Goal: Transaction & Acquisition: Purchase product/service

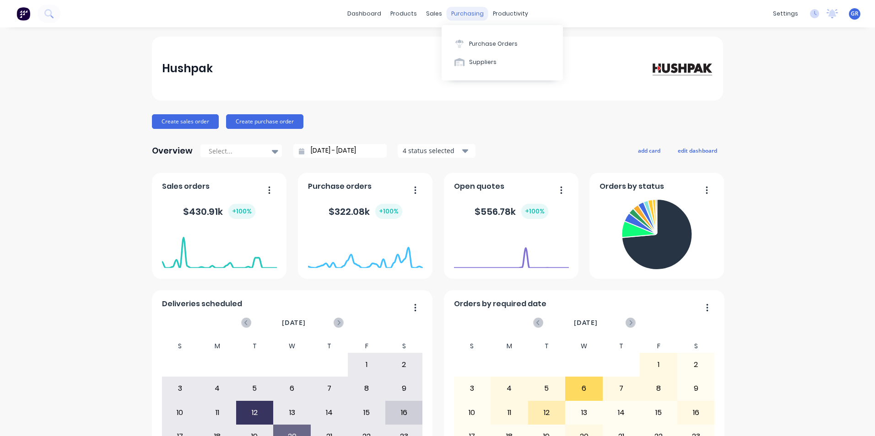
click at [457, 16] on div "purchasing" at bounding box center [467, 14] width 42 height 14
click at [490, 44] on div "Purchase Orders" at bounding box center [493, 44] width 48 height 8
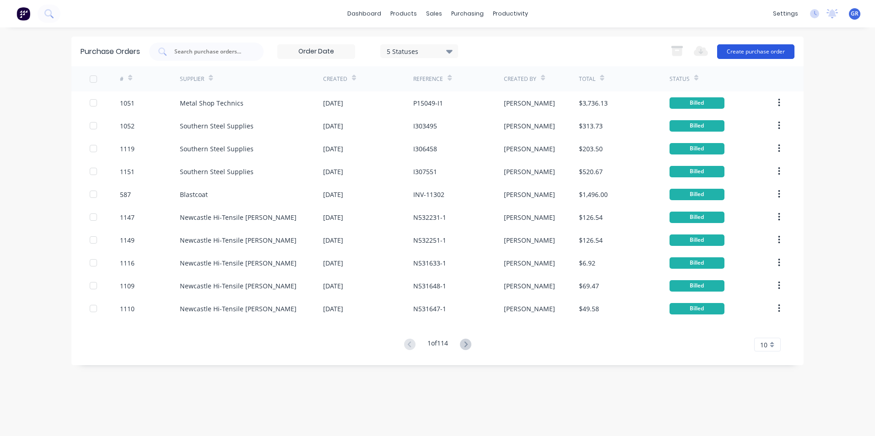
click at [760, 52] on button "Create purchase order" at bounding box center [755, 51] width 77 height 15
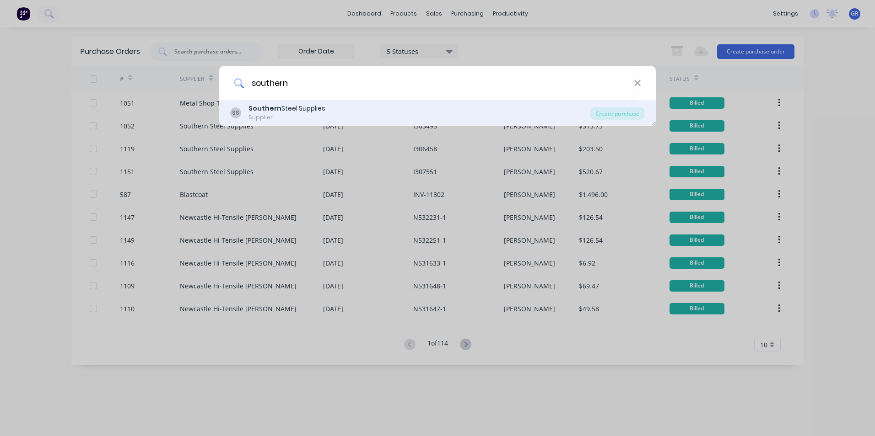
type input "southern"
click at [288, 107] on div "Southern Steel Supplies" at bounding box center [286, 109] width 77 height 10
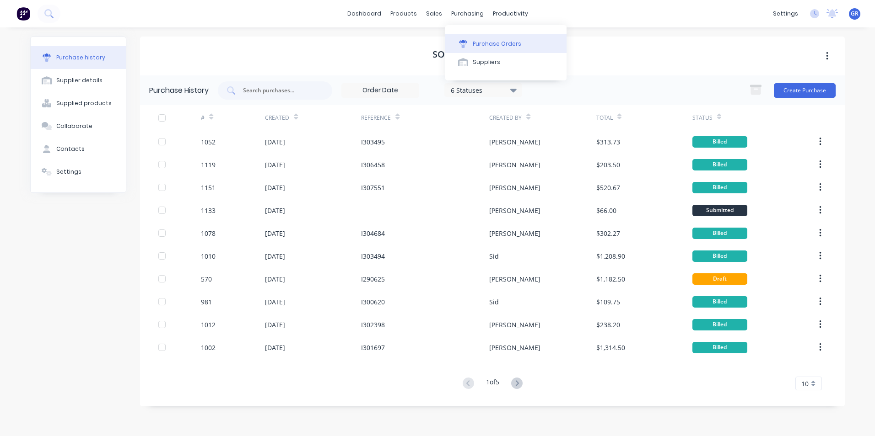
click at [494, 46] on div "Purchase Orders" at bounding box center [497, 44] width 48 height 8
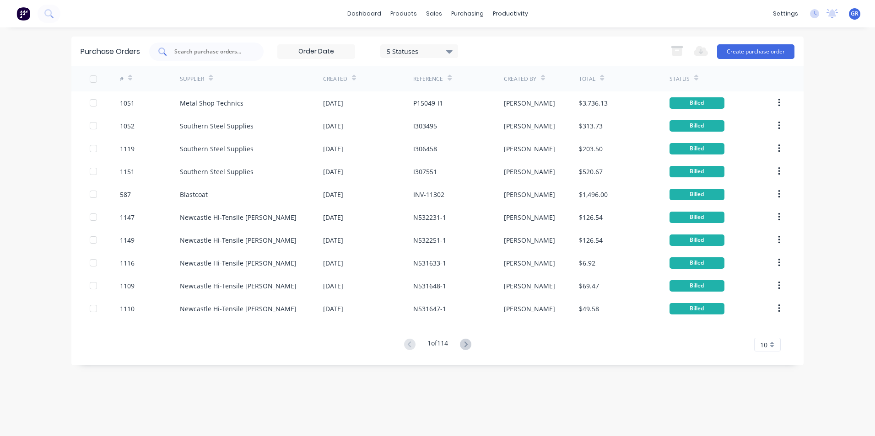
click at [211, 54] on input "text" at bounding box center [211, 51] width 76 height 9
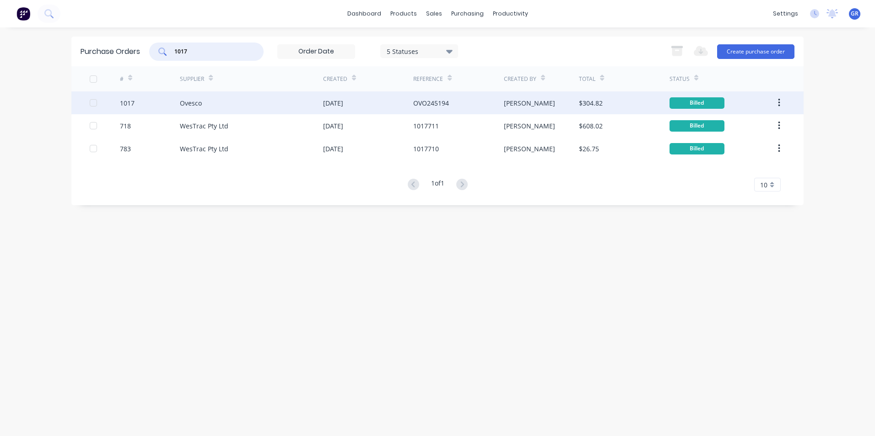
type input "1017"
click at [127, 103] on div "1017" at bounding box center [127, 103] width 15 height 10
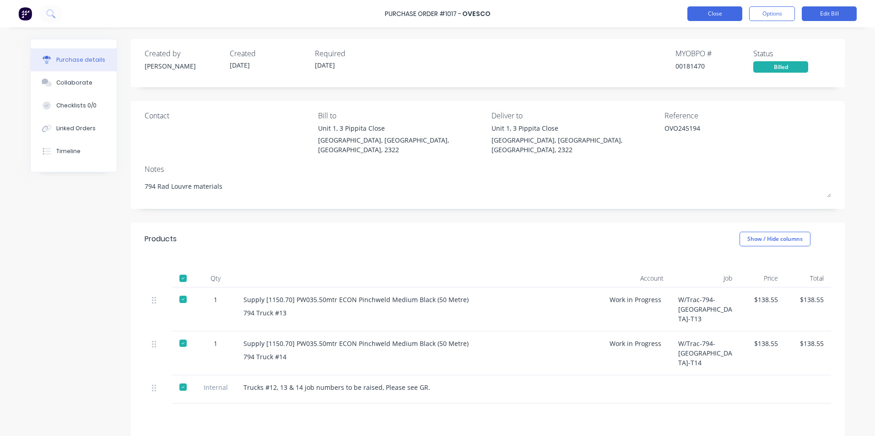
click at [715, 12] on button "Close" at bounding box center [714, 13] width 55 height 15
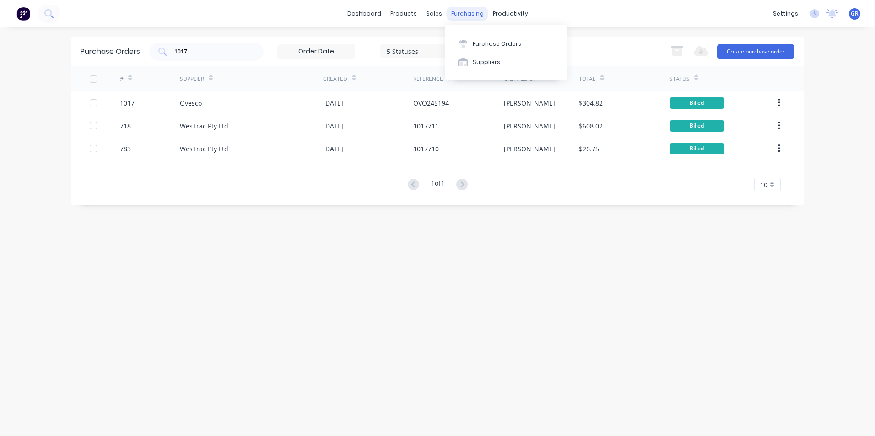
click at [472, 16] on div "purchasing" at bounding box center [467, 14] width 42 height 14
click at [494, 41] on div "Purchase Orders" at bounding box center [497, 44] width 48 height 8
drag, startPoint x: 194, startPoint y: 52, endPoint x: 148, endPoint y: 52, distance: 45.7
click at [148, 52] on div "Purchase Orders 1017 5 Statuses 5 Statuses Export to Excel (XLSX) Create purcha…" at bounding box center [437, 52] width 732 height 30
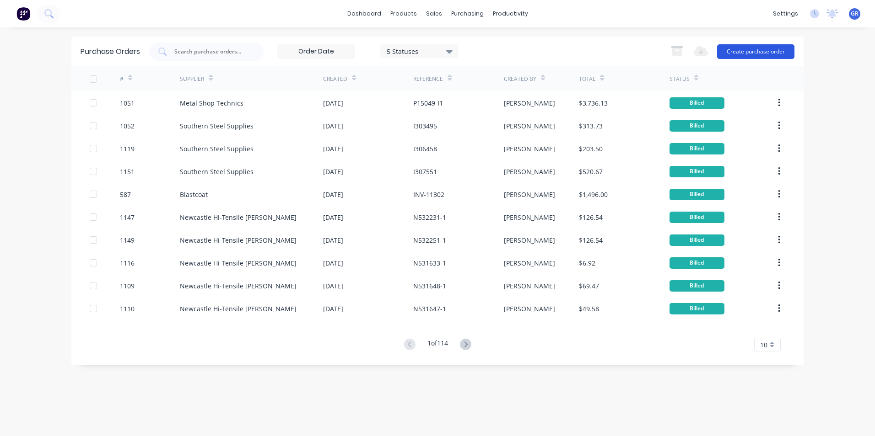
click at [751, 52] on button "Create purchase order" at bounding box center [755, 51] width 77 height 15
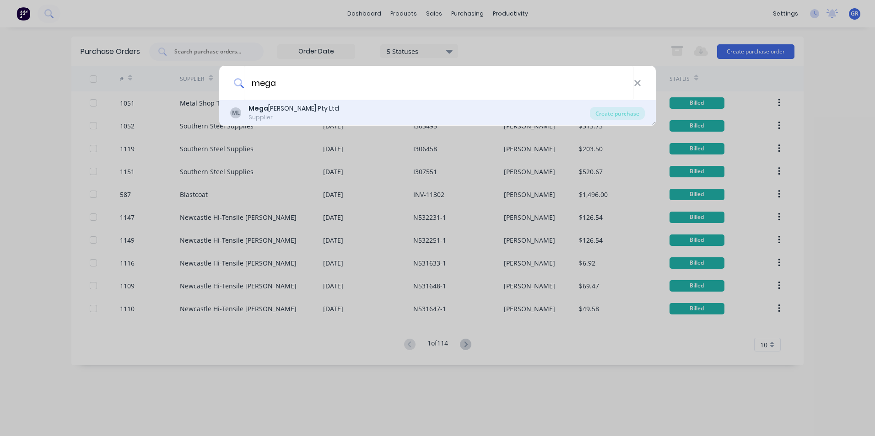
type input "mega"
click at [297, 112] on div "Mega [PERSON_NAME] Pty Ltd" at bounding box center [293, 109] width 91 height 10
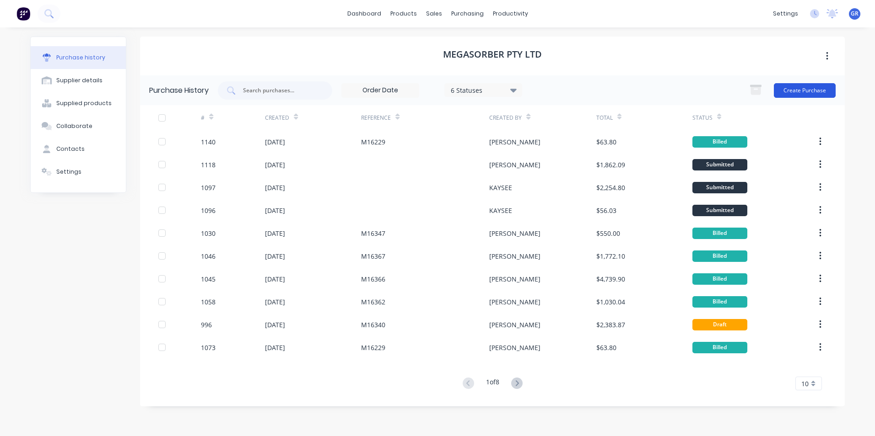
click at [802, 89] on button "Create Purchase" at bounding box center [805, 90] width 62 height 15
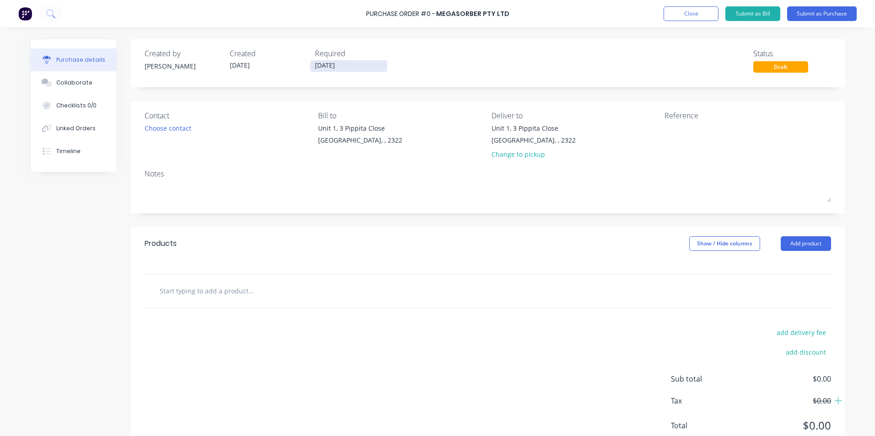
click at [343, 62] on input "[DATE]" at bounding box center [348, 65] width 77 height 11
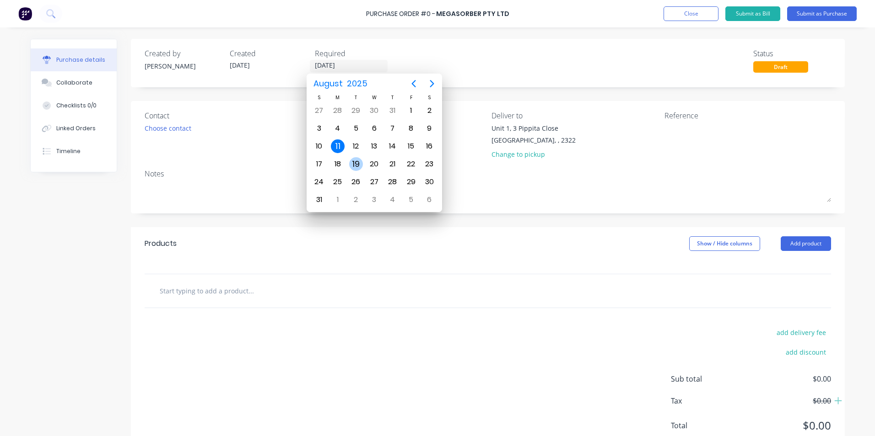
click at [357, 164] on div "19" at bounding box center [356, 164] width 14 height 14
type input "[DATE]"
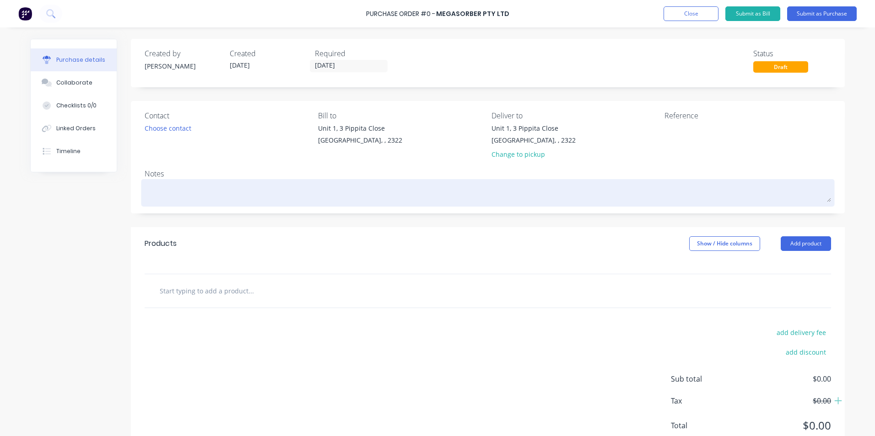
click at [157, 186] on textarea at bounding box center [488, 192] width 686 height 21
type textarea "x"
type textarea "7"
type textarea "x"
type textarea "79"
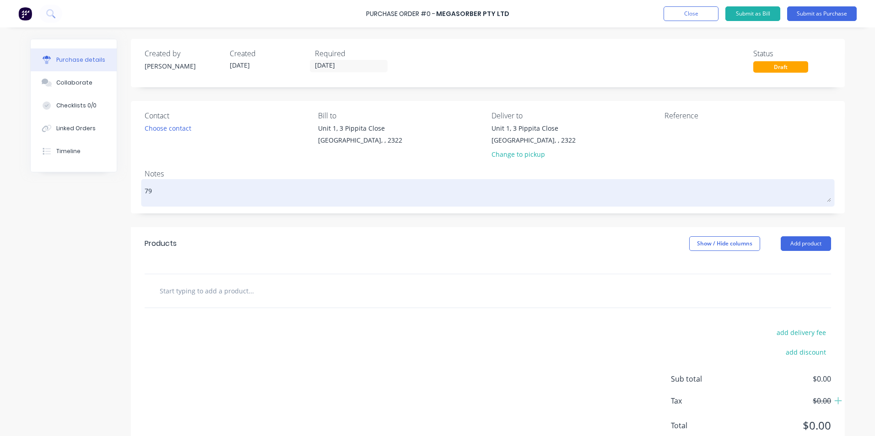
type textarea "x"
type textarea "794"
type textarea "x"
type textarea "794"
type textarea "x"
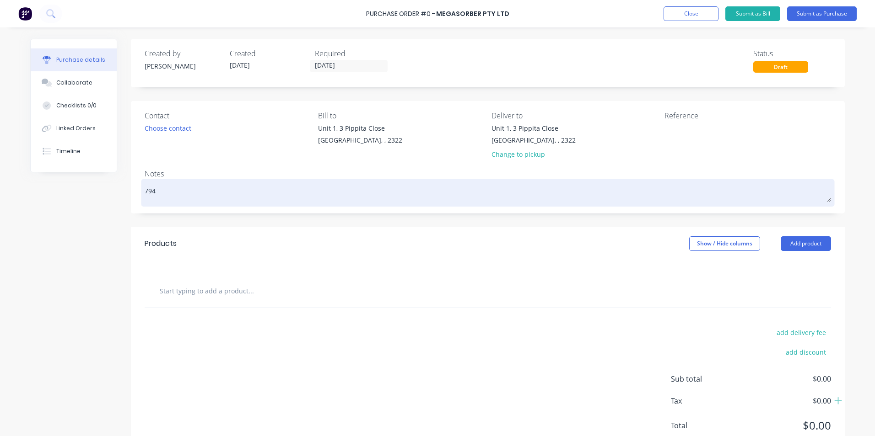
type textarea "794 R"
type textarea "x"
type textarea "794 Ra"
type textarea "x"
type textarea "794 Rad"
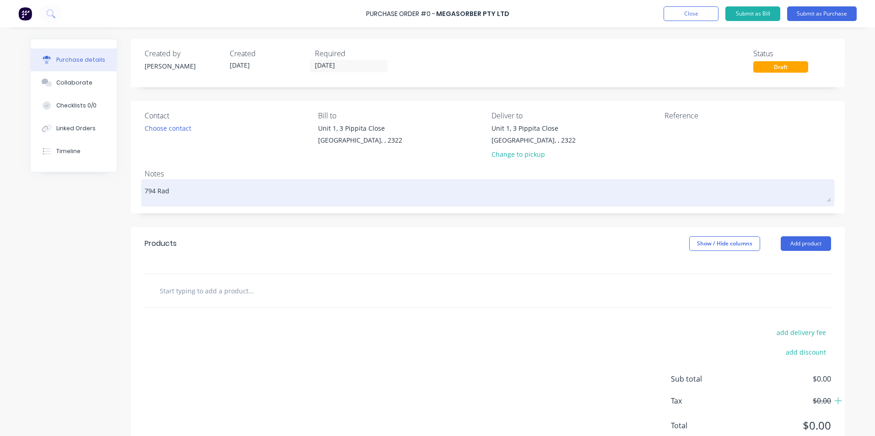
type textarea "x"
type textarea "794 Radi"
type textarea "x"
type textarea "794 Radia"
type textarea "x"
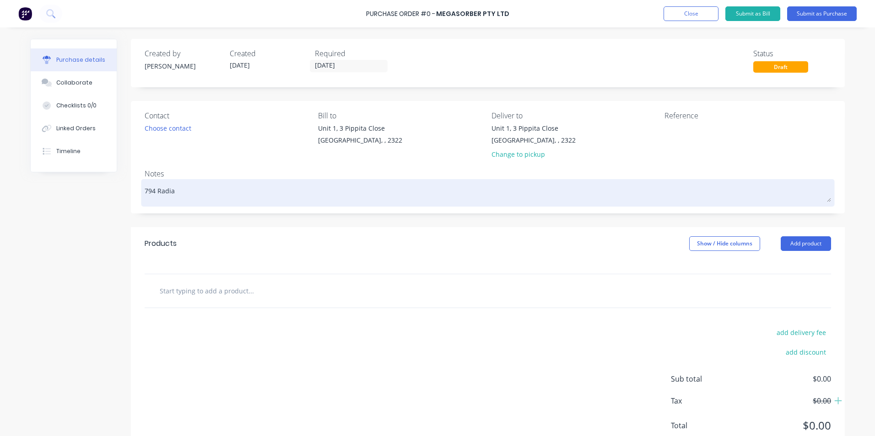
type textarea "794 Radiat"
type textarea "x"
type textarea "794 Radiato"
type textarea "x"
type textarea "794 Radiator"
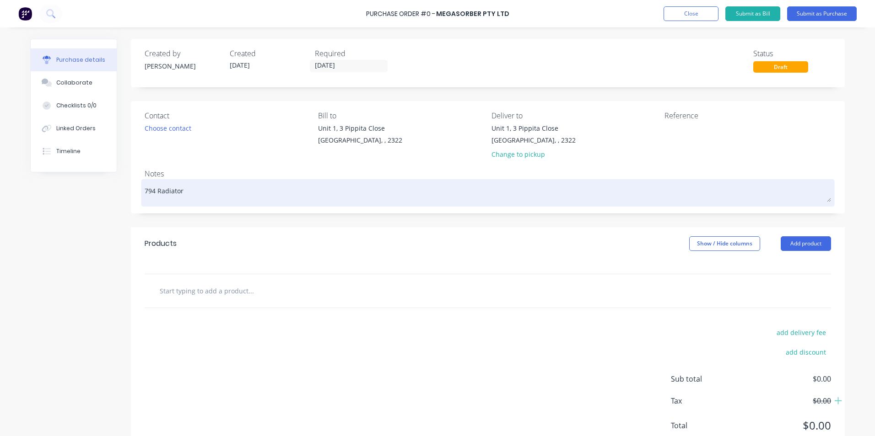
type textarea "x"
type textarea "794 Radiator"
type textarea "x"
type textarea "794 Radiator L"
type textarea "x"
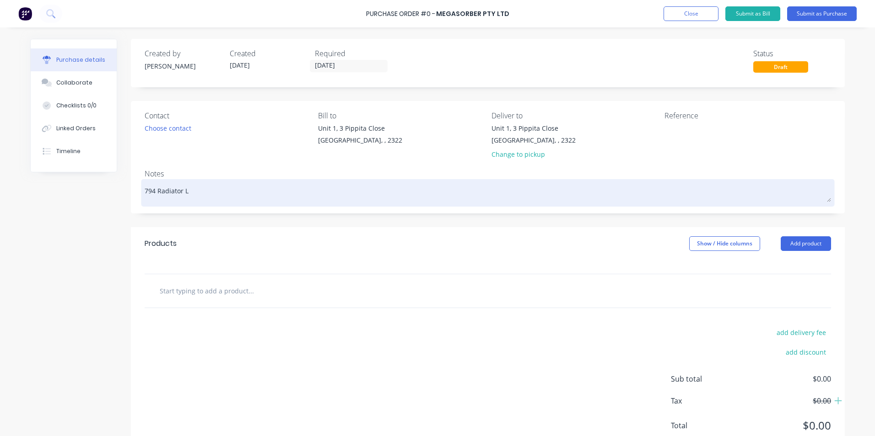
type textarea "794 Radiator Lo"
type textarea "x"
type textarea "794 Radiator [PERSON_NAME]"
type textarea "x"
type textarea "794 Radiator Louv"
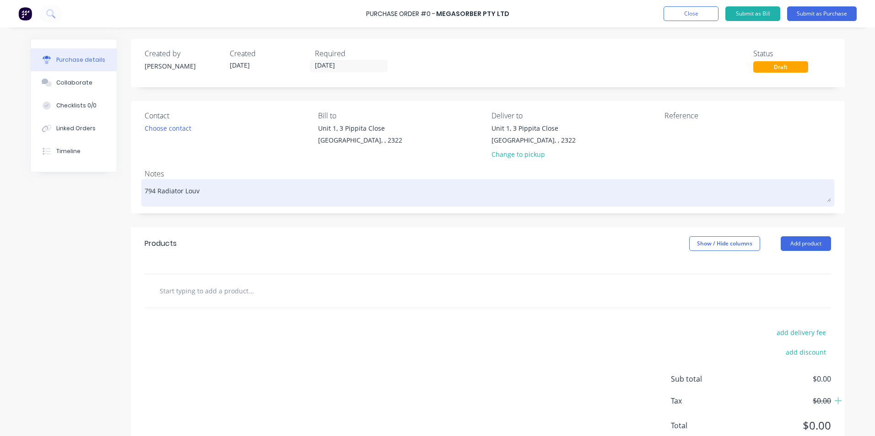
type textarea "x"
type textarea "794 Radiator Louvr"
type textarea "x"
type textarea "794 Radiator Louvre"
type textarea "x"
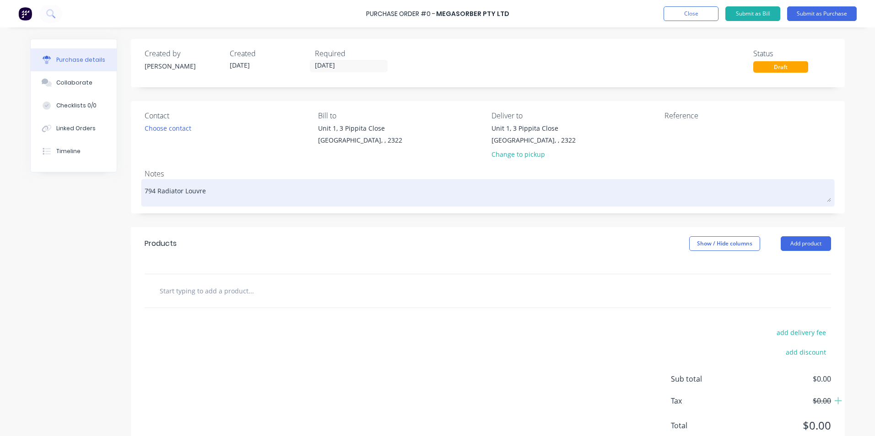
type textarea "794 Radiator Louvre"
type textarea "x"
type textarea "794 Radiator Louvre -"
type textarea "x"
type textarea "794 Radiator Louvre -"
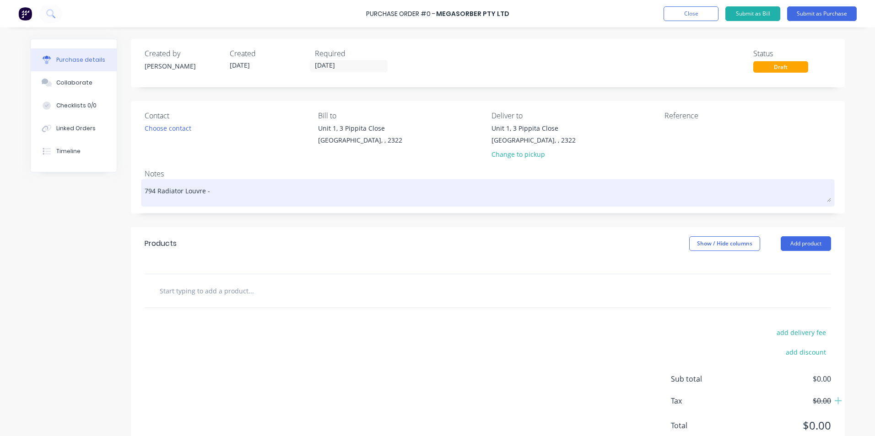
type textarea "x"
type textarea "794 Radiator Louvre - A"
type textarea "x"
type textarea "794 Radiator Louvre - Ac"
type textarea "x"
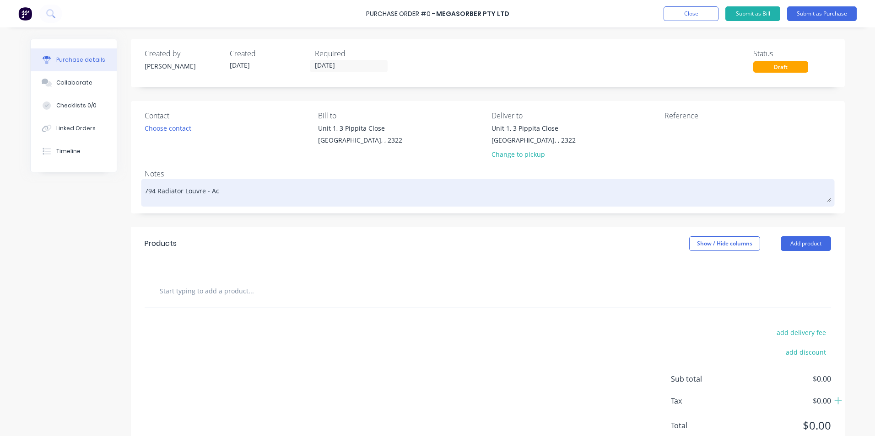
type textarea "794 Radiator Louvre - Aco"
type textarea "x"
type textarea "794 Radiator Louvre - Acou"
type textarea "x"
type textarea "794 Radiator Louvre - Acous"
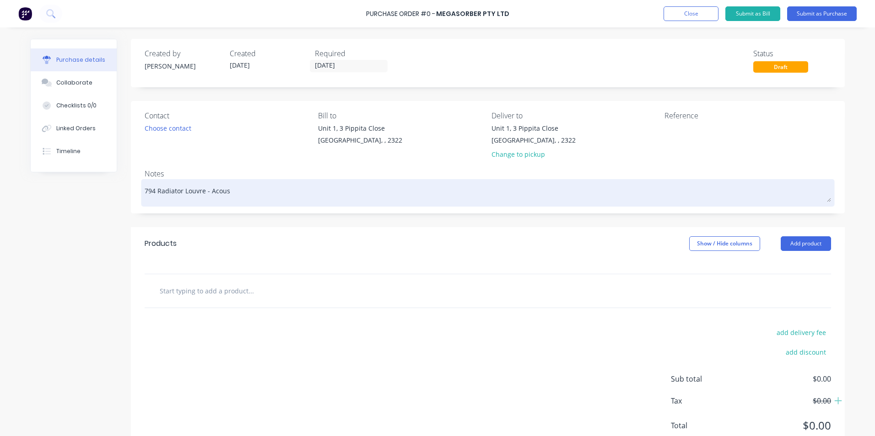
type textarea "x"
type textarea "794 Radiator Louvre - Acoust"
type textarea "x"
type textarea "794 Radiator Louvre - Acousti"
type textarea "x"
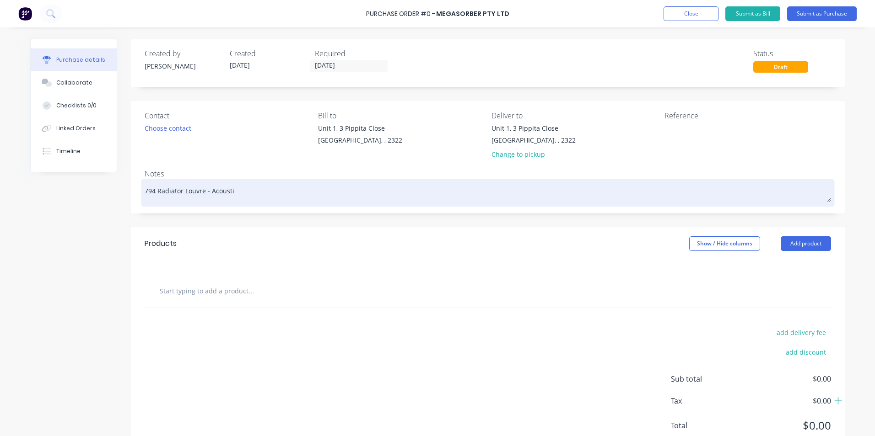
type textarea "794 Radiator Louvre - Acoustic"
type textarea "x"
type textarea "794 Radiator Louvre - Acoustic"
type textarea "x"
type textarea "794 Radiator Louvre - Acoustic P"
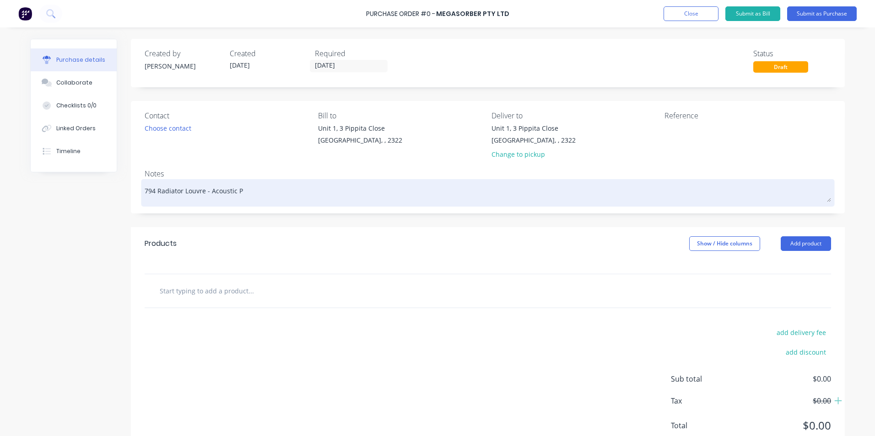
type textarea "x"
type textarea "794 Radiator Louvre - Acoustic Pa"
type textarea "x"
type textarea "794 Radiator Louvre - Acoustic Pan"
type textarea "x"
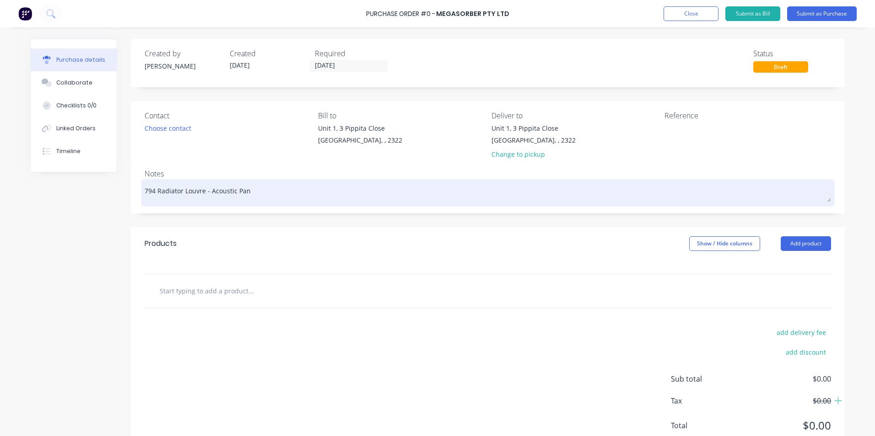
type textarea "794 Radiator Louvre - Acoustic Pane"
type textarea "x"
type textarea "794 Radiator Louvre - Acoustic Panel"
type textarea "x"
type textarea "794 Radiator Louvre - Acoustic Panel"
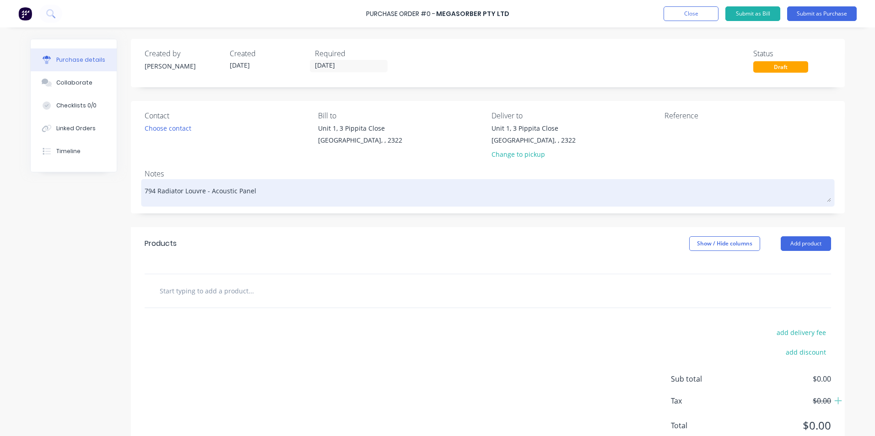
type textarea "x"
type textarea "794 Radiator Louvre - Acoustic Panel K"
type textarea "x"
type textarea "794 Radiator Louvre - Acoustic Panel Ki"
type textarea "x"
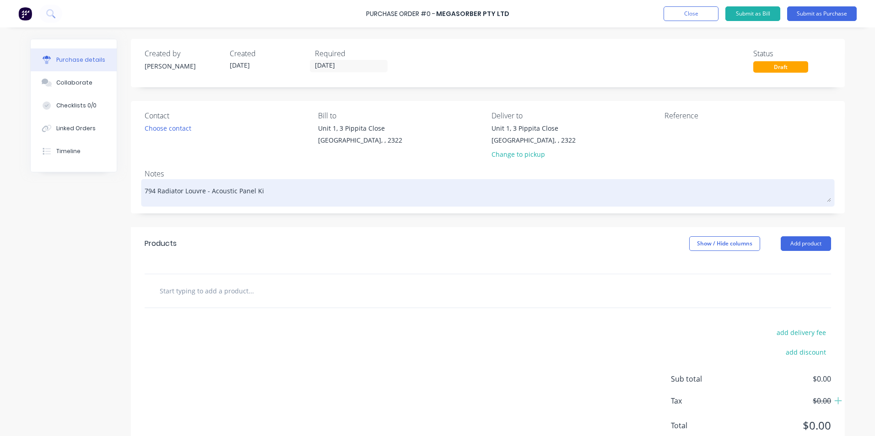
type textarea "794 Radiator Louvre - Acoustic Panel Kit"
type textarea "x"
type textarea "794 Radiator Louvre - Acoustic Panel Kit"
type textarea "x"
type textarea "794 Radiator Louvre - Acoustic Panel Kit -"
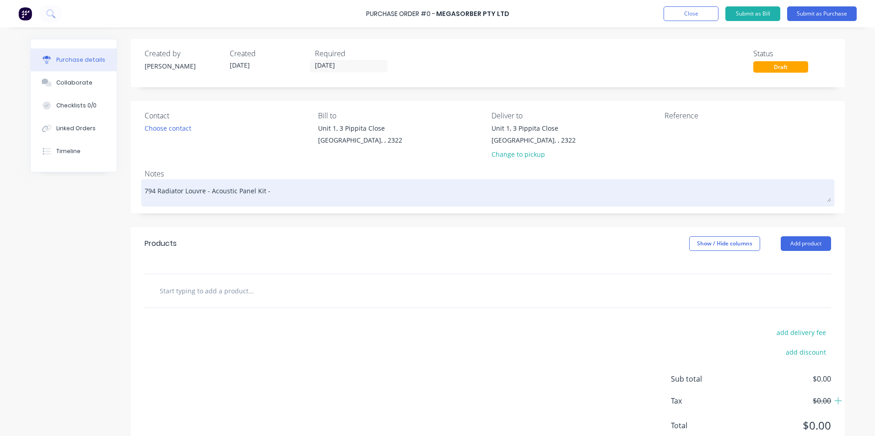
type textarea "x"
type textarea "794 Radiator Louvre - Acoustic Panel Kit -"
type textarea "x"
type textarea "794 Radiator Louvre - Acoustic Panel Kit - T"
type textarea "x"
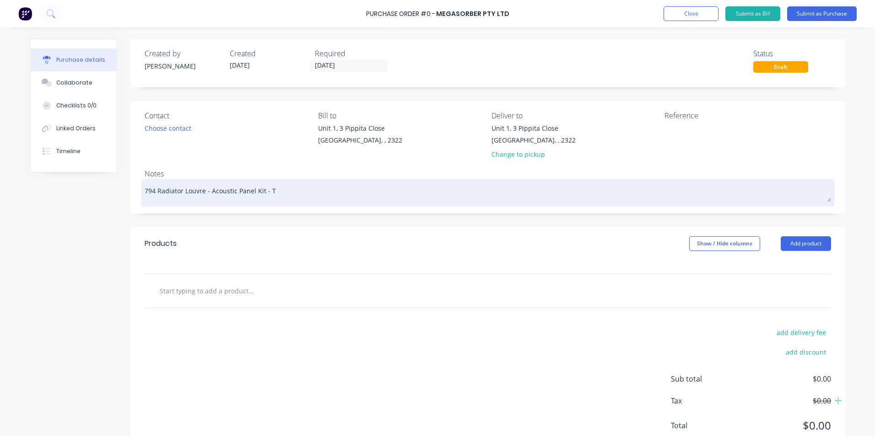
type textarea "794 Radiator Louvre - Acoustic Panel Kit - Tr"
type textarea "x"
type textarea "794 Radiator Louvre - Acoustic Panel Kit - Tru"
type textarea "x"
type textarea "794 Radiator Louvre - Acoustic Panel Kit - Truc"
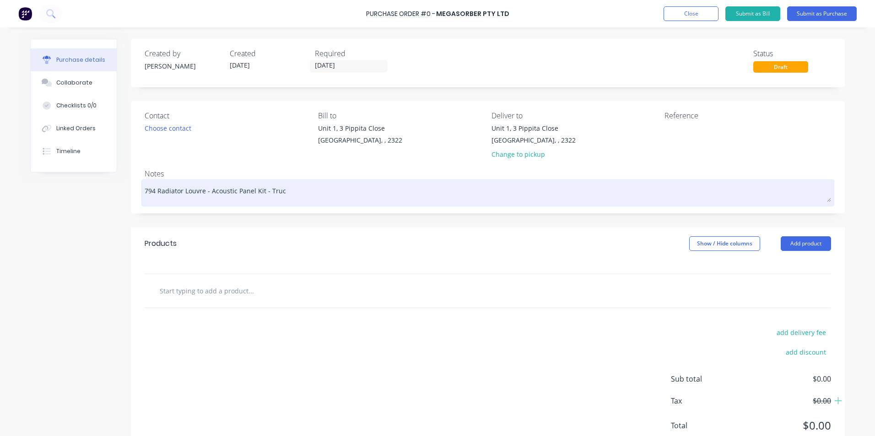
type textarea "x"
type textarea "794 Radiator Louvre - Acoustic Panel Kit - Truck"
type textarea "x"
type textarea "794 Radiator Louvre - Acoustic Panel Kit - Truck"
type textarea "x"
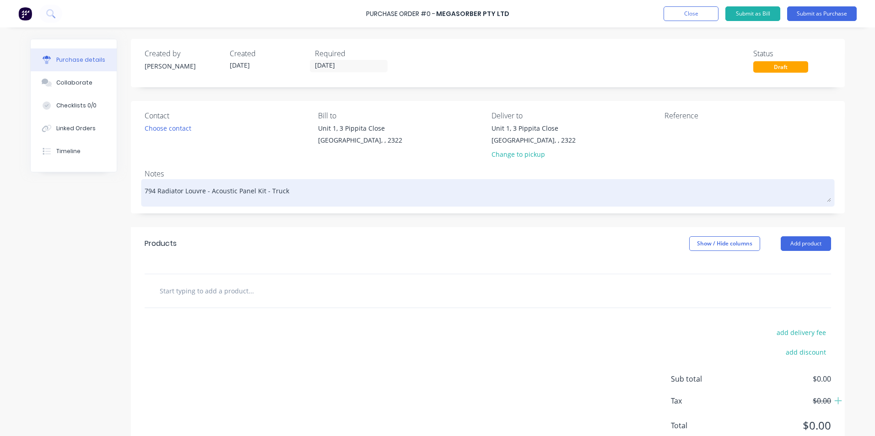
type textarea "794 Radiator Louvre - Acoustic Panel Kit - Truck #"
type textarea "x"
type textarea "794 Radiator Louvre - Acoustic Panel Kit - Truck #1"
type textarea "x"
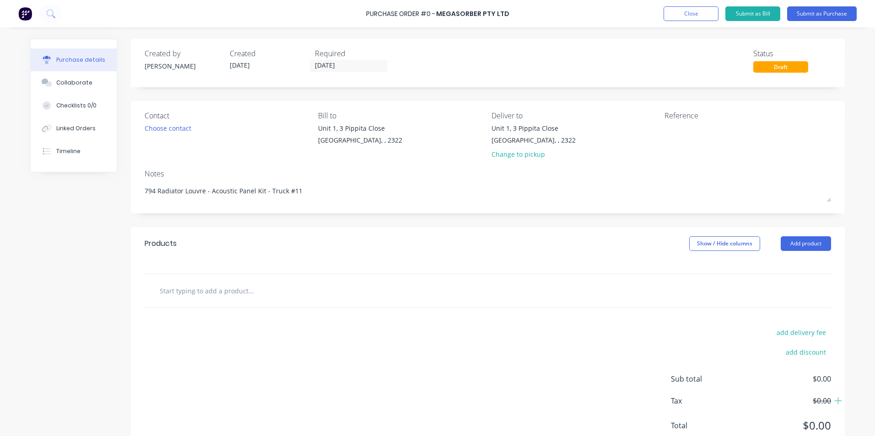
type textarea "794 Radiator Louvre - Acoustic Panel Kit - Truck #11"
type textarea "x"
type textarea "794 Radiator Louvre - Acoustic Panel Kit - Truck #11"
click at [206, 288] on input "text" at bounding box center [250, 291] width 183 height 18
type textarea "x"
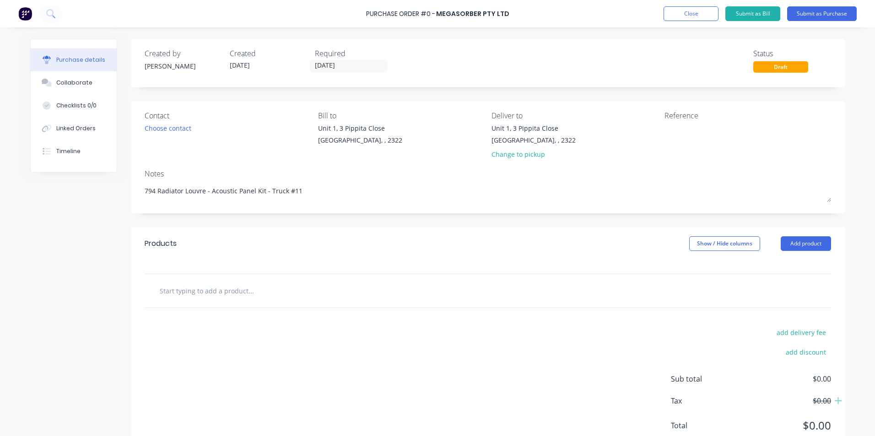
type input "S"
type textarea "x"
type input "Su"
type textarea "x"
type input "Sup"
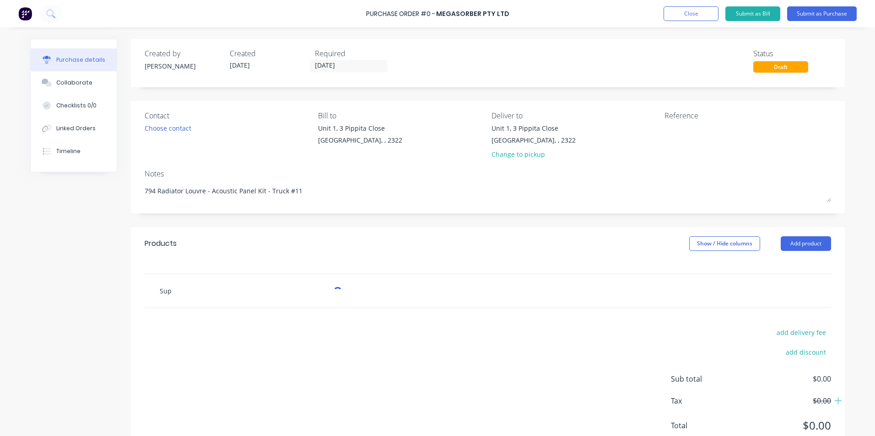
type textarea "x"
type input "Supp"
type textarea "x"
type input "Suppl"
type textarea "x"
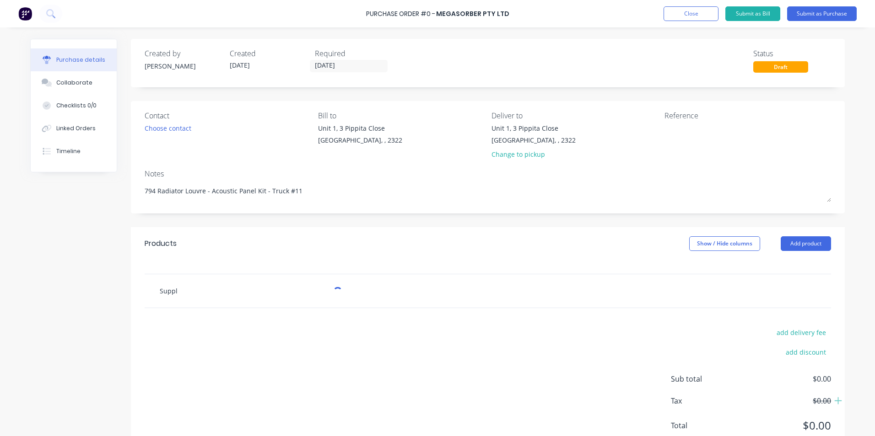
type input "Supply"
type textarea "x"
type input "Supply"
type textarea "x"
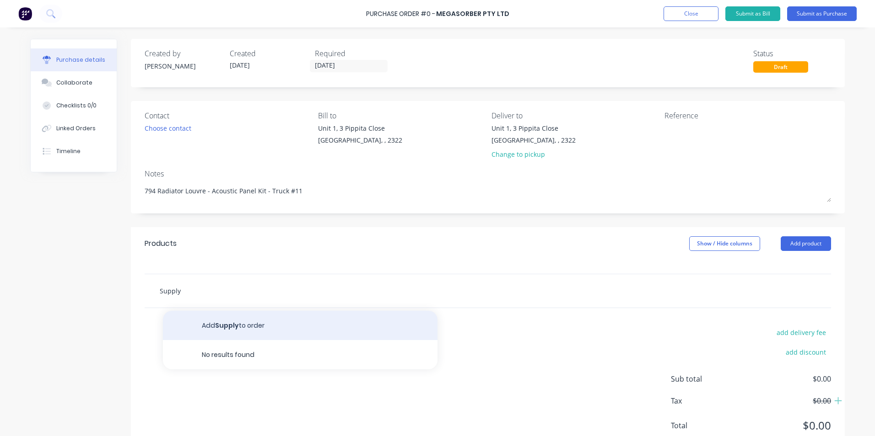
type input "Supply"
click at [222, 320] on button "Add Supply to order" at bounding box center [300, 325] width 274 height 29
type textarea "x"
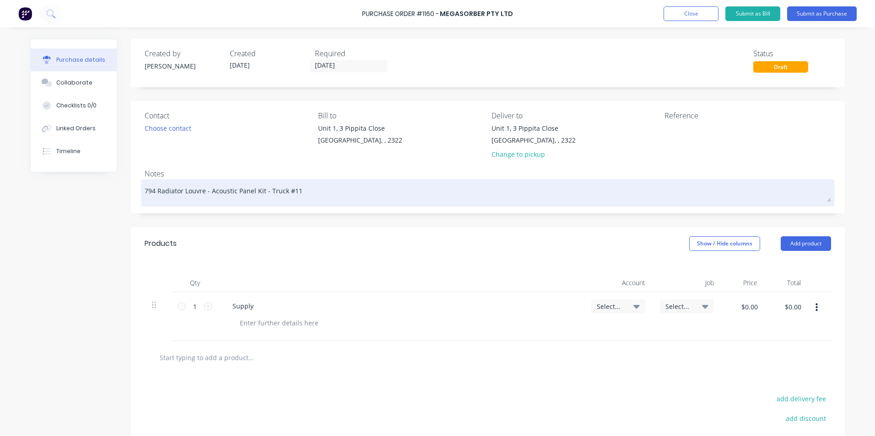
drag, startPoint x: 259, startPoint y: 192, endPoint x: 138, endPoint y: 191, distance: 121.7
click at [145, 191] on div "794 Radiator Louvre - Acoustic Panel Kit - Truck #11" at bounding box center [488, 193] width 686 height 23
click at [235, 192] on textarea "794 Radiator Louvre - Acoustic Panel Kit - Truck #11" at bounding box center [488, 192] width 686 height 21
drag, startPoint x: 258, startPoint y: 192, endPoint x: 154, endPoint y: 191, distance: 104.3
click at [154, 190] on textarea "794 Radiator Louvre - Acoustic Panel Kit - Truck #11" at bounding box center [488, 192] width 686 height 21
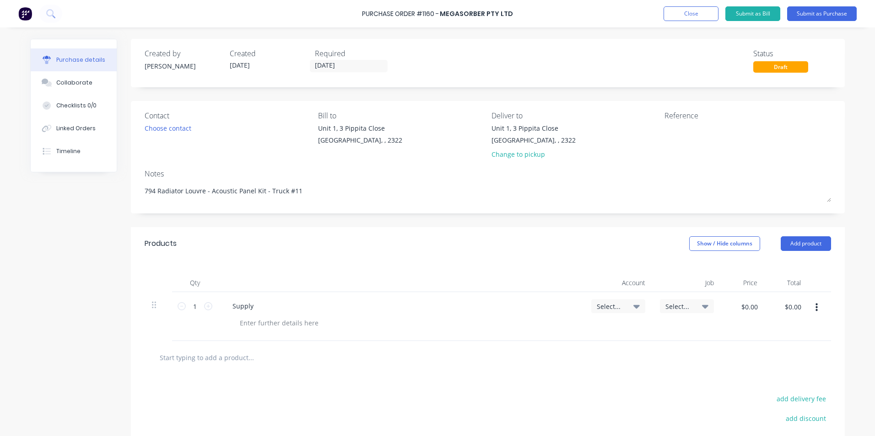
drag, startPoint x: 254, startPoint y: 192, endPoint x: 134, endPoint y: 191, distance: 119.8
click at [134, 191] on div "Contact Choose contact [PERSON_NAME] to [STREET_ADDRESS] Deliver to [STREET_ADD…" at bounding box center [488, 157] width 714 height 113
type textarea "x"
click at [252, 306] on div "Supply" at bounding box center [243, 306] width 36 height 13
type textarea "x"
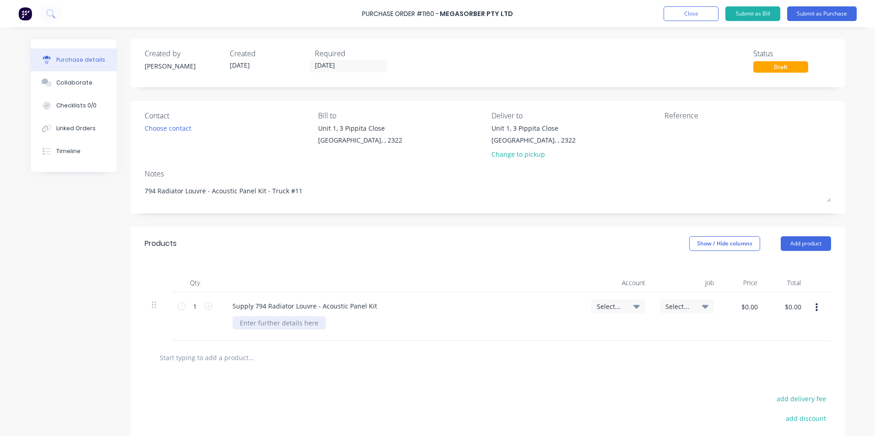
click at [241, 323] on div at bounding box center [278, 323] width 93 height 13
drag, startPoint x: 285, startPoint y: 324, endPoint x: 378, endPoint y: 327, distance: 92.4
click at [285, 324] on div "116off P50 Parts" at bounding box center [264, 323] width 64 height 13
drag, startPoint x: 247, startPoint y: 324, endPoint x: 239, endPoint y: 325, distance: 7.9
click at [239, 325] on div "116off P50 Parts 24off P25 Parts" at bounding box center [264, 328] width 64 height 23
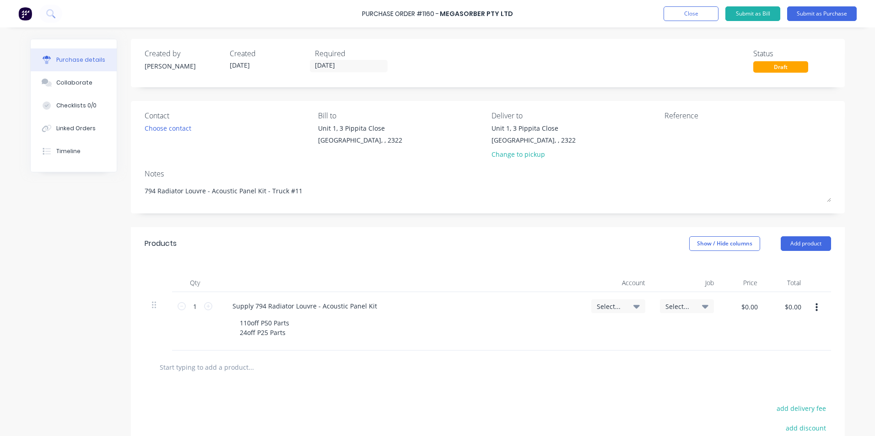
click at [598, 306] on span "Select..." at bounding box center [609, 307] width 27 height 10
type textarea "x"
click at [574, 333] on input at bounding box center [588, 334] width 94 height 18
type input "1-14"
click at [577, 398] on div "1-1400 / Work in Progress" at bounding box center [581, 399] width 128 height 18
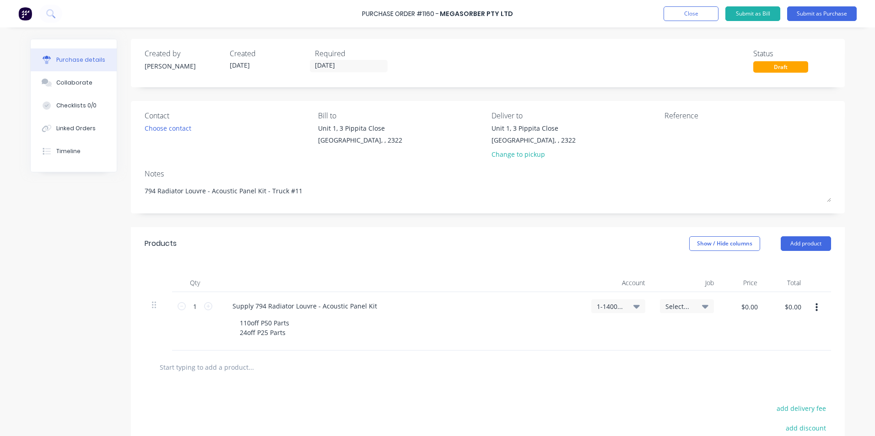
click at [683, 306] on span "Select..." at bounding box center [678, 307] width 27 height 10
click at [652, 335] on input at bounding box center [657, 334] width 94 height 18
type textarea "x"
click at [646, 333] on input at bounding box center [657, 334] width 94 height 18
type input "1586"
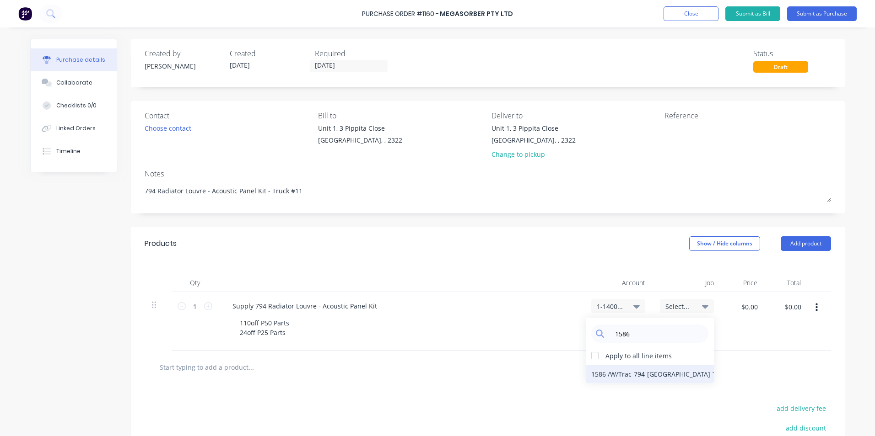
click at [655, 374] on div "1586 / W/Trac-794-[GEOGRAPHIC_DATA]-T11" at bounding box center [650, 374] width 128 height 18
click at [752, 306] on input "$0.00" at bounding box center [748, 307] width 27 height 15
click at [743, 304] on input "$0.00" at bounding box center [748, 307] width 27 height 15
click at [744, 328] on div "$0.00 $0.00" at bounding box center [742, 321] width 43 height 59
type textarea "x"
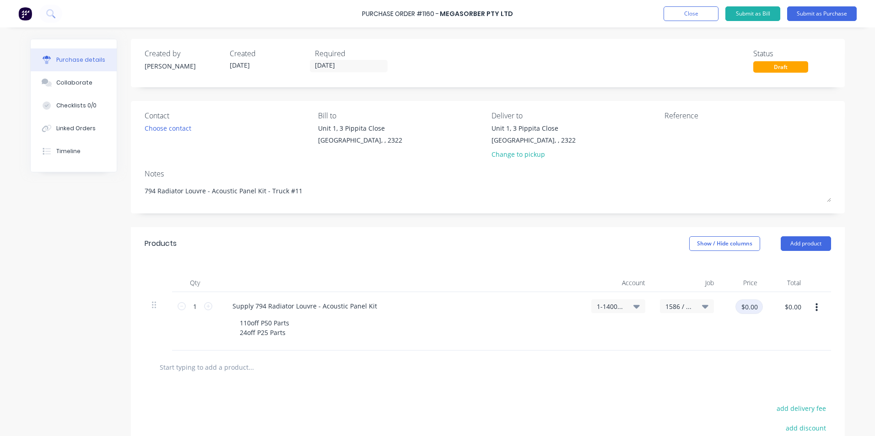
click at [747, 309] on input "$0.00" at bounding box center [748, 307] width 27 height 15
type input "15622.75"
type textarea "x"
type input "$15,622.75"
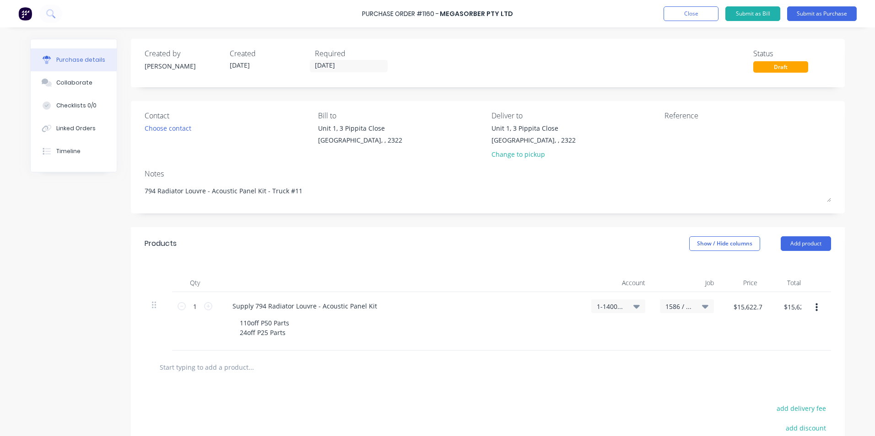
click at [748, 325] on div "$15,622.75 15622.75" at bounding box center [745, 321] width 48 height 59
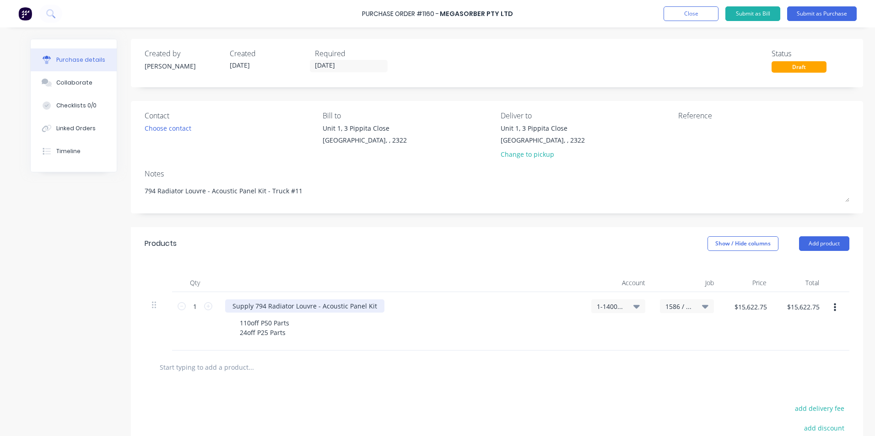
click at [371, 306] on div "Supply 794 Radiator Louvre - Acoustic Panel Kit" at bounding box center [304, 306] width 159 height 13
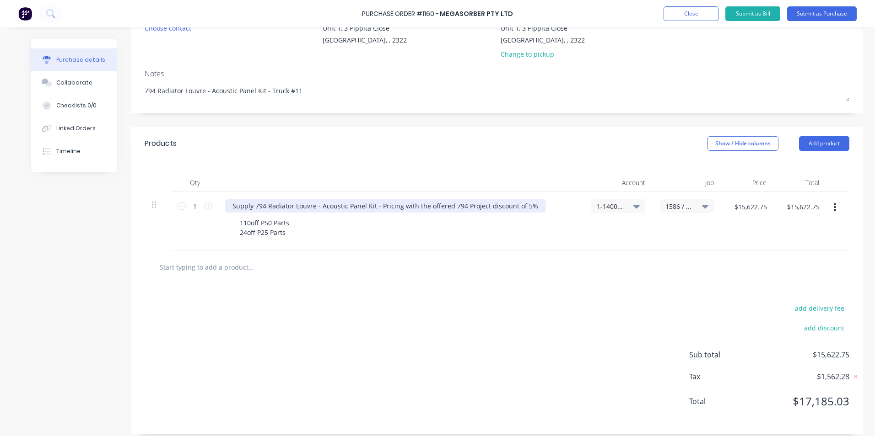
scroll to position [107, 0]
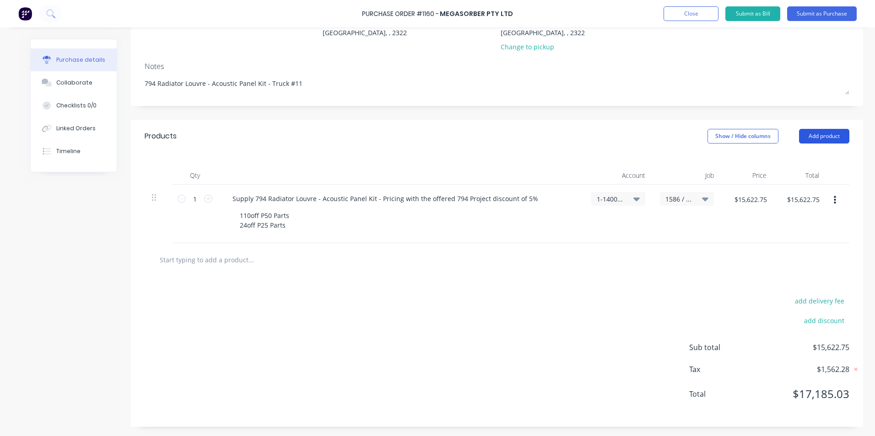
click at [823, 137] on button "Add product" at bounding box center [824, 136] width 50 height 15
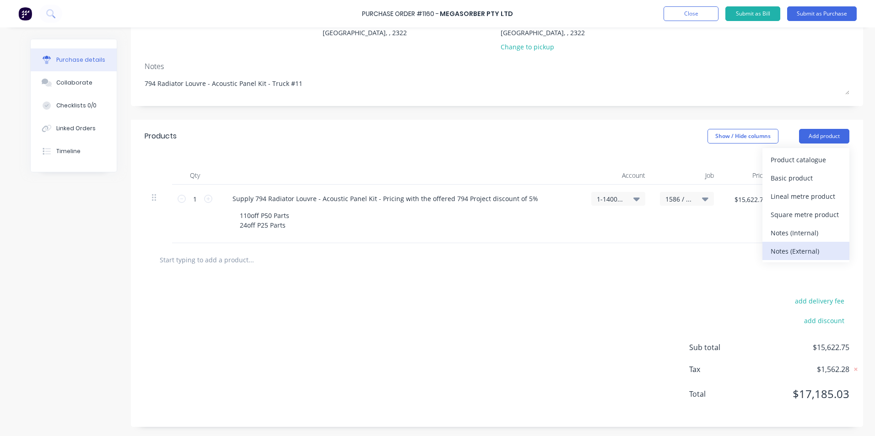
click at [795, 252] on div "Notes (External)" at bounding box center [805, 251] width 70 height 13
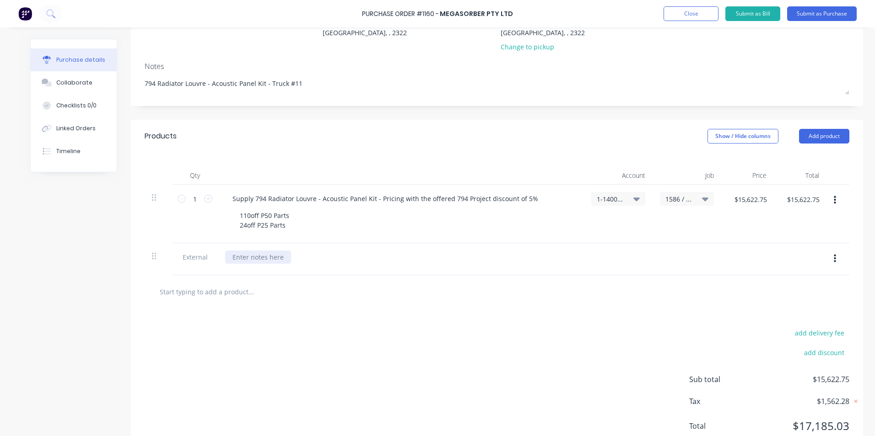
type textarea "x"
click at [258, 257] on div at bounding box center [258, 257] width 66 height 13
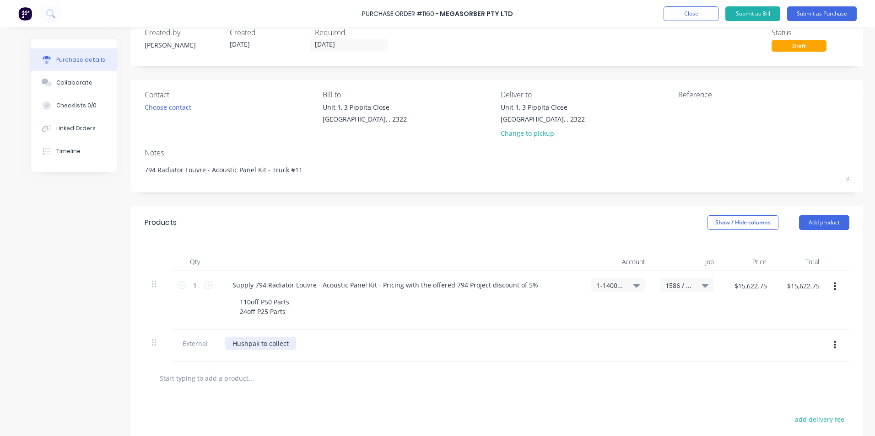
scroll to position [0, 0]
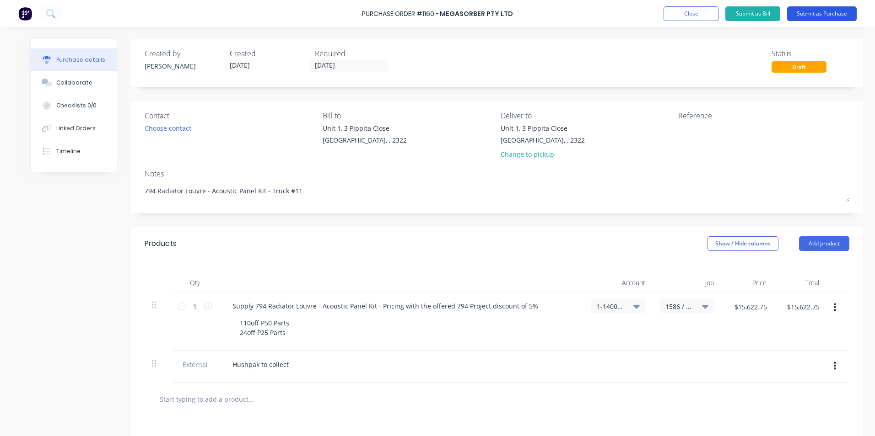
click at [819, 13] on button "Submit as Purchase" at bounding box center [822, 13] width 70 height 15
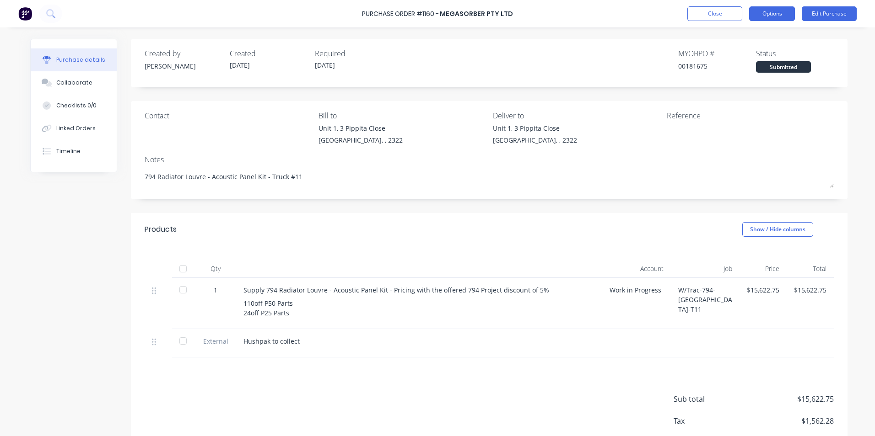
click at [773, 15] on button "Options" at bounding box center [772, 13] width 46 height 15
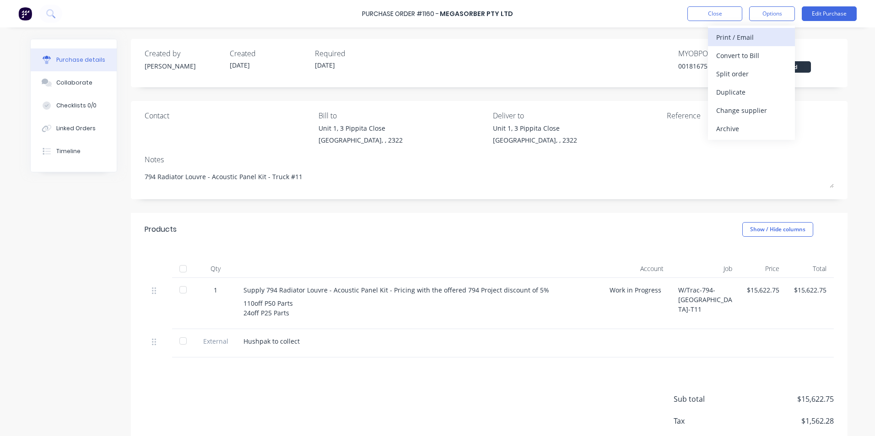
click at [736, 34] on div "Print / Email" at bounding box center [751, 37] width 70 height 13
click at [745, 53] on div "With pricing" at bounding box center [751, 55] width 70 height 13
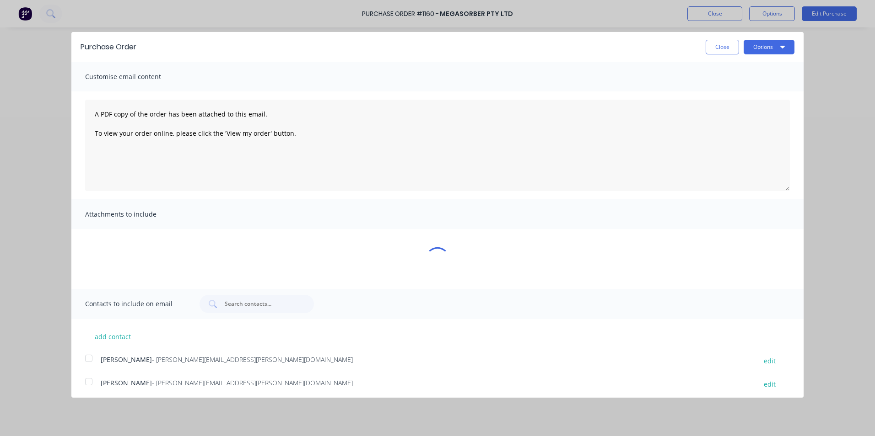
type textarea "x"
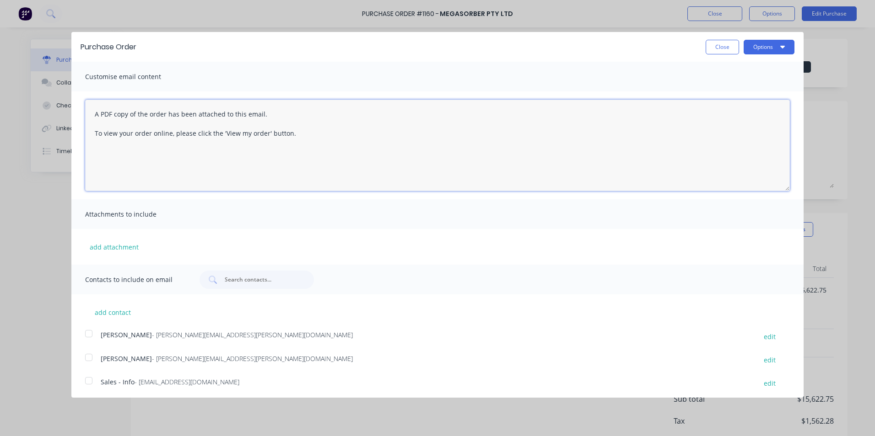
drag, startPoint x: 296, startPoint y: 133, endPoint x: 88, endPoint y: 113, distance: 208.7
click at [88, 113] on textarea "A PDF copy of the order has been attached to this email. To view your order onl…" at bounding box center [437, 145] width 704 height 91
click at [335, 134] on textarea "Hi [PERSON_NAME], PO attached for truck #11 - 794 Radiator Louvre kit as discus…" at bounding box center [437, 145] width 704 height 91
click at [89, 333] on div at bounding box center [89, 334] width 18 height 18
click at [91, 380] on div at bounding box center [89, 381] width 18 height 18
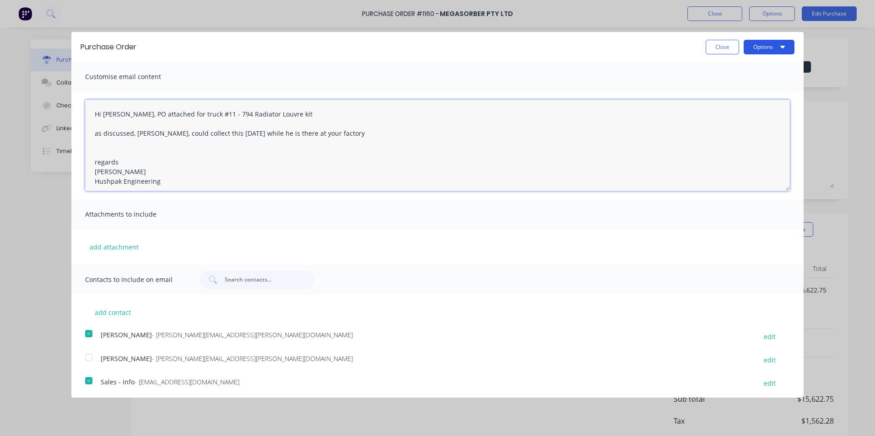
type textarea "Hi [PERSON_NAME], PO attached for truck #11 - 794 Radiator Louvre kit as discus…"
click at [759, 48] on button "Options" at bounding box center [768, 47] width 51 height 15
click at [720, 91] on div "Email" at bounding box center [750, 88] width 70 height 13
type textarea "x"
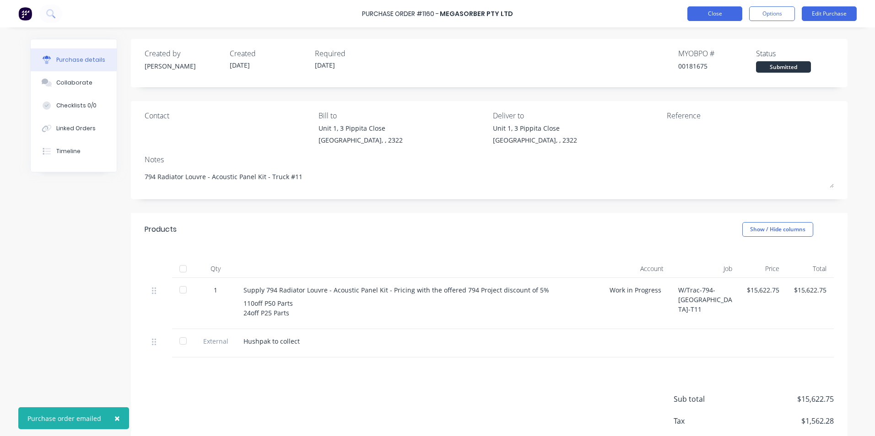
click at [720, 13] on button "Close" at bounding box center [714, 13] width 55 height 15
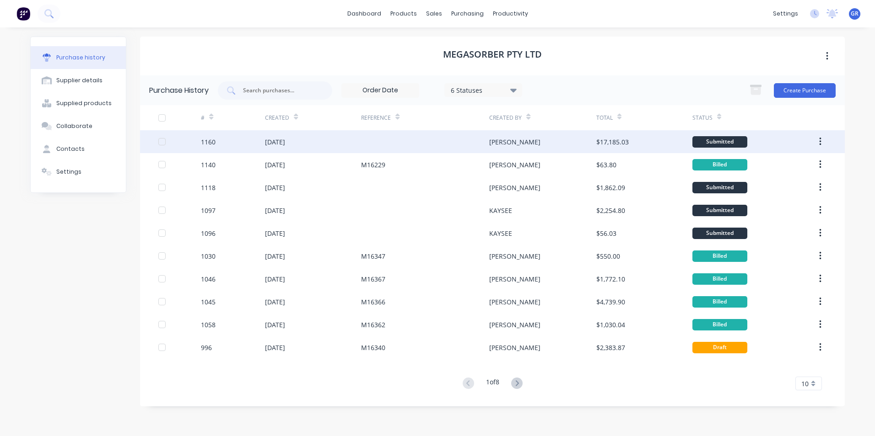
click at [820, 141] on icon "button" at bounding box center [820, 142] width 2 height 10
click at [774, 184] on div "Duplicate" at bounding box center [787, 183] width 70 height 13
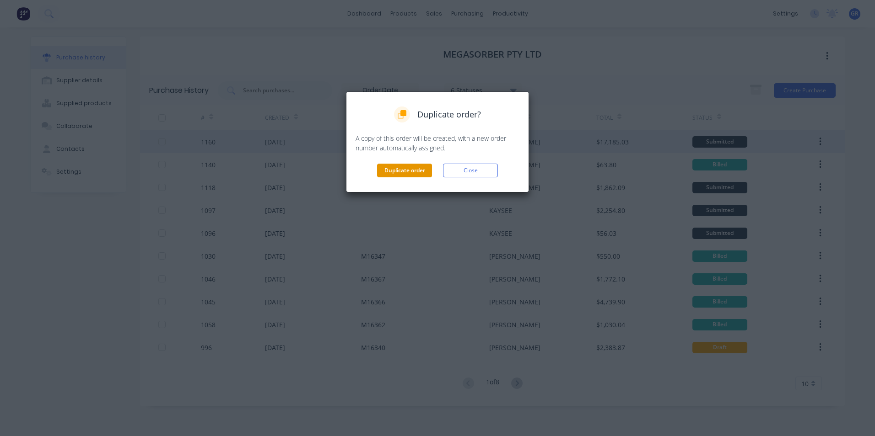
click at [402, 171] on button "Duplicate order" at bounding box center [404, 171] width 55 height 14
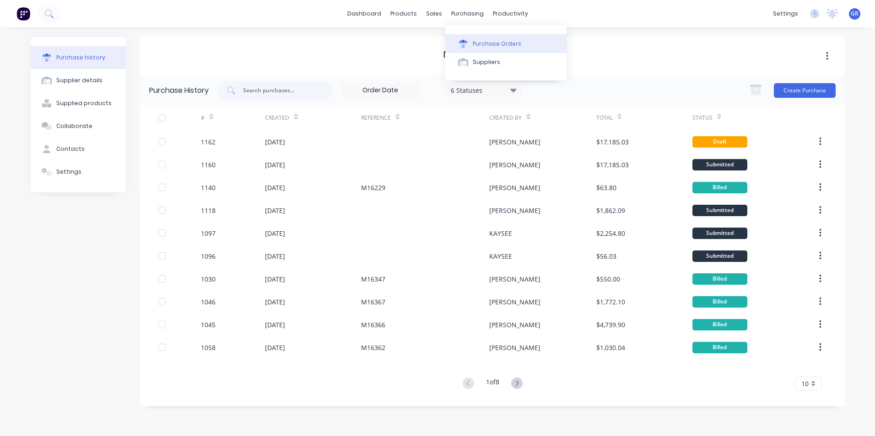
click at [481, 41] on div "Purchase Orders" at bounding box center [497, 44] width 48 height 8
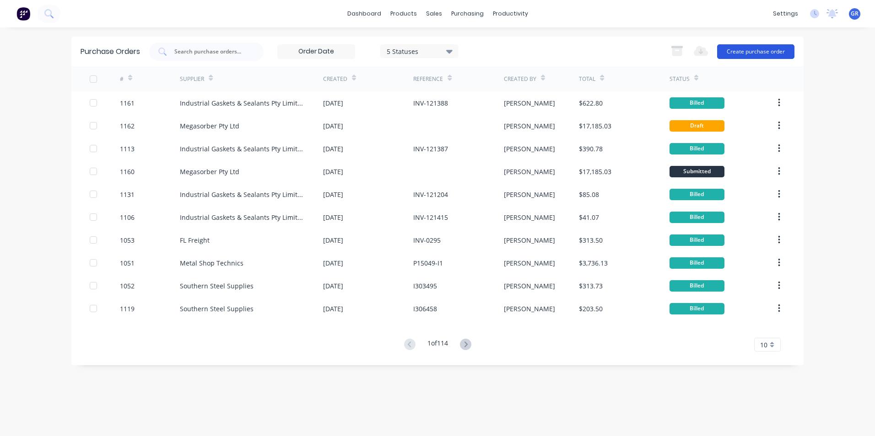
click at [750, 51] on button "Create purchase order" at bounding box center [755, 51] width 77 height 15
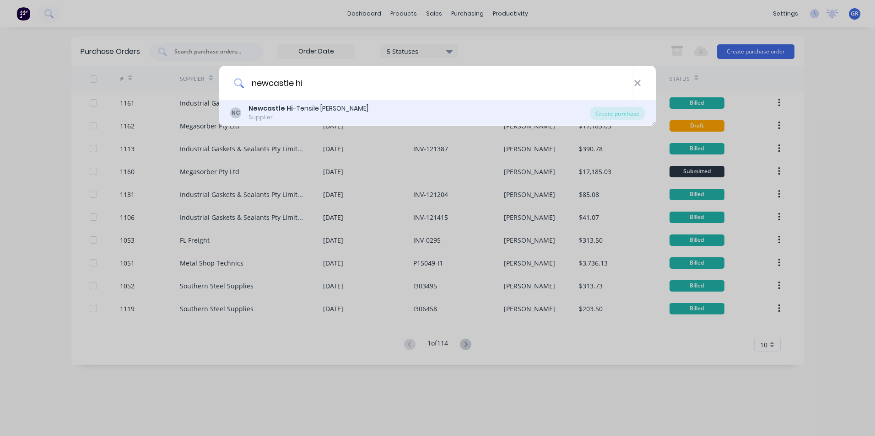
type input "newcastle hi"
click at [337, 110] on div "Newcastle Hi -Tensile [PERSON_NAME]" at bounding box center [308, 109] width 120 height 10
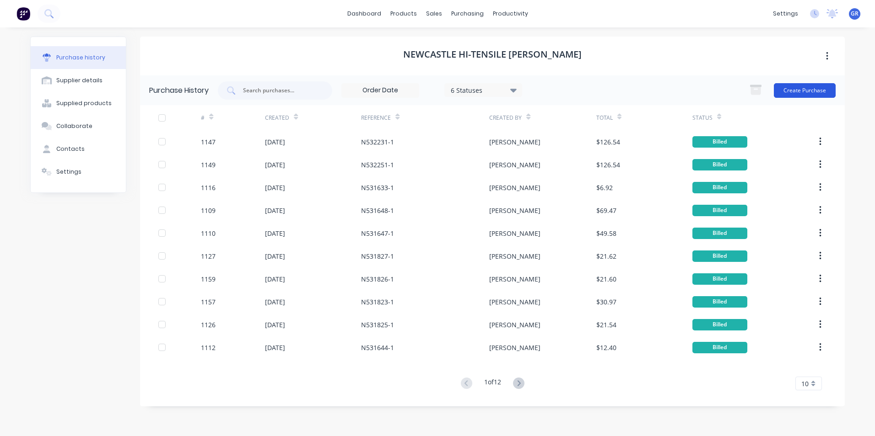
click at [792, 89] on button "Create Purchase" at bounding box center [805, 90] width 62 height 15
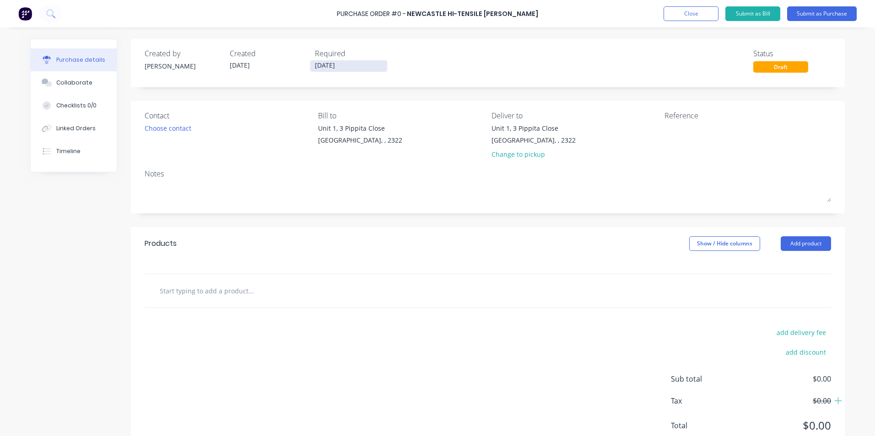
click at [348, 64] on input "[DATE]" at bounding box center [348, 65] width 77 height 11
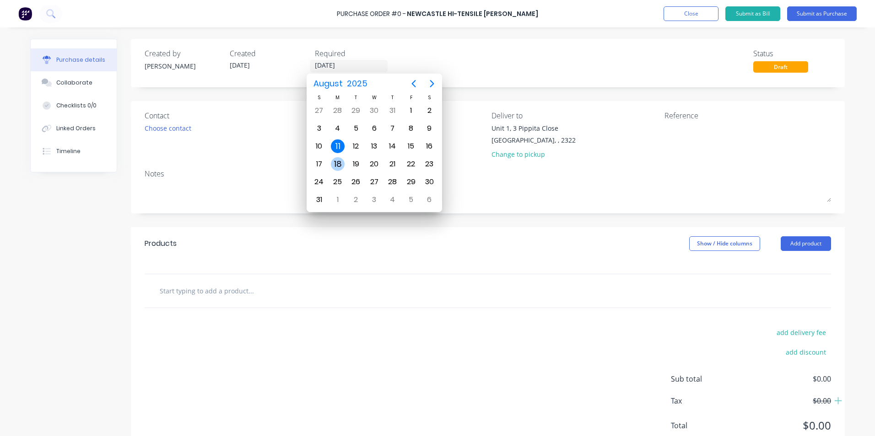
click at [337, 165] on div "18" at bounding box center [338, 164] width 14 height 14
type input "[DATE]"
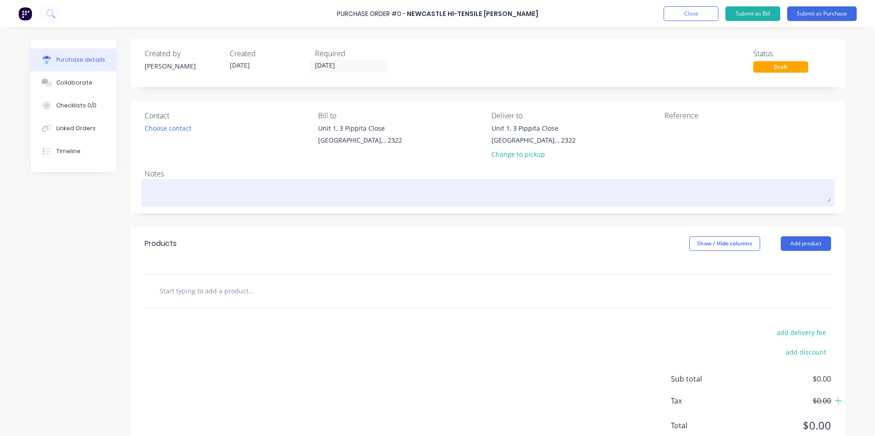
click at [178, 187] on textarea at bounding box center [488, 192] width 686 height 21
type textarea "x"
type textarea "J"
type textarea "x"
type textarea "JN"
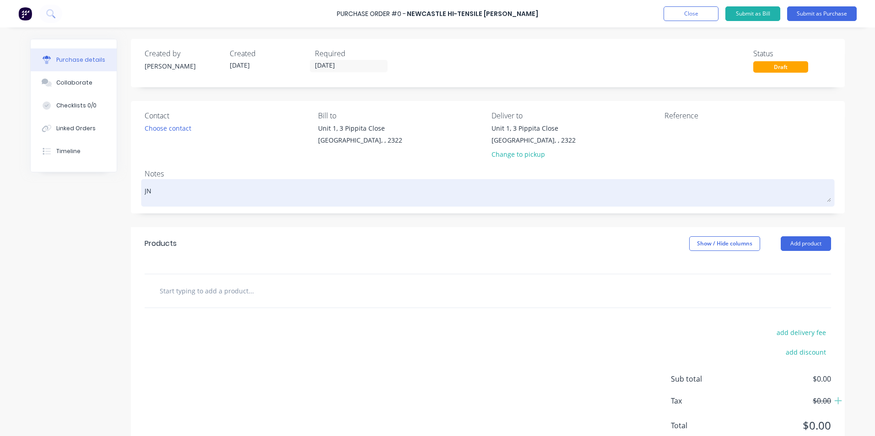
type textarea "x"
type textarea "JN1"
type textarea "x"
type textarea "JN15"
type textarea "x"
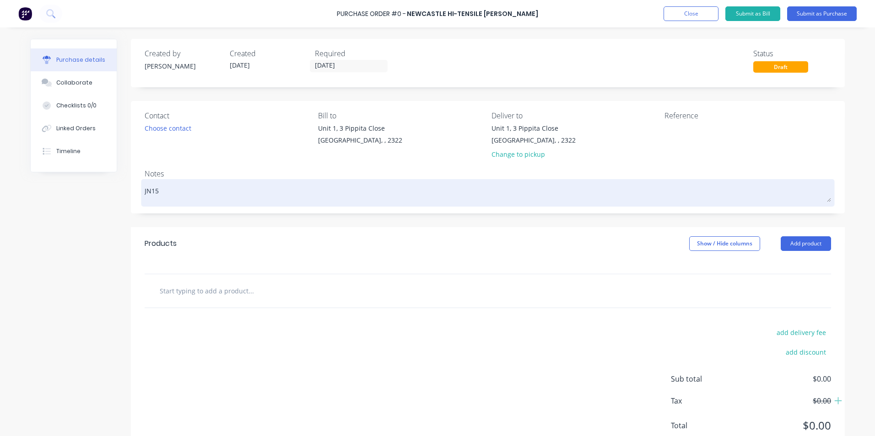
type textarea "JN157"
type textarea "x"
type textarea "JN1573"
type textarea "x"
type textarea "JN1573"
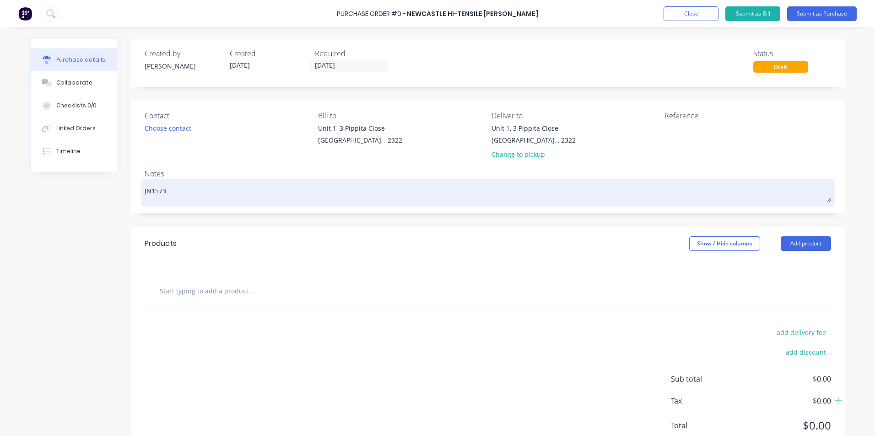
type textarea "x"
type textarea "JN1573 -"
type textarea "x"
type textarea "JN1573 -"
type textarea "x"
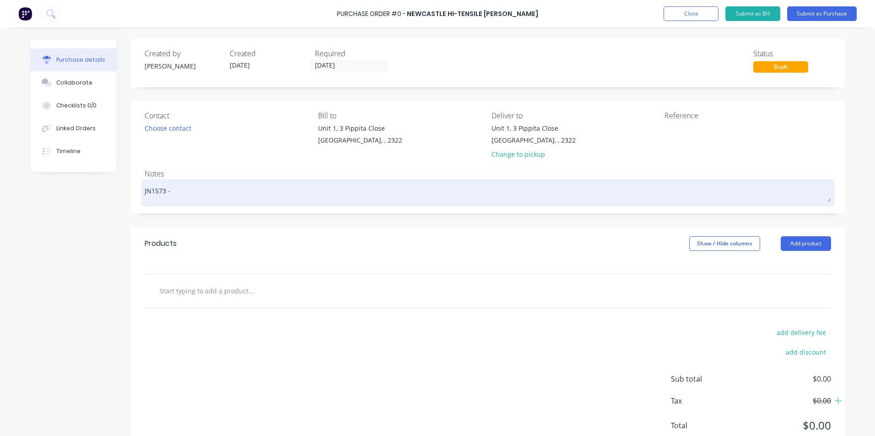
type textarea "JN1573 - T"
type textarea "x"
type textarea "JN1573 - Tu"
type textarea "x"
type textarea "JN1573 - Tub"
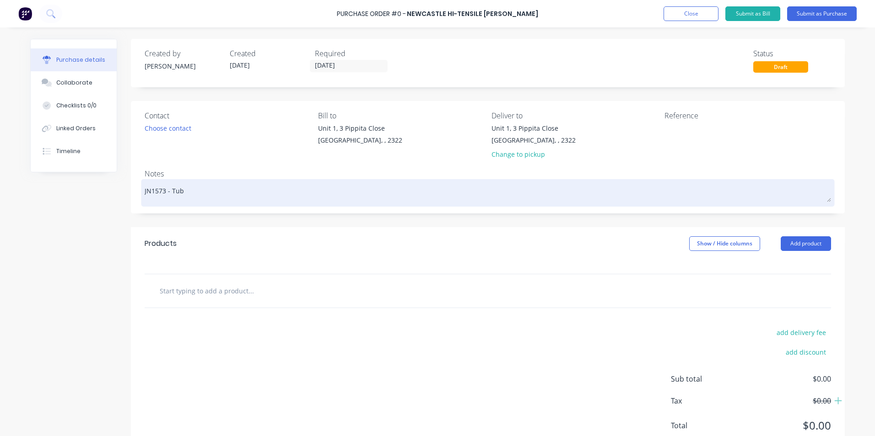
type textarea "x"
type textarea "JN1573 - Tube"
type textarea "x"
type textarea "JN1573 - Tube"
type textarea "x"
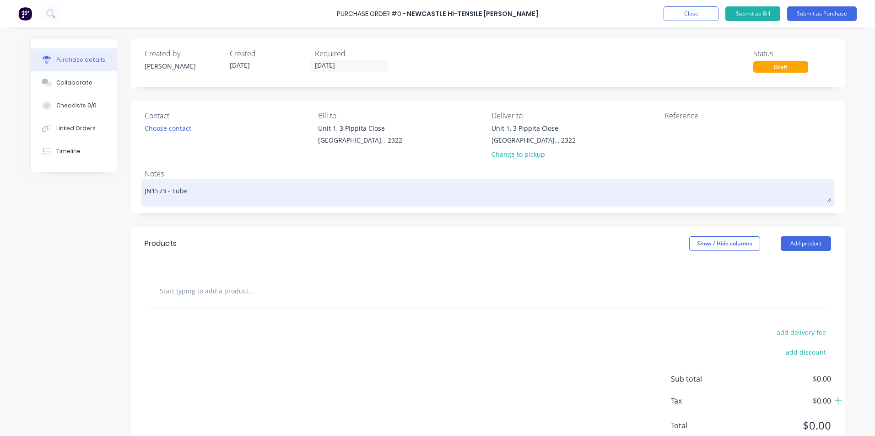
type textarea "JN1573 - Tube L"
type textarea "x"
type textarea "JN1573 - Tube Li"
type textarea "x"
type textarea "JN1573 - Tube Lif"
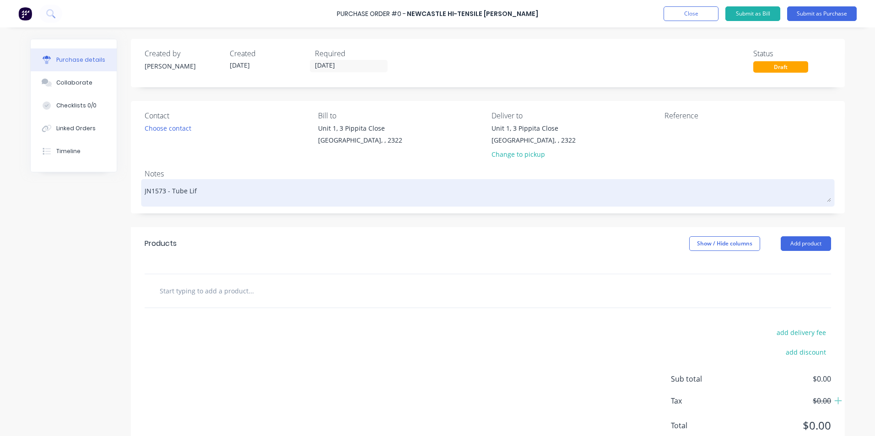
type textarea "x"
type textarea "JN1573 - Tube Lift"
type textarea "x"
type textarea "JN1573 - Tube Lifti"
type textarea "x"
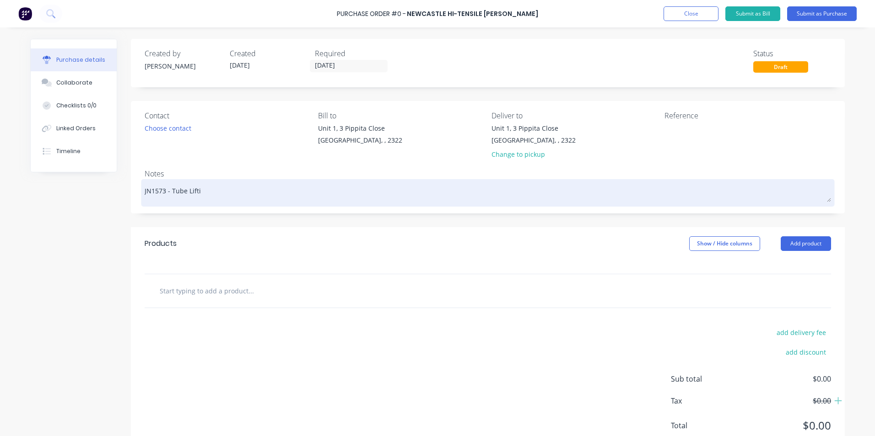
type textarea "JN1573 - [PERSON_NAME]"
type textarea "x"
type textarea "JN1573 - Tube Lifting"
type textarea "x"
type textarea "JN1573 - Tube Lifting"
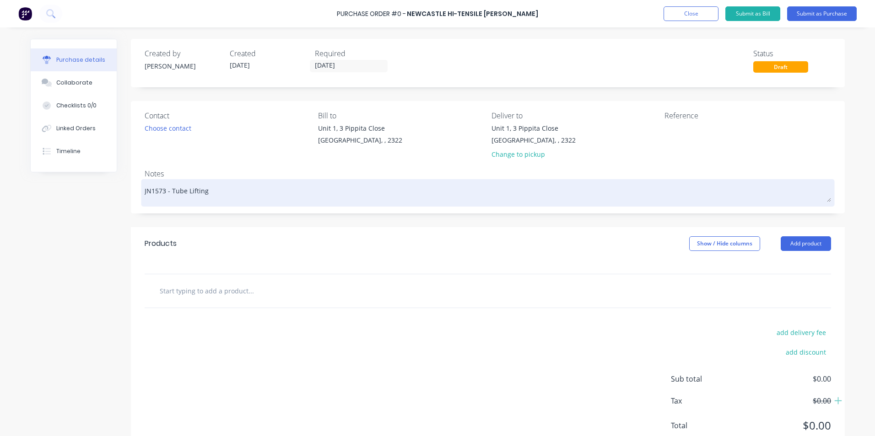
type textarea "x"
type textarea "JN1573 - Tube Lifting T"
type textarea "x"
type textarea "JN1573 - Tube Lifting To"
type textarea "x"
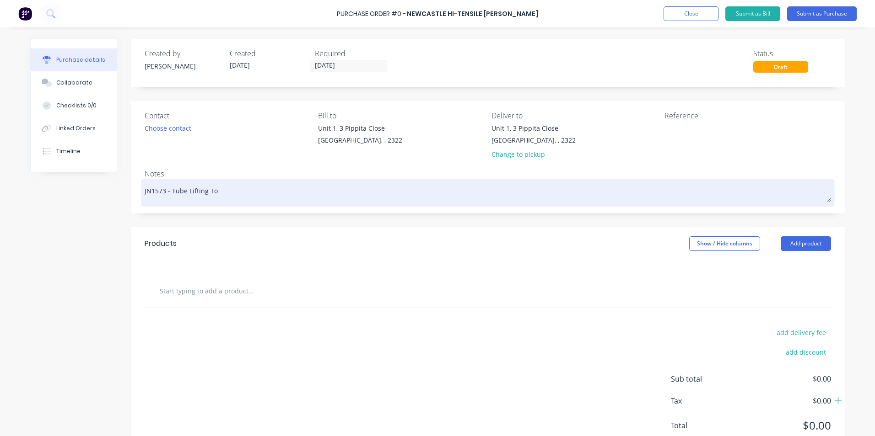
type textarea "JN1573 - Tube Lifting Too"
type textarea "x"
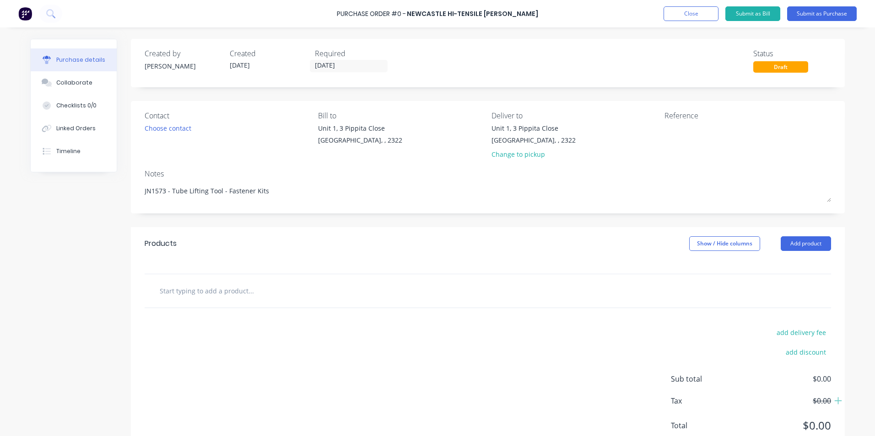
click at [213, 297] on input "text" at bounding box center [250, 291] width 183 height 18
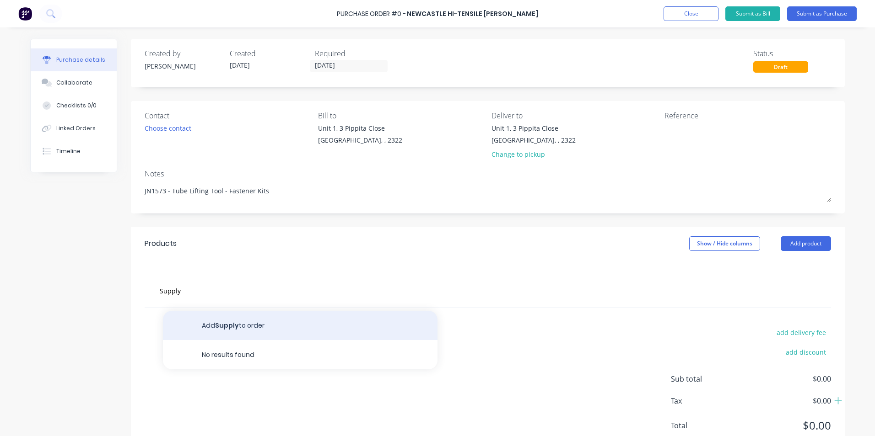
click at [226, 325] on button "Add Supply to order" at bounding box center [300, 325] width 274 height 29
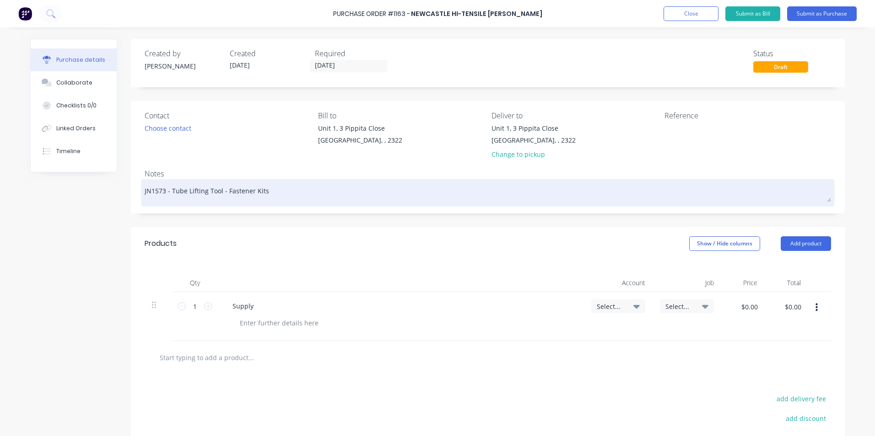
drag, startPoint x: 217, startPoint y: 193, endPoint x: 169, endPoint y: 191, distance: 48.1
click at [169, 191] on textarea "JN1573 - Tube Lifting Tool - Fastener Kits" at bounding box center [488, 192] width 686 height 21
drag, startPoint x: 261, startPoint y: 189, endPoint x: 169, endPoint y: 189, distance: 91.9
click at [169, 189] on textarea "JN1573 - Tube Lifting Tool - Fastener Kits" at bounding box center [488, 192] width 686 height 21
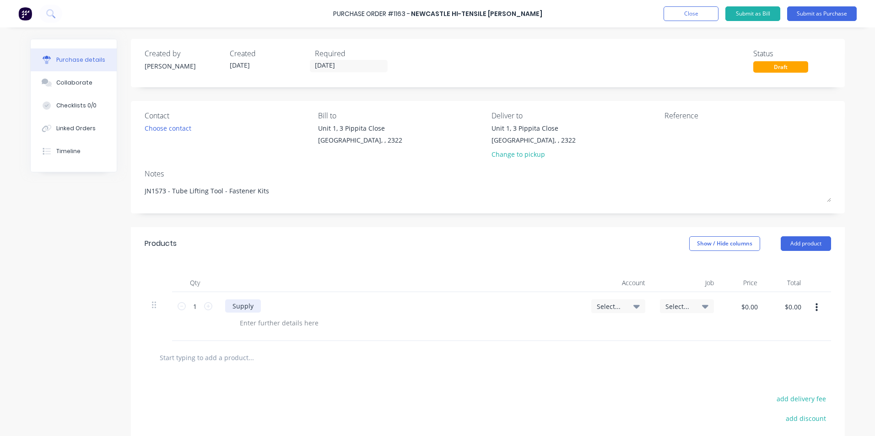
drag, startPoint x: 250, startPoint y: 306, endPoint x: 280, endPoint y: 298, distance: 31.5
click at [251, 305] on div "Supply" at bounding box center [243, 306] width 36 height 13
click at [385, 308] on div "Supply Tube Lifting Tool - Fastener Kits as per quote" at bounding box center [312, 306] width 175 height 13
click at [607, 307] on span "Select..." at bounding box center [609, 307] width 27 height 10
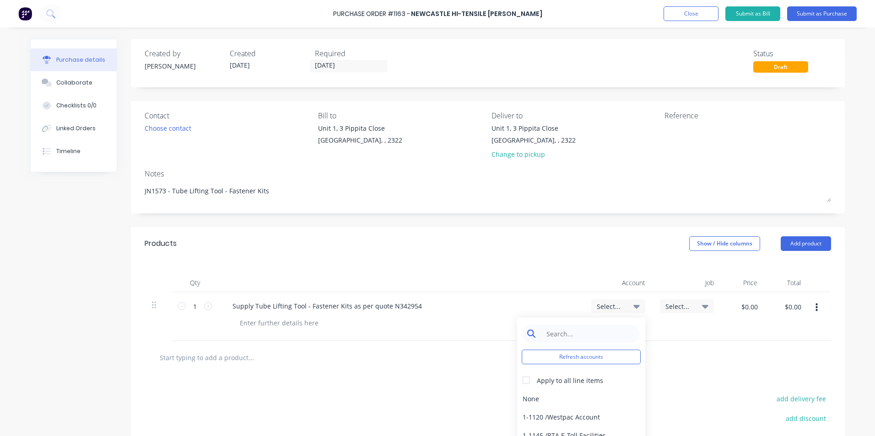
click at [551, 329] on input at bounding box center [588, 334] width 94 height 18
click at [560, 402] on div "1-1400 / Work in Progress" at bounding box center [581, 399] width 128 height 18
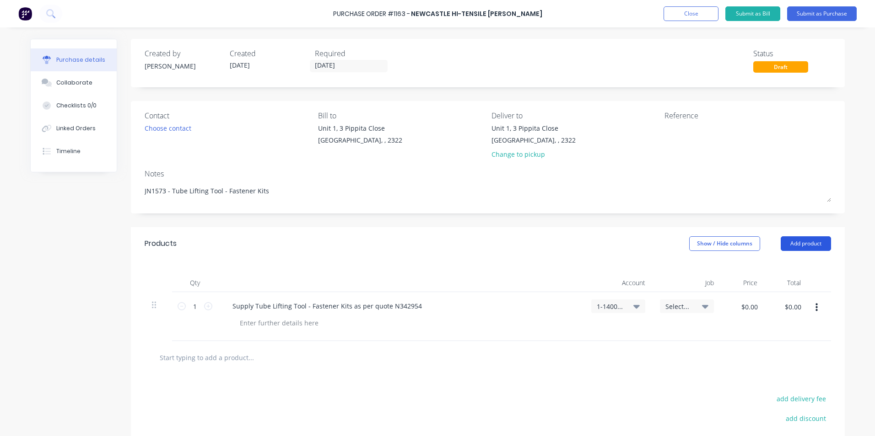
click at [795, 246] on button "Add product" at bounding box center [805, 243] width 50 height 15
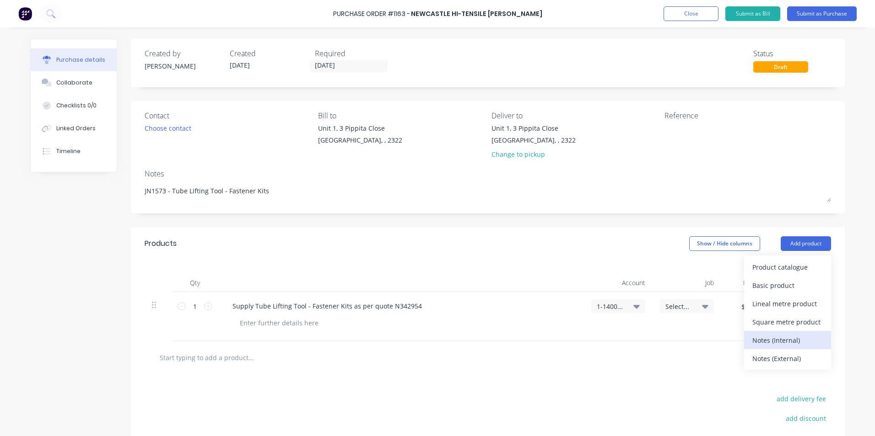
click at [775, 340] on div "Notes (Internal)" at bounding box center [787, 340] width 70 height 13
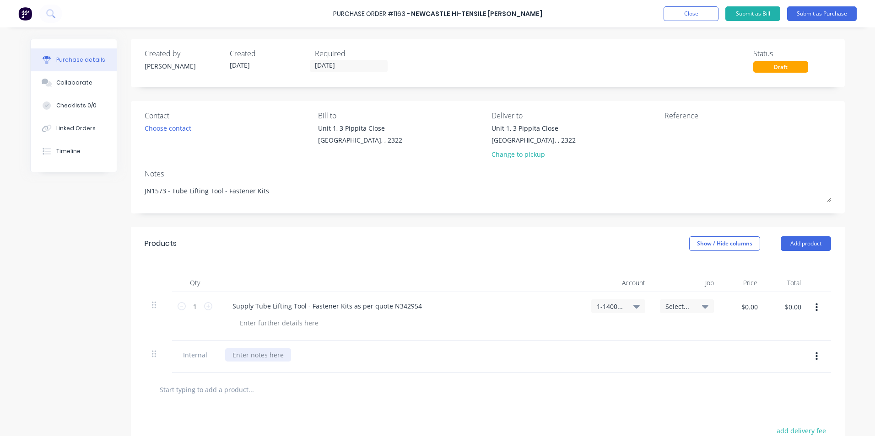
click at [250, 351] on div at bounding box center [258, 355] width 66 height 13
drag, startPoint x: 271, startPoint y: 355, endPoint x: 290, endPoint y: 352, distance: 19.5
click at [271, 355] on div "Please Note -" at bounding box center [252, 355] width 55 height 13
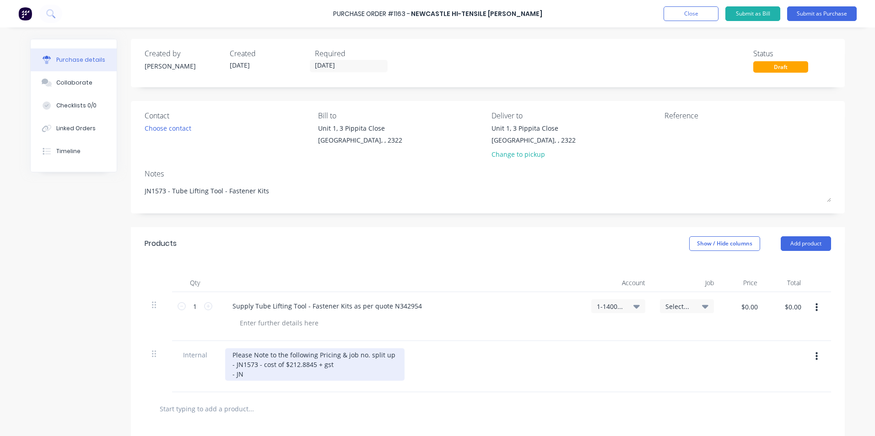
click at [238, 378] on div "Please Note to the following Pricing & job no. split up - JN1573 - cost of $212…" at bounding box center [314, 365] width 179 height 32
drag, startPoint x: 287, startPoint y: 377, endPoint x: 295, endPoint y: 377, distance: 8.2
click at [287, 377] on div "Please Note to the following Pricing & job no. split up - JN1573 - cost of $212…" at bounding box center [314, 365] width 179 height 32
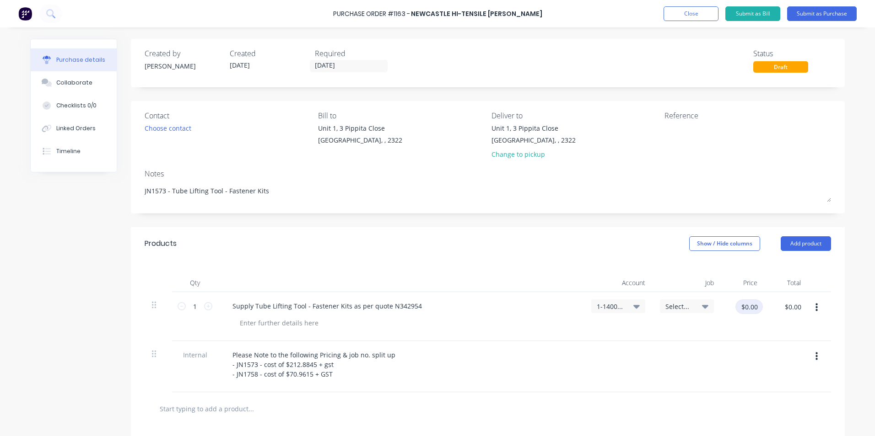
click at [746, 306] on input "$0.00" at bounding box center [748, 307] width 27 height 15
click at [758, 373] on div at bounding box center [742, 366] width 43 height 51
click at [820, 15] on button "Submit as Purchase" at bounding box center [822, 13] width 70 height 15
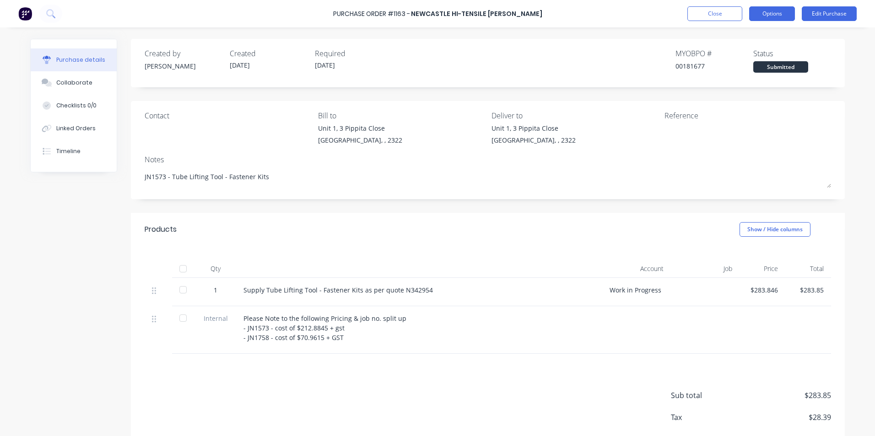
click at [784, 14] on button "Options" at bounding box center [772, 13] width 46 height 15
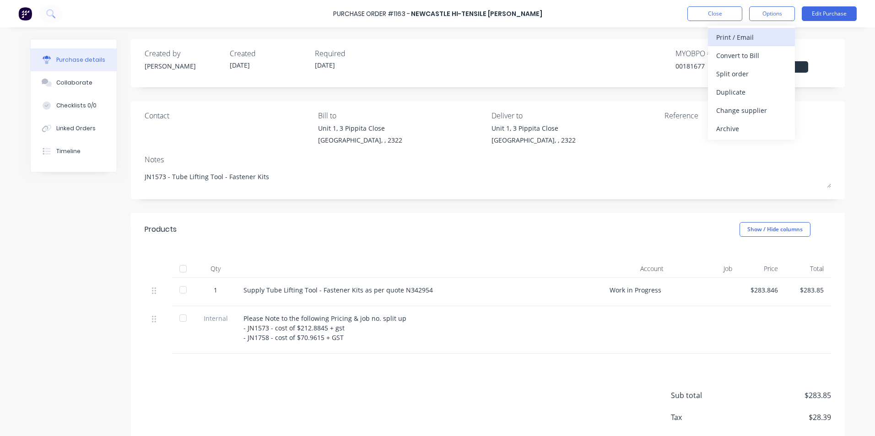
click at [745, 41] on div "Print / Email" at bounding box center [751, 37] width 70 height 13
click at [740, 54] on div "With pricing" at bounding box center [751, 55] width 70 height 13
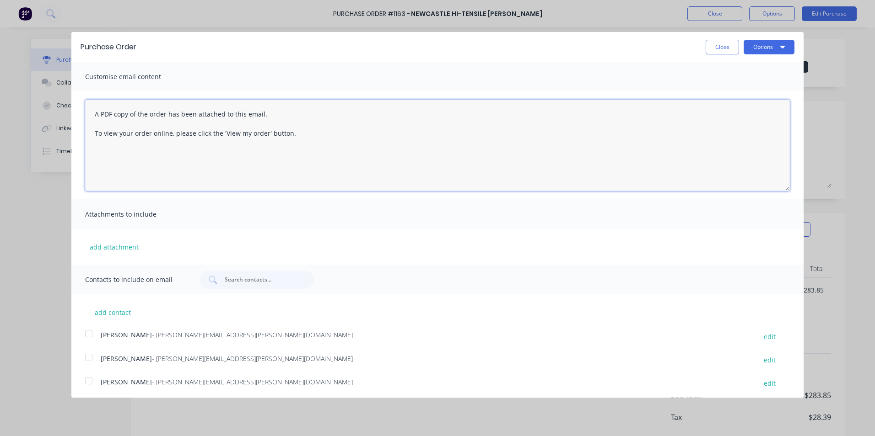
drag, startPoint x: 250, startPoint y: 137, endPoint x: 89, endPoint y: 107, distance: 163.3
click at [89, 107] on textarea "A PDF copy of the order has been attached to this email. To view your order onl…" at bounding box center [437, 145] width 704 height 91
click at [117, 248] on button "add attachment" at bounding box center [114, 247] width 58 height 14
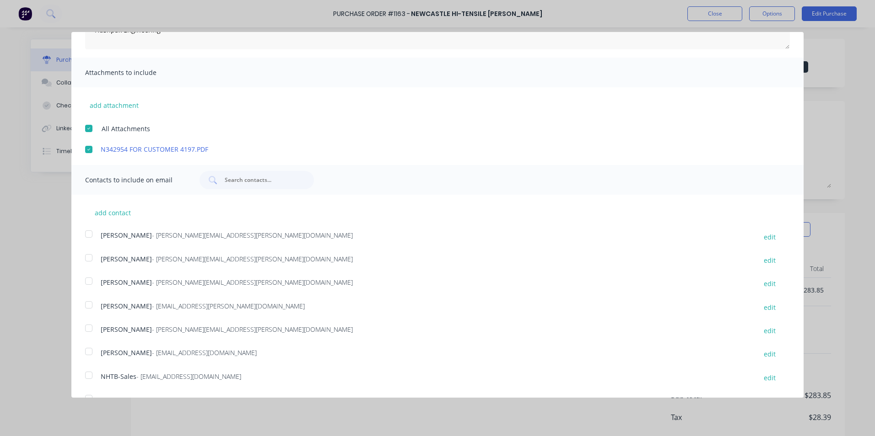
scroll to position [162, 0]
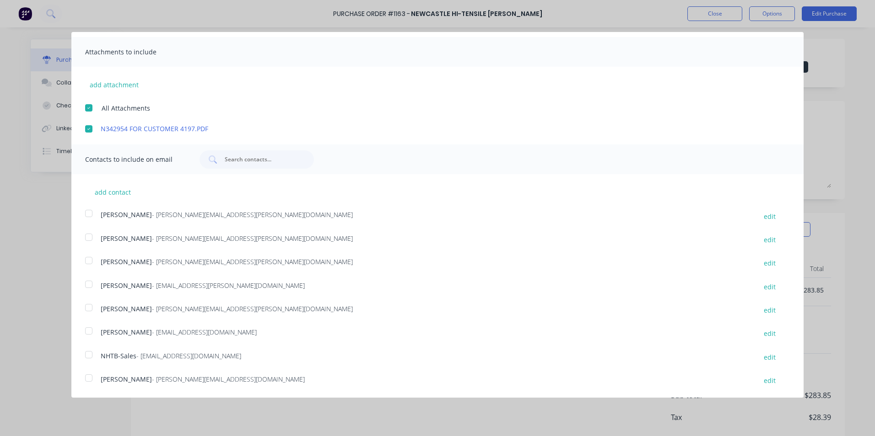
click at [89, 260] on div at bounding box center [89, 261] width 18 height 18
click at [89, 353] on div at bounding box center [89, 355] width 18 height 18
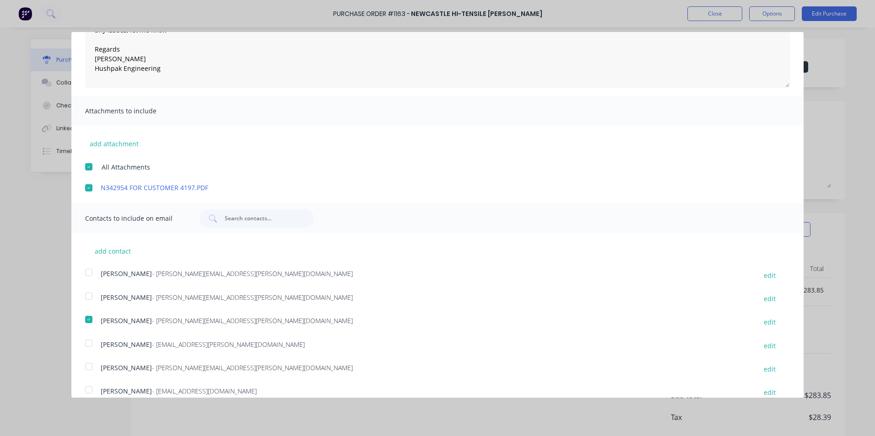
scroll to position [0, 0]
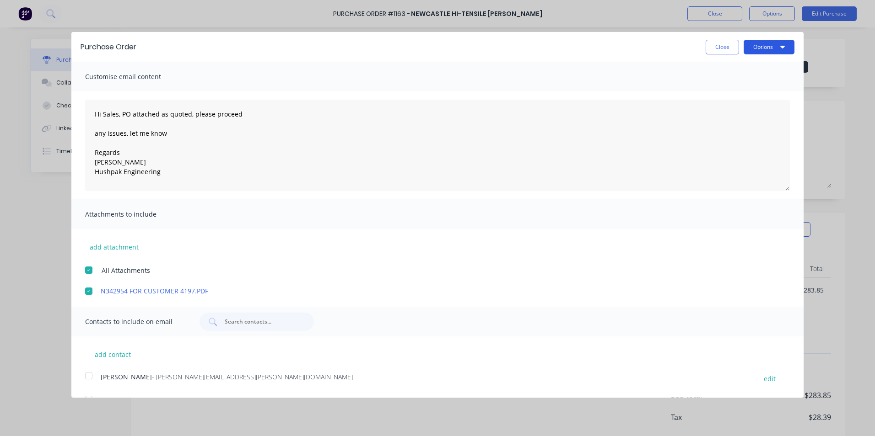
click at [763, 47] on button "Options" at bounding box center [768, 47] width 51 height 15
click at [717, 89] on div "Email" at bounding box center [750, 88] width 70 height 13
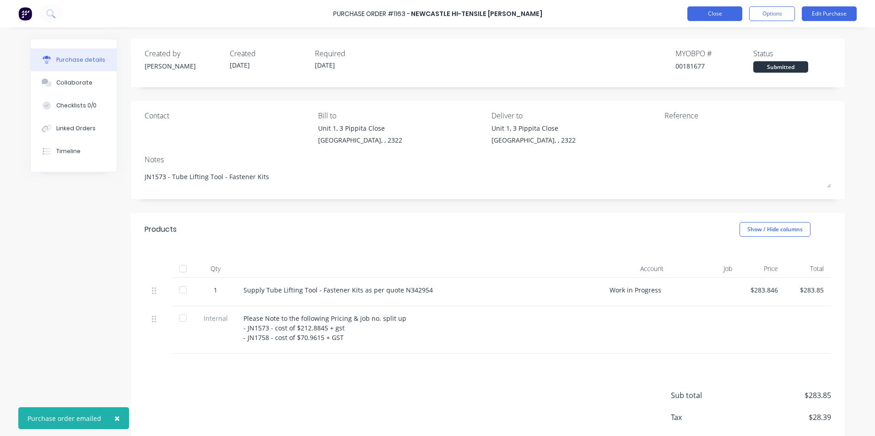
click at [709, 10] on button "Close" at bounding box center [714, 13] width 55 height 15
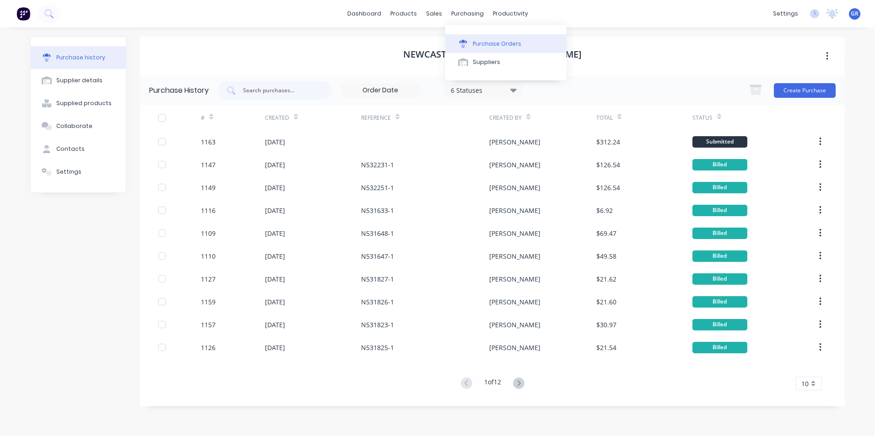
click at [479, 38] on button "Purchase Orders" at bounding box center [505, 43] width 121 height 18
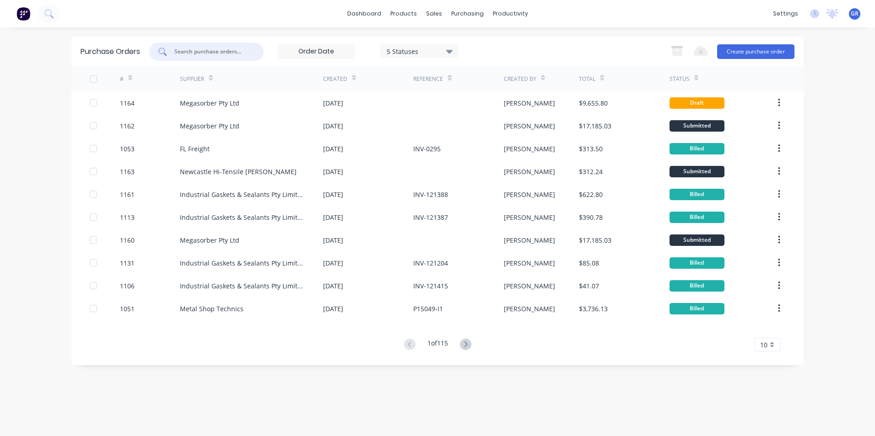
click at [192, 50] on input "text" at bounding box center [211, 51] width 76 height 9
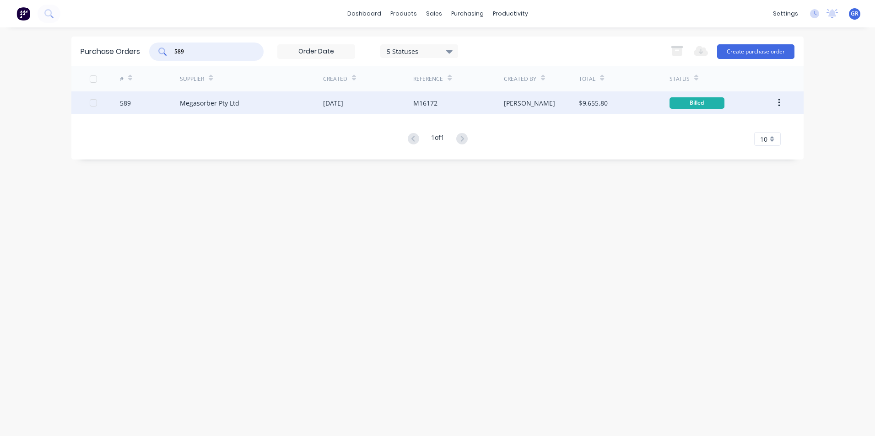
click at [125, 102] on div "589" at bounding box center [125, 103] width 11 height 10
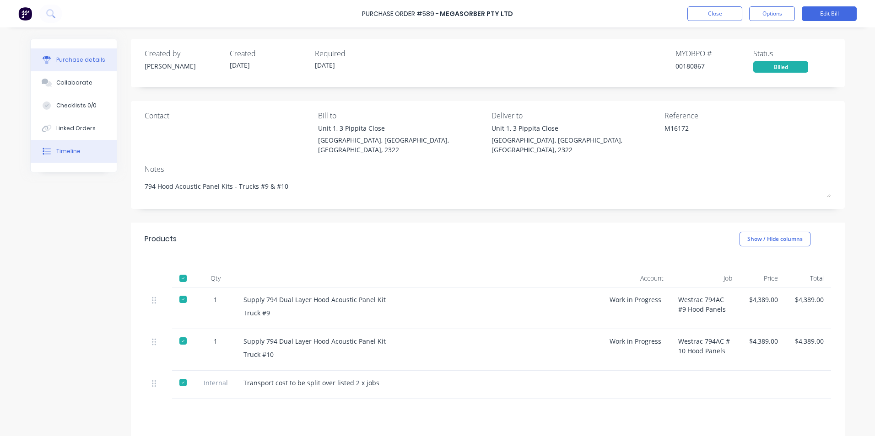
click at [67, 149] on div "Timeline" at bounding box center [68, 151] width 24 height 8
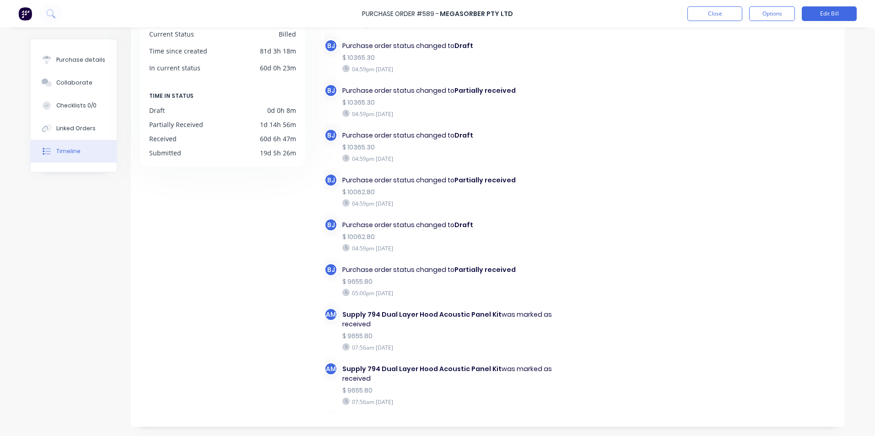
scroll to position [183, 0]
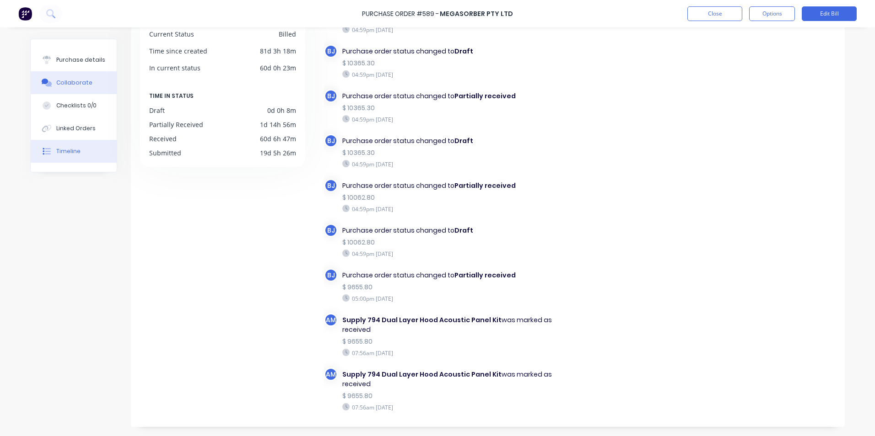
click at [71, 80] on div "Collaborate" at bounding box center [74, 83] width 36 height 8
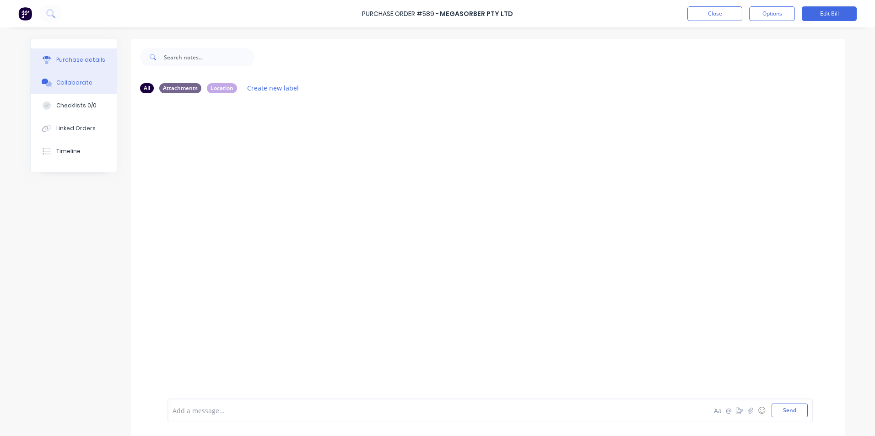
click at [73, 57] on div "Purchase details" at bounding box center [80, 60] width 49 height 8
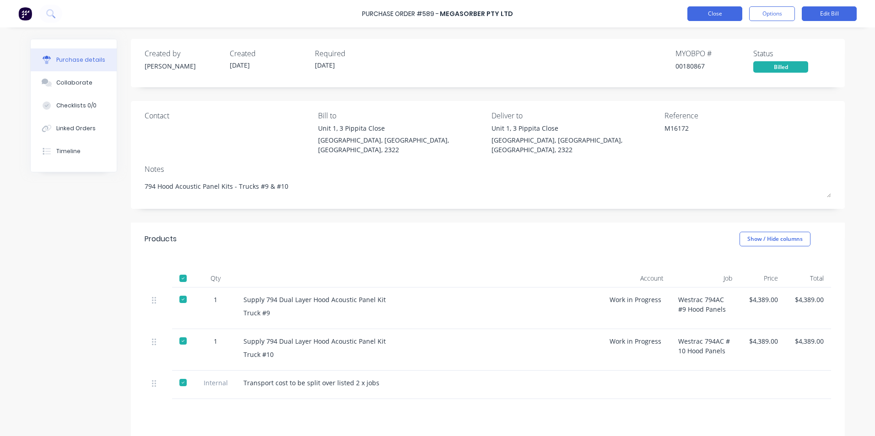
click at [717, 13] on button "Close" at bounding box center [714, 13] width 55 height 15
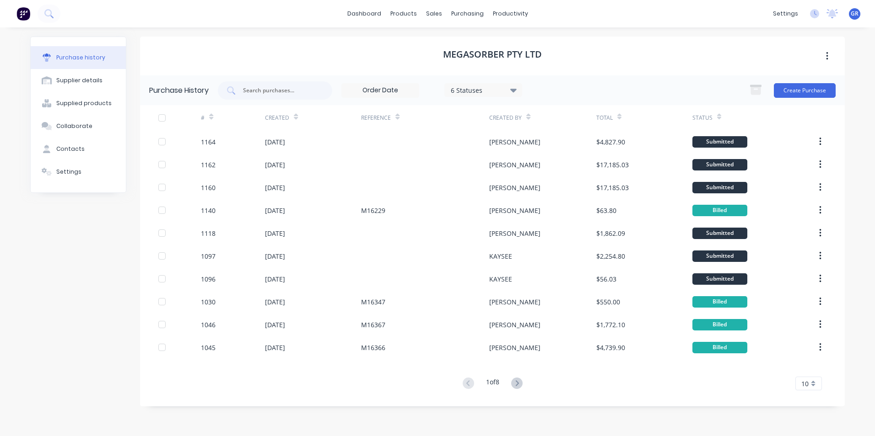
click at [210, 113] on div at bounding box center [211, 117] width 4 height 14
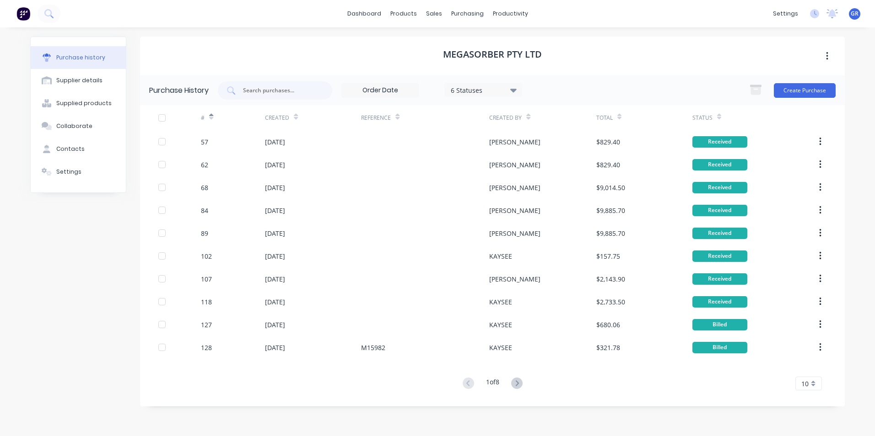
click at [210, 115] on icon at bounding box center [211, 116] width 4 height 7
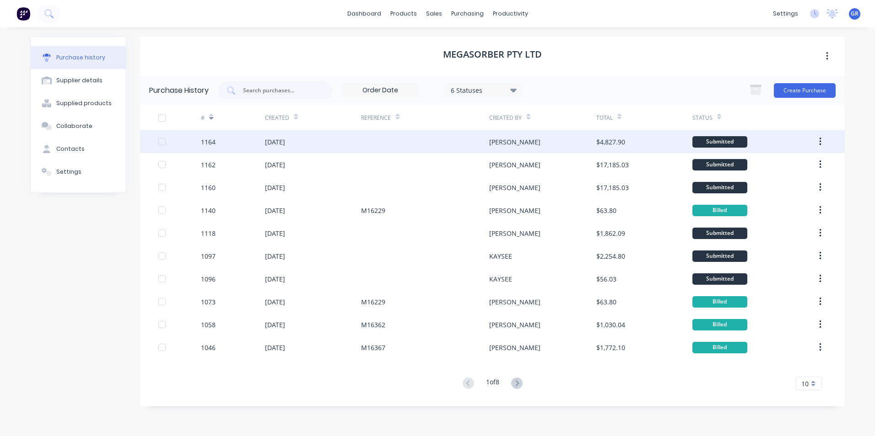
click at [822, 140] on button "button" at bounding box center [819, 142] width 21 height 16
click at [768, 184] on div "Duplicate" at bounding box center [787, 183] width 70 height 13
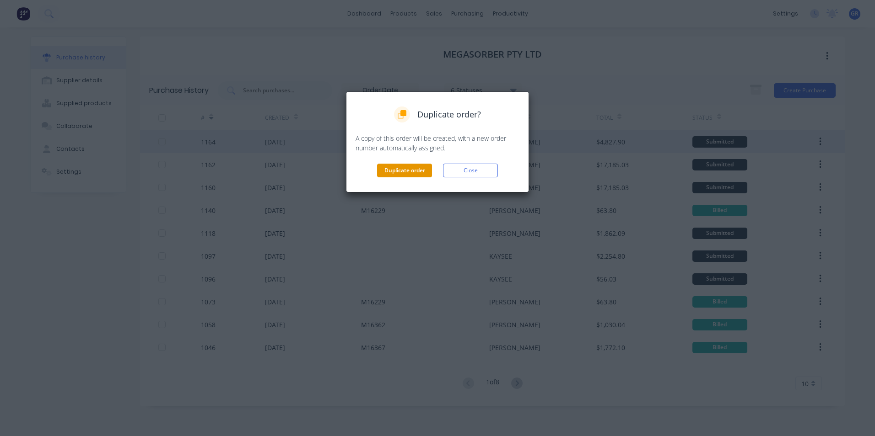
click at [409, 172] on button "Duplicate order" at bounding box center [404, 171] width 55 height 14
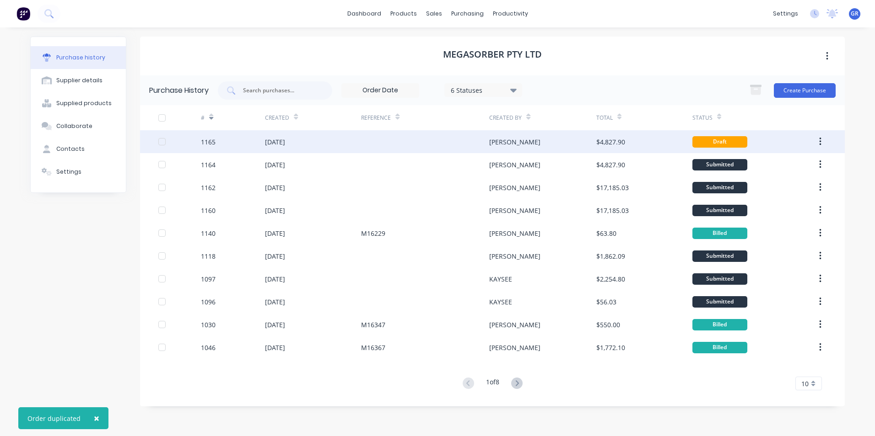
click at [202, 141] on div "1165" at bounding box center [208, 142] width 15 height 10
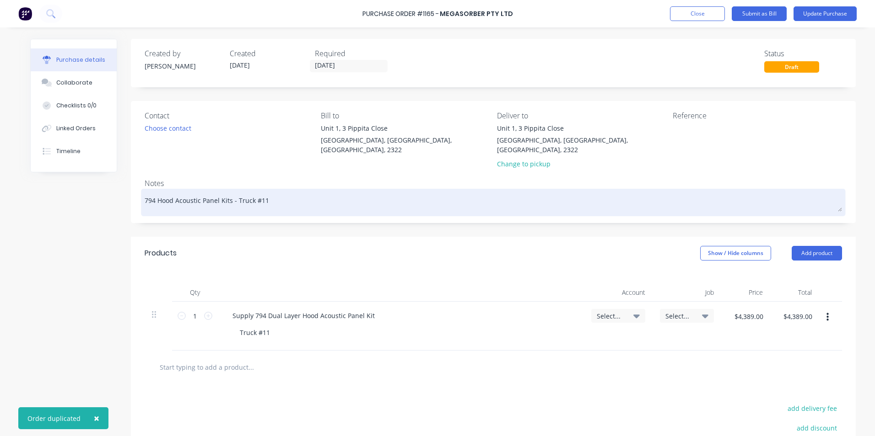
drag, startPoint x: 263, startPoint y: 192, endPoint x: 277, endPoint y: 194, distance: 13.4
click at [265, 192] on textarea "794 Hood Acoustic Panel Kits - Truck #11" at bounding box center [493, 201] width 697 height 21
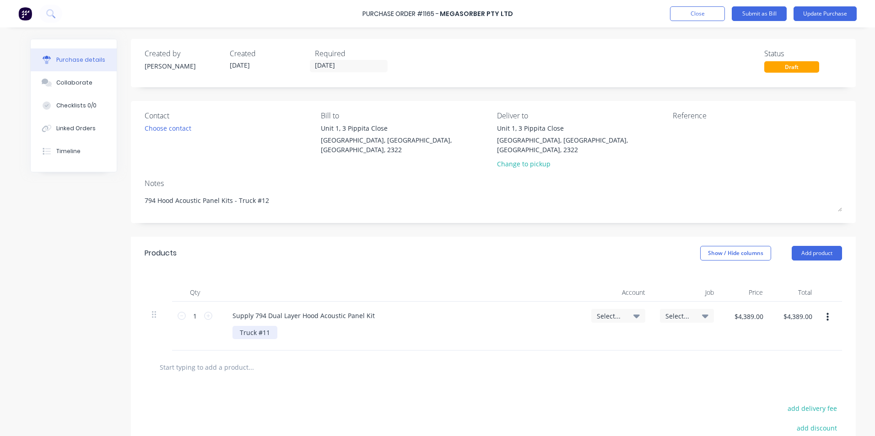
click at [269, 326] on div "Truck #11" at bounding box center [254, 332] width 45 height 13
click at [605, 312] on span "Select..." at bounding box center [609, 317] width 27 height 10
click at [581, 334] on input at bounding box center [588, 343] width 94 height 18
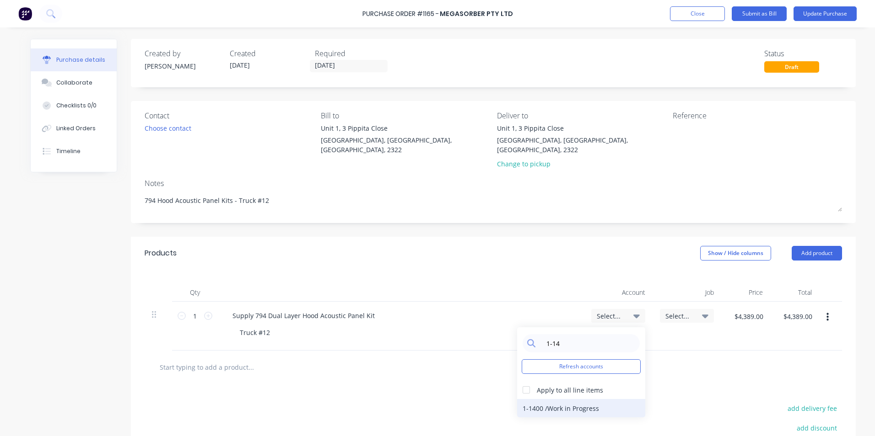
click at [596, 402] on div "1-1400 / Work in Progress" at bounding box center [581, 408] width 128 height 18
click at [674, 312] on span "Select..." at bounding box center [678, 317] width 27 height 10
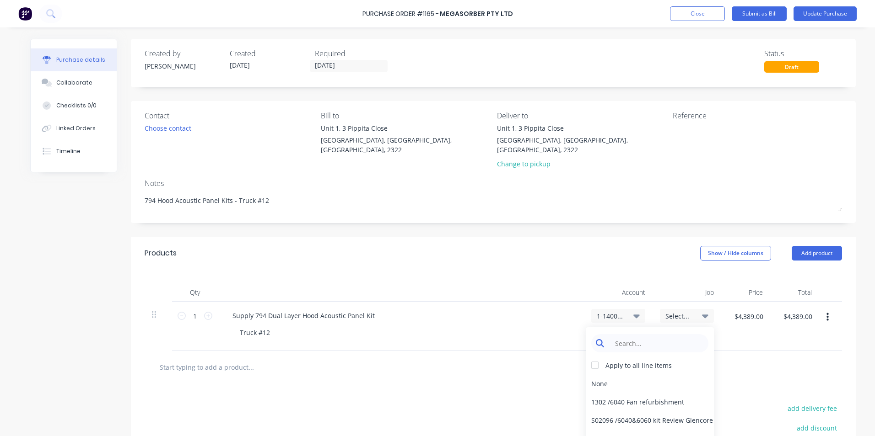
click at [639, 338] on input at bounding box center [657, 343] width 94 height 18
click at [619, 376] on div "1635 / W/Trac-794-Hood-Panel-T12" at bounding box center [650, 384] width 128 height 18
click at [344, 64] on input "[DATE]" at bounding box center [348, 65] width 77 height 11
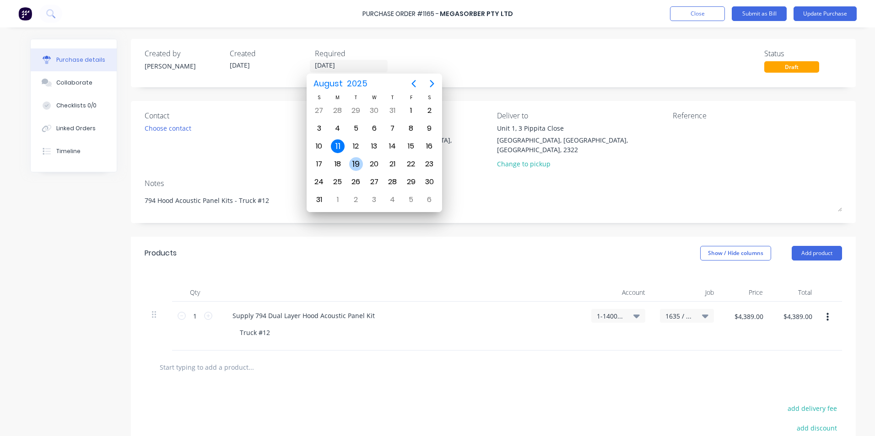
click at [354, 161] on div "19" at bounding box center [356, 164] width 14 height 14
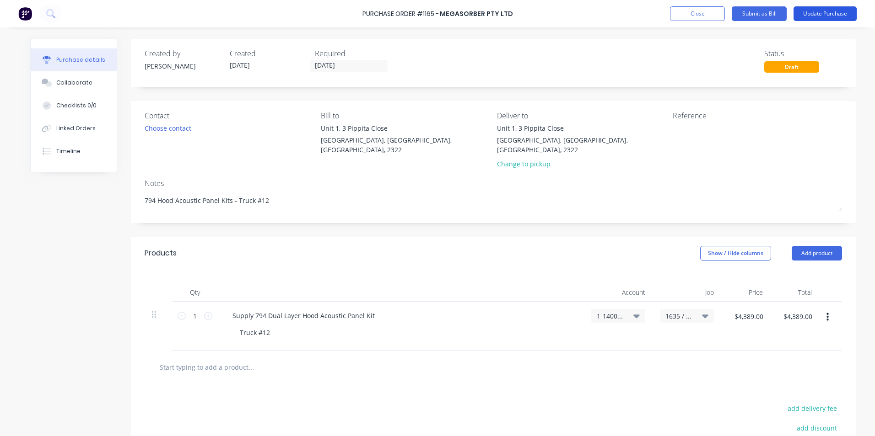
click at [821, 10] on button "Update Purchase" at bounding box center [824, 13] width 63 height 15
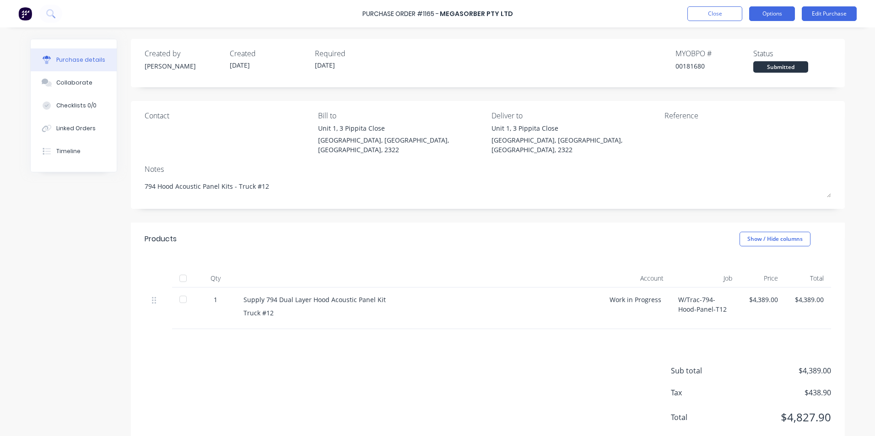
click at [779, 16] on button "Options" at bounding box center [772, 13] width 46 height 15
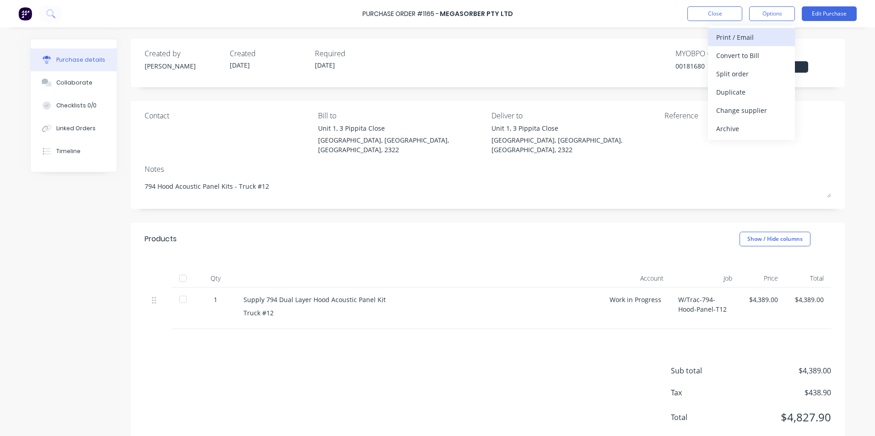
click at [742, 38] on div "Print / Email" at bounding box center [751, 37] width 70 height 13
click at [749, 56] on div "With pricing" at bounding box center [751, 55] width 70 height 13
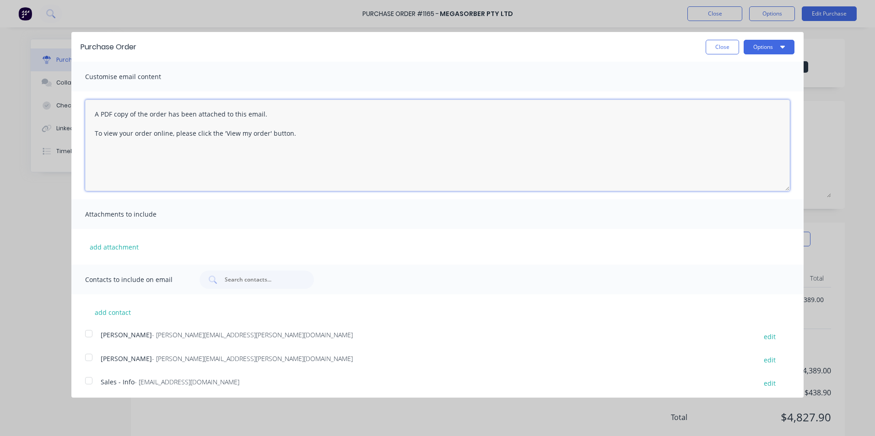
drag, startPoint x: 298, startPoint y: 128, endPoint x: 141, endPoint y: 118, distance: 157.2
click at [141, 118] on textarea "A PDF copy of the order has been attached to this email. To view your order onl…" at bounding box center [437, 145] width 704 height 91
drag, startPoint x: 297, startPoint y: 135, endPoint x: 92, endPoint y: 112, distance: 206.3
click at [92, 112] on textarea "A PDF copy of the order has been attached to this email. To view your order onl…" at bounding box center [437, 145] width 704 height 91
click at [715, 51] on button "Close" at bounding box center [721, 47] width 33 height 15
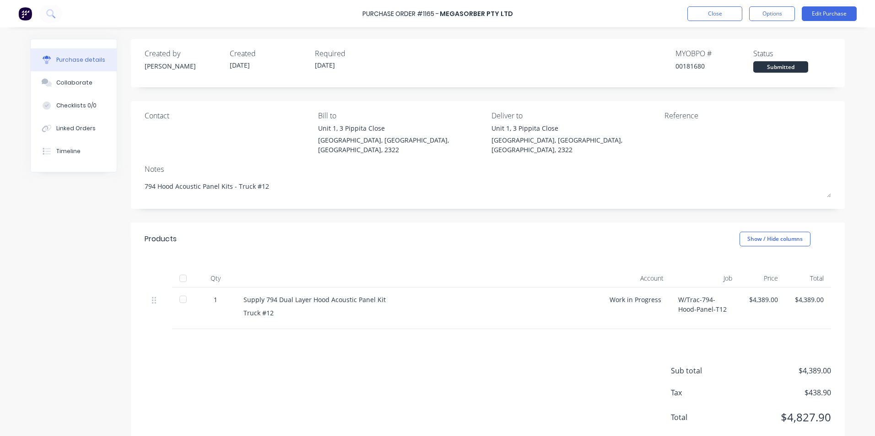
click at [755, 295] on div "$4,389.00" at bounding box center [762, 300] width 31 height 10
click at [825, 12] on button "Edit Purchase" at bounding box center [828, 13] width 55 height 15
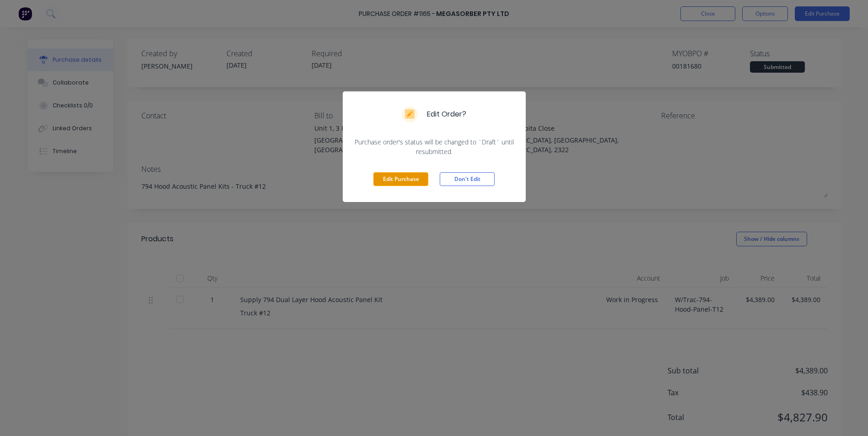
click at [398, 175] on button "Edit Purchase" at bounding box center [400, 179] width 55 height 14
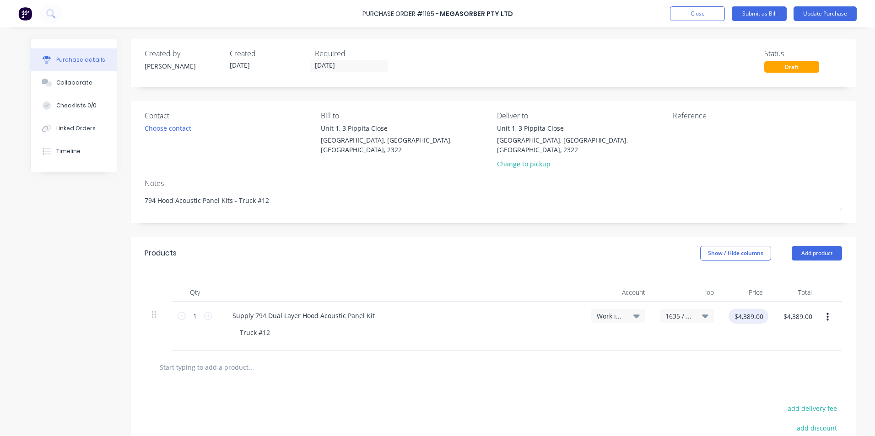
click at [747, 313] on input "$4,389.00" at bounding box center [748, 316] width 40 height 15
click at [747, 317] on div "$4,169.55 4169.55" at bounding box center [745, 319] width 35 height 21
click at [373, 309] on div "Supply 794 Dual Layer Hood Acoustic Panel Kit" at bounding box center [303, 315] width 157 height 13
click at [814, 13] on button "Update Purchase" at bounding box center [824, 13] width 63 height 15
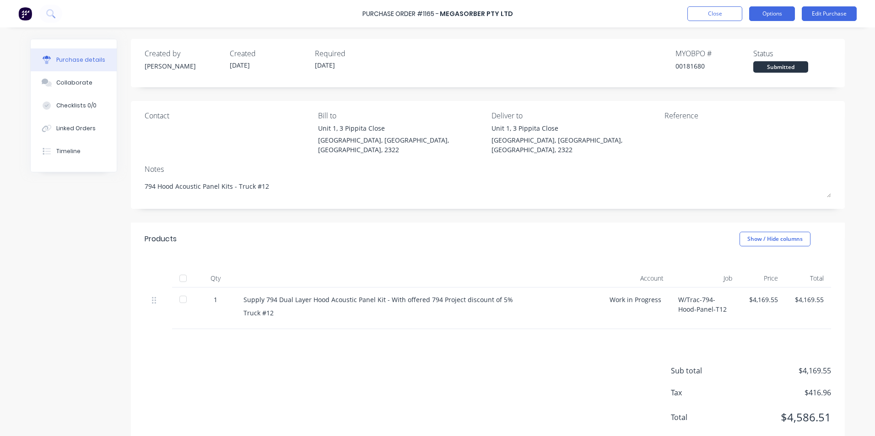
click at [780, 16] on button "Options" at bounding box center [772, 13] width 46 height 15
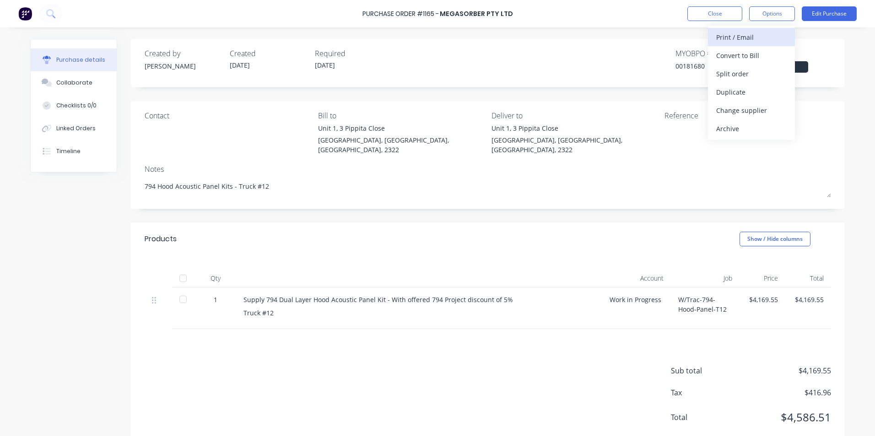
click at [743, 38] on div "Print / Email" at bounding box center [751, 37] width 70 height 13
click at [743, 51] on div "With pricing" at bounding box center [751, 55] width 70 height 13
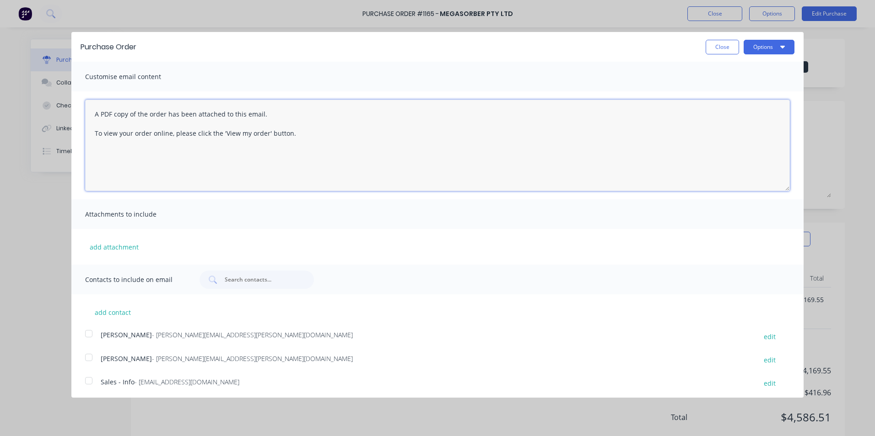
drag, startPoint x: 271, startPoint y: 136, endPoint x: 91, endPoint y: 111, distance: 181.0
click at [91, 111] on textarea "A PDF copy of the order has been attached to this email. To view your order onl…" at bounding box center [437, 145] width 704 height 91
click at [719, 48] on button "Close" at bounding box center [721, 47] width 33 height 15
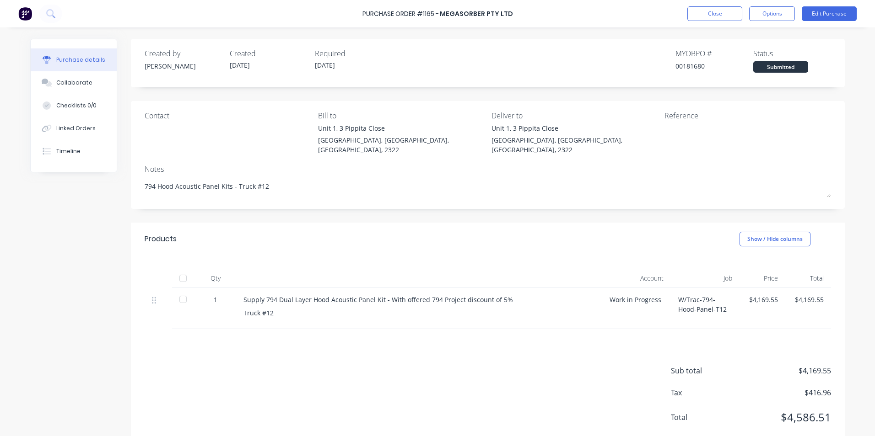
click at [718, 21] on div "Purchase Order #1165 - Megasorber Pty Ltd Close Options Edit Purchase" at bounding box center [437, 13] width 875 height 27
click at [727, 7] on button "Close" at bounding box center [714, 13] width 55 height 15
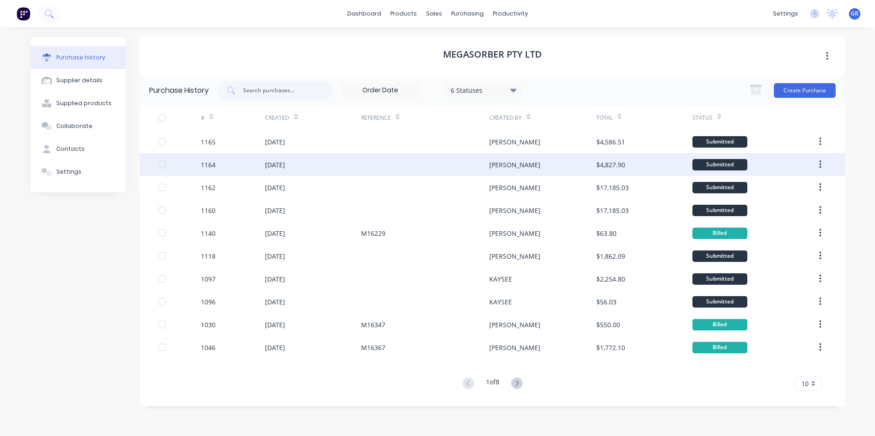
click at [200, 162] on div at bounding box center [179, 164] width 43 height 23
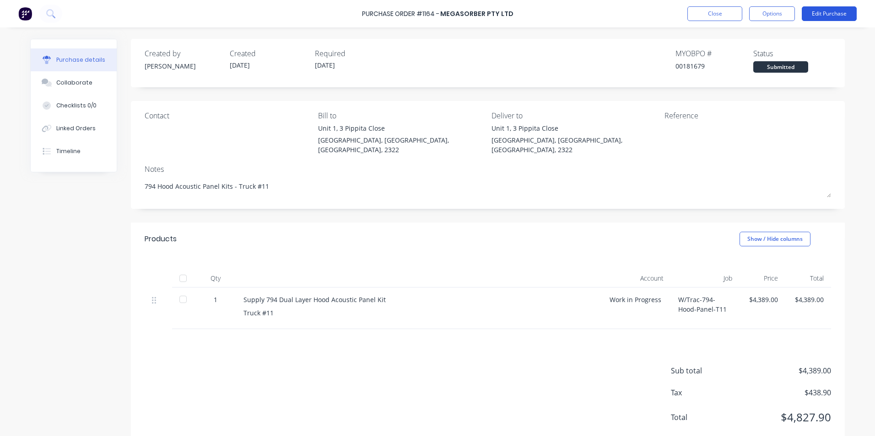
click at [815, 11] on button "Edit Purchase" at bounding box center [828, 13] width 55 height 15
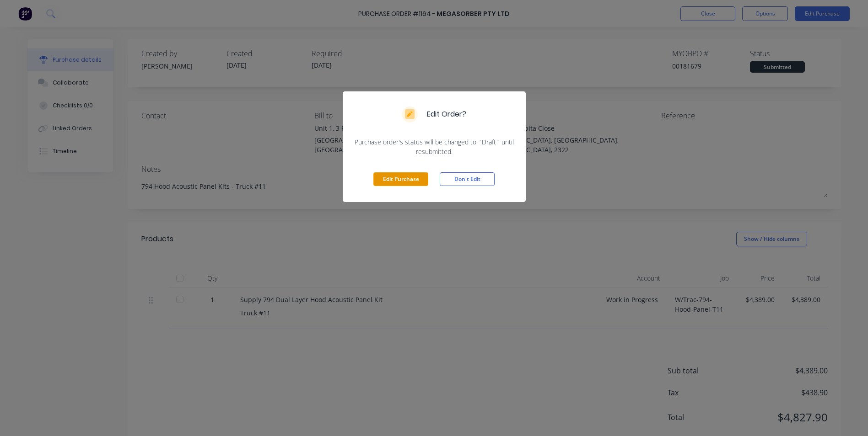
click at [388, 180] on button "Edit Purchase" at bounding box center [400, 179] width 55 height 14
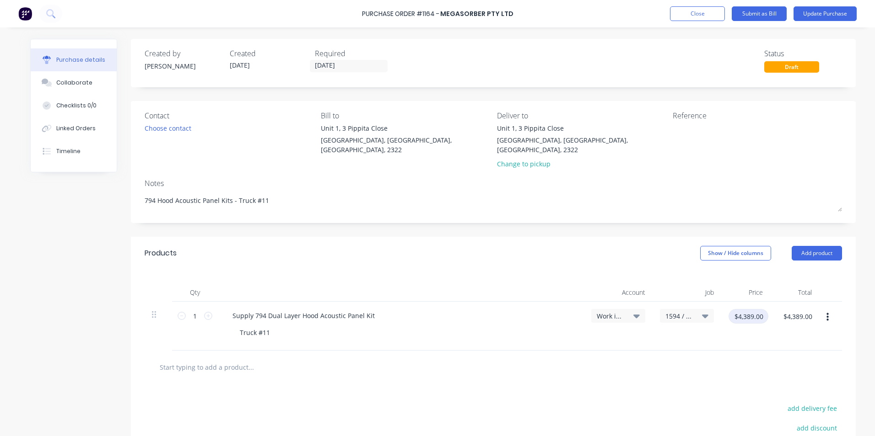
click at [744, 310] on input "$4,389.00" at bounding box center [748, 316] width 40 height 15
click at [742, 351] on div at bounding box center [493, 367] width 697 height 33
click at [369, 309] on div "Supply 794 Dual Layer Hood Acoustic Panel Kit" at bounding box center [303, 315] width 157 height 13
click at [410, 309] on div "Supply 794 Dual Layer Hood Acoustic Panel Kit - with offered" at bounding box center [325, 315] width 200 height 13
click at [452, 309] on div "Supply 794 Dual Layer Hood Acoustic Panel Kit - with offered 794 project discou…" at bounding box center [367, 315] width 284 height 13
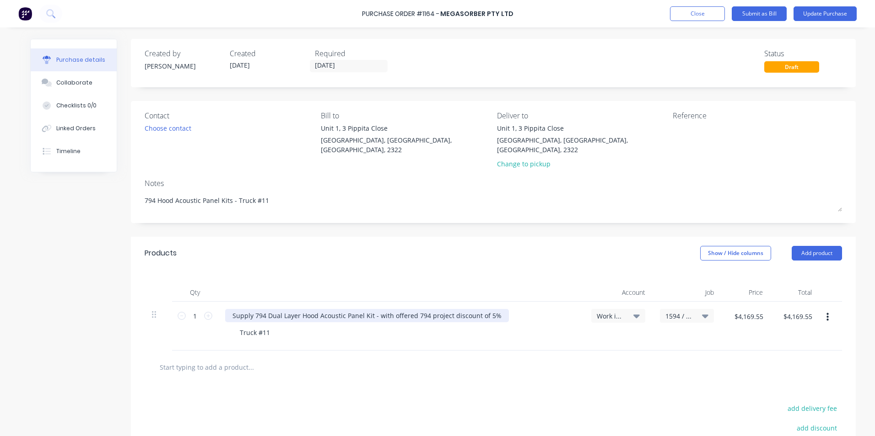
click at [494, 309] on div "Supply 794 Dual Layer Hood Acoustic Panel Kit - with offered 794 project discou…" at bounding box center [367, 315] width 284 height 13
click at [508, 309] on div "Supply 794 Dual Layer Hood Acoustic Panel Kit - with offered 794 project discou…" at bounding box center [400, 315] width 351 height 13
click at [815, 12] on button "Update Purchase" at bounding box center [824, 13] width 63 height 15
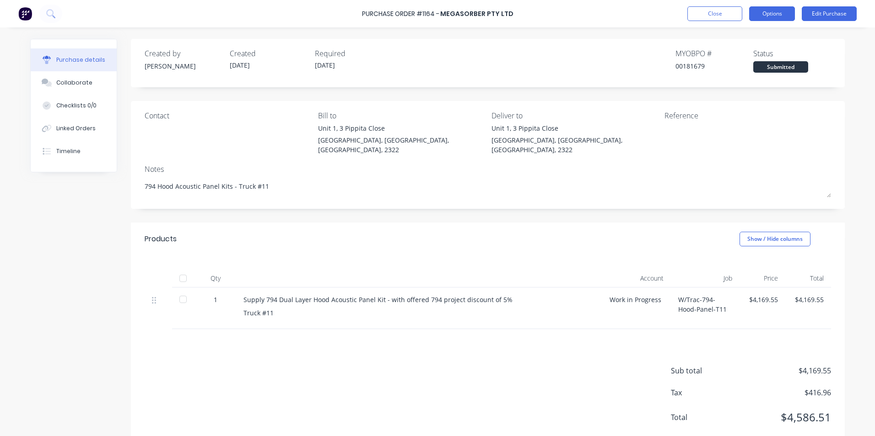
click at [778, 12] on button "Options" at bounding box center [772, 13] width 46 height 15
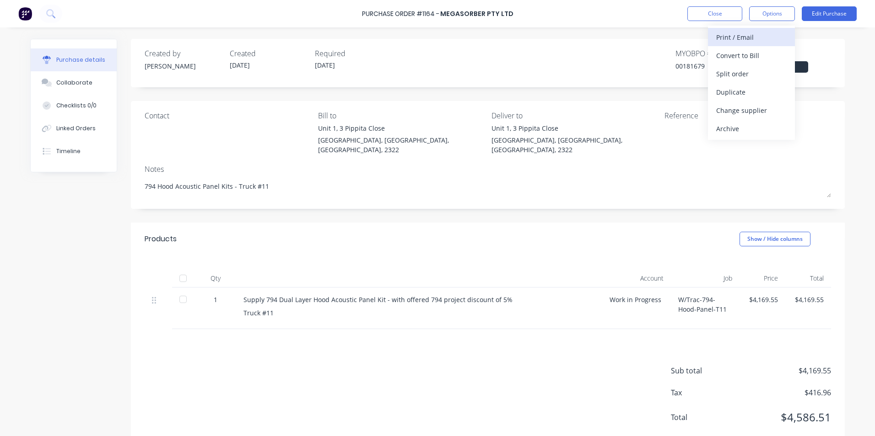
click at [747, 36] on div "Print / Email" at bounding box center [751, 37] width 70 height 13
click at [741, 55] on div "With pricing" at bounding box center [751, 55] width 70 height 13
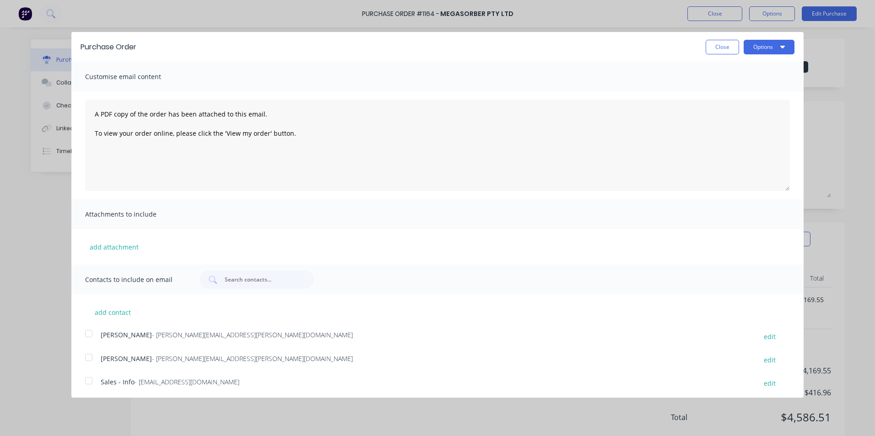
click at [89, 335] on div at bounding box center [89, 334] width 18 height 18
click at [758, 45] on button "Options" at bounding box center [768, 47] width 51 height 15
click at [715, 88] on div "Email" at bounding box center [750, 88] width 70 height 13
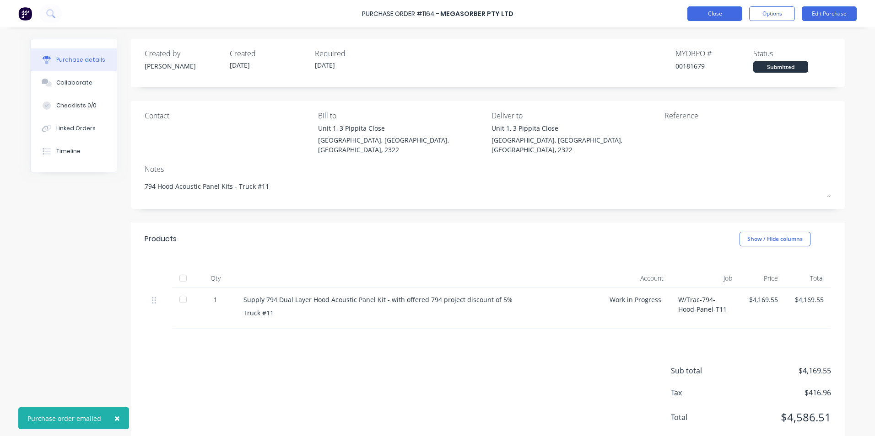
click at [719, 12] on button "Close" at bounding box center [714, 13] width 55 height 15
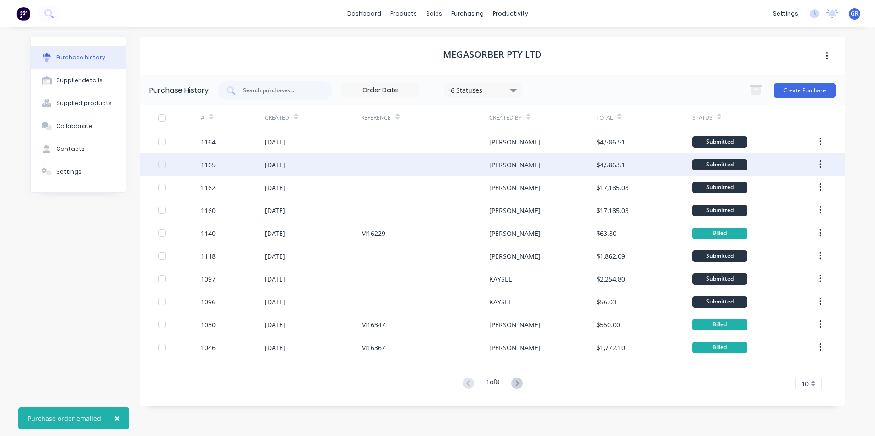
click at [216, 166] on div "1165" at bounding box center [233, 164] width 64 height 23
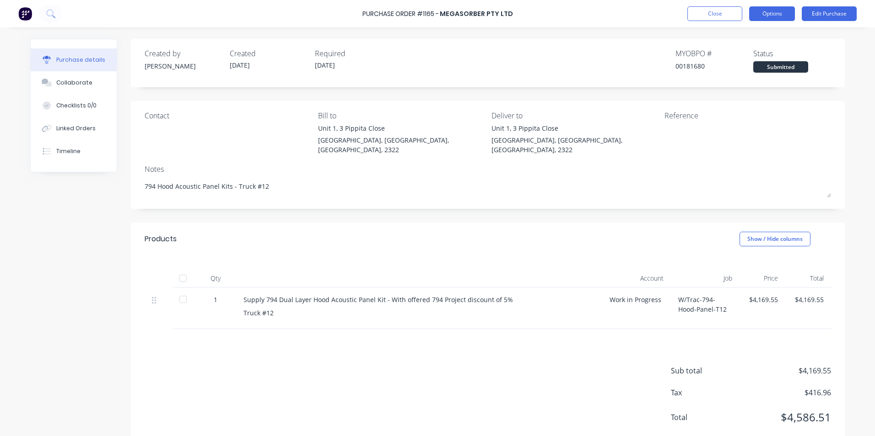
click at [774, 15] on button "Options" at bounding box center [772, 13] width 46 height 15
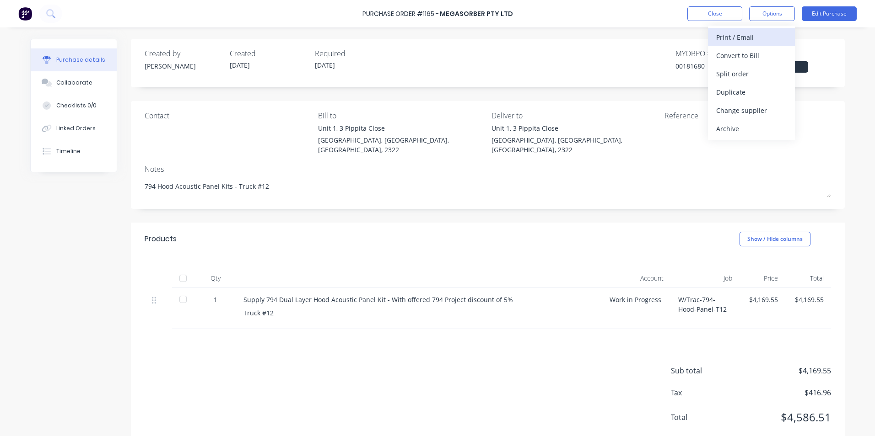
click at [745, 36] on div "Print / Email" at bounding box center [751, 37] width 70 height 13
click at [728, 58] on div "With pricing" at bounding box center [751, 55] width 70 height 13
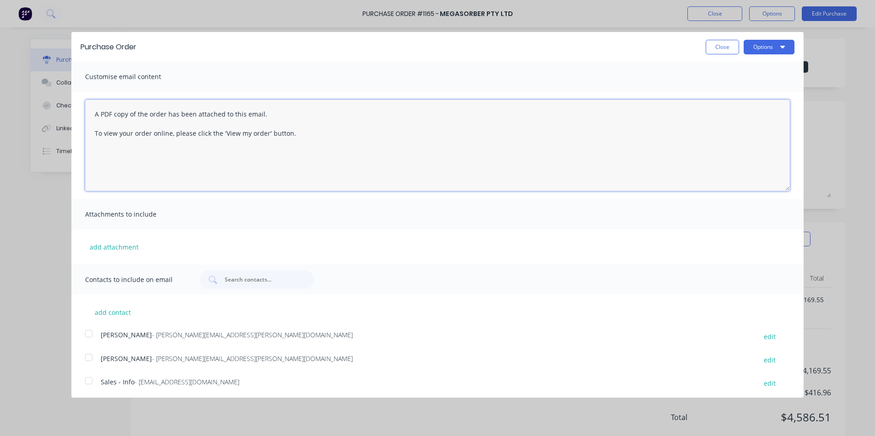
drag, startPoint x: 302, startPoint y: 137, endPoint x: 92, endPoint y: 107, distance: 212.6
click at [92, 106] on textarea "A PDF copy of the order has been attached to this email. To view your order onl…" at bounding box center [437, 145] width 704 height 91
click at [89, 333] on div at bounding box center [89, 334] width 18 height 18
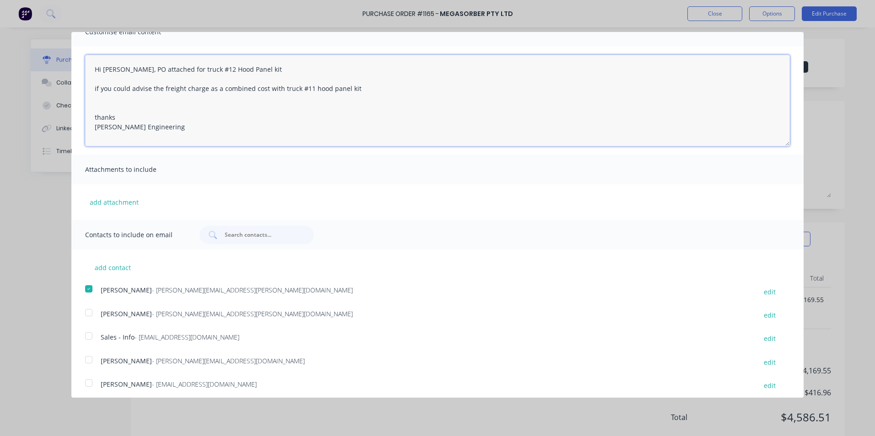
scroll to position [50, 0]
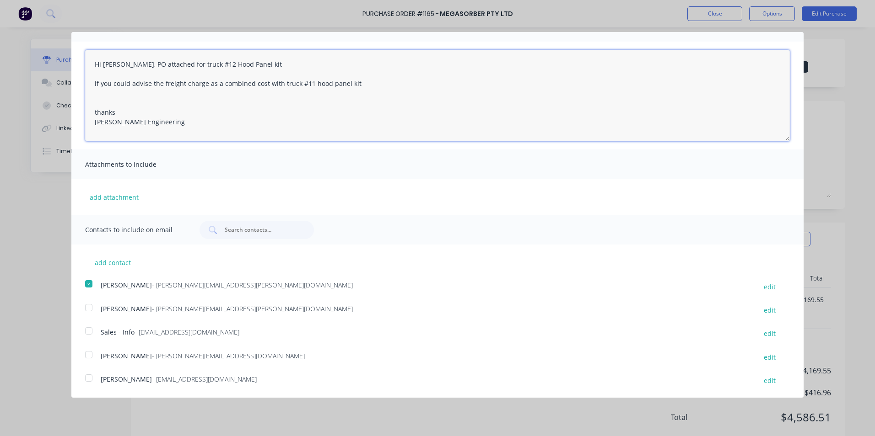
click at [89, 331] on div at bounding box center [89, 331] width 18 height 18
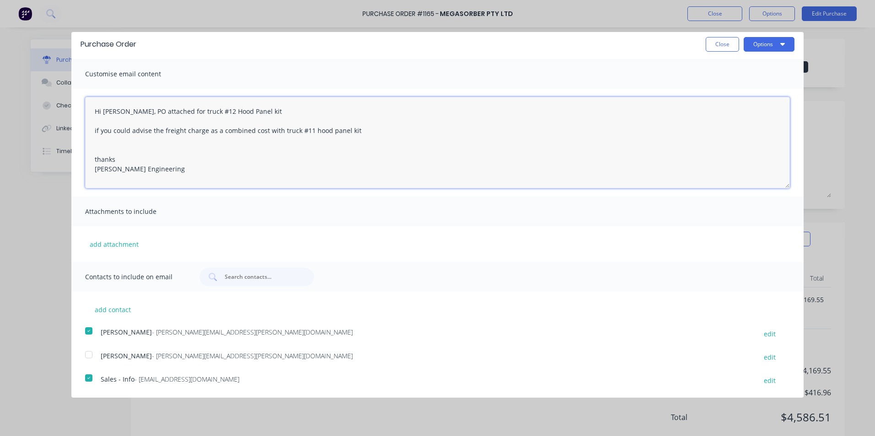
scroll to position [0, 0]
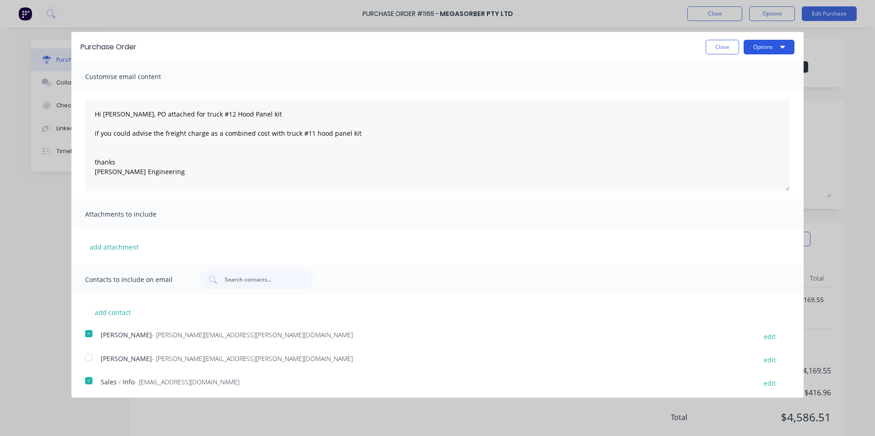
click at [756, 42] on button "Options" at bounding box center [768, 47] width 51 height 15
click at [718, 86] on div "Email" at bounding box center [750, 88] width 70 height 13
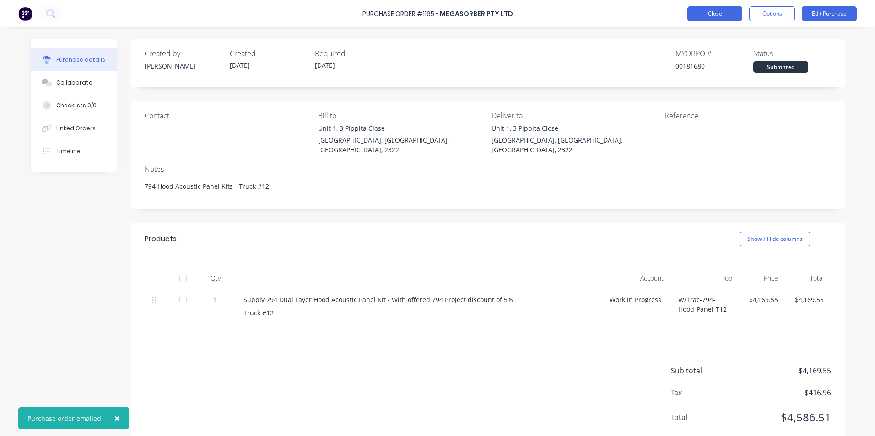
click at [725, 11] on button "Close" at bounding box center [714, 13] width 55 height 15
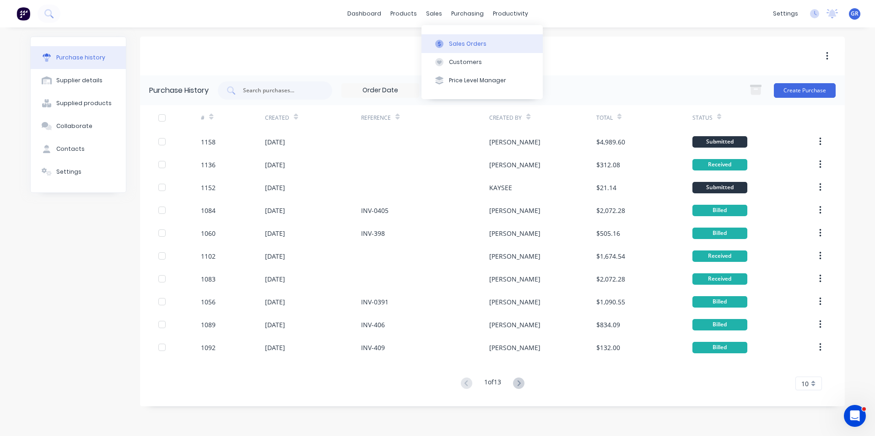
click at [473, 45] on div "Sales Orders" at bounding box center [468, 44] width 38 height 8
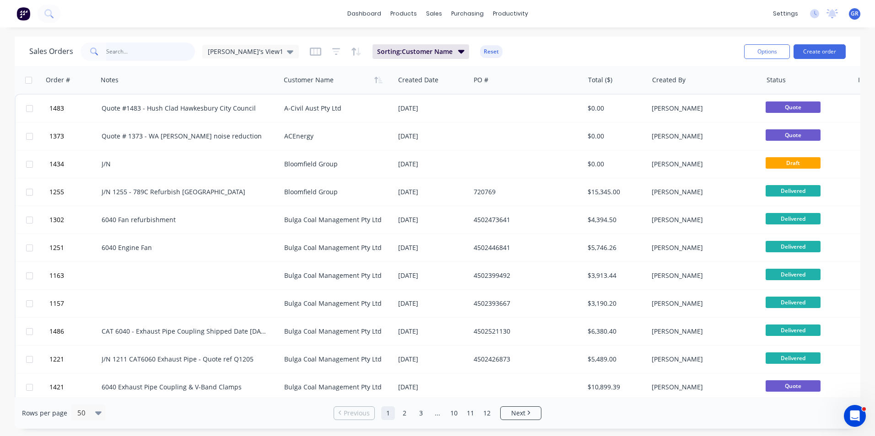
click at [120, 50] on input "text" at bounding box center [150, 52] width 89 height 18
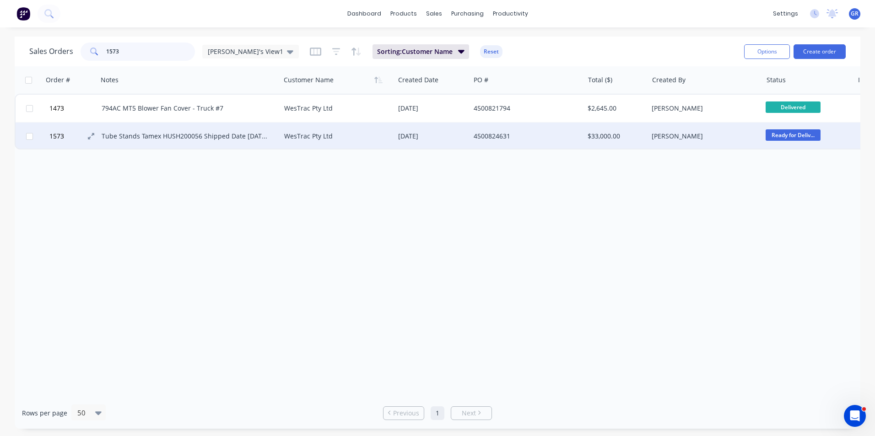
type input "1573"
click at [60, 135] on span "1573" at bounding box center [56, 136] width 15 height 9
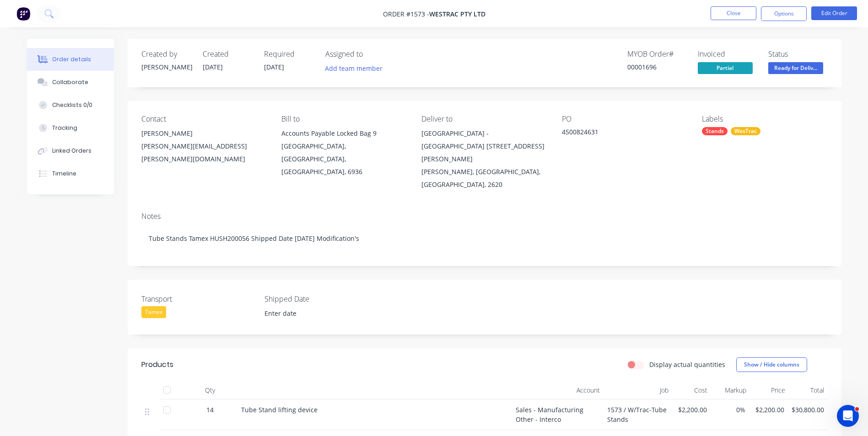
type input "[DATE]"
click at [70, 150] on div "Linked Orders" at bounding box center [71, 151] width 39 height 8
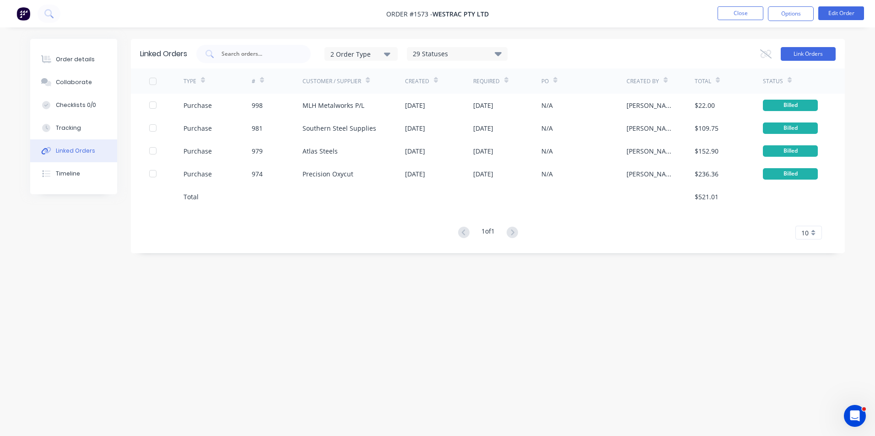
click at [810, 51] on button "Link Orders" at bounding box center [807, 54] width 55 height 14
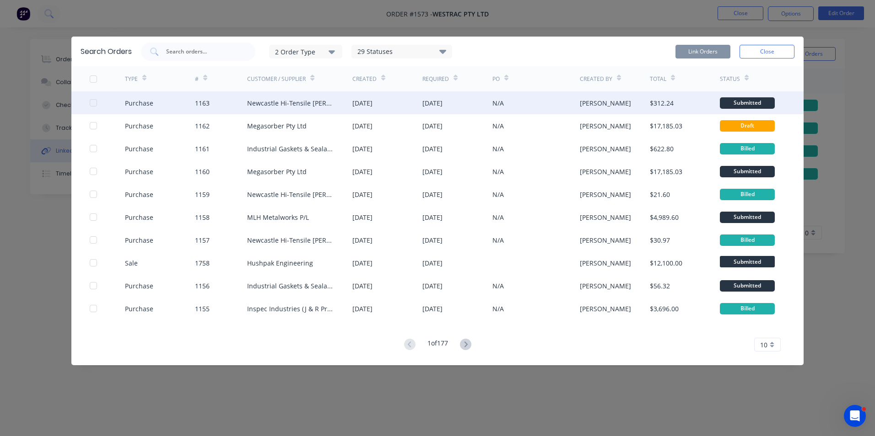
click at [90, 102] on div at bounding box center [93, 103] width 18 height 18
click at [708, 48] on button "Link Orders" at bounding box center [702, 52] width 55 height 14
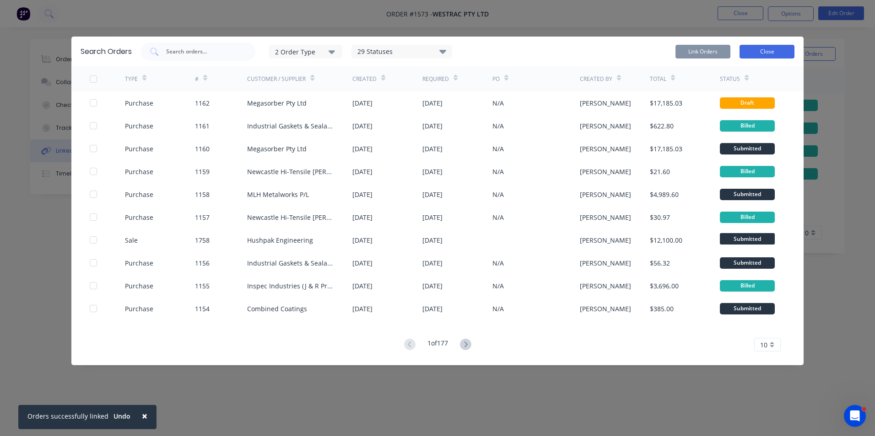
click at [759, 50] on button "Close" at bounding box center [766, 52] width 55 height 14
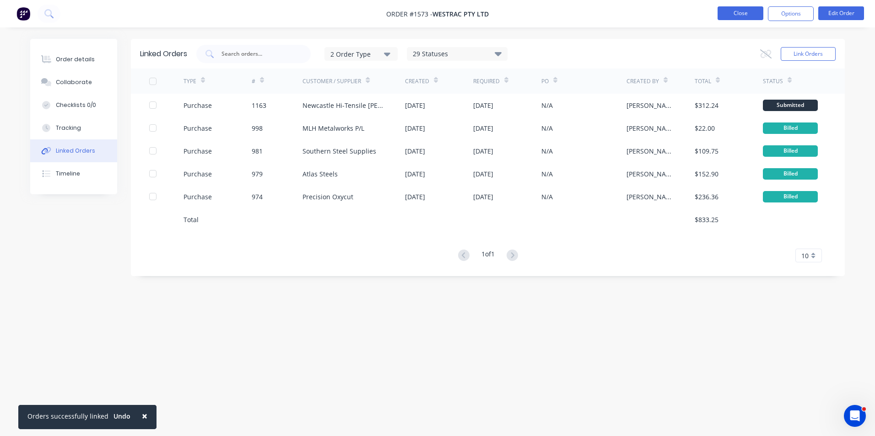
click at [743, 13] on button "Close" at bounding box center [740, 13] width 46 height 14
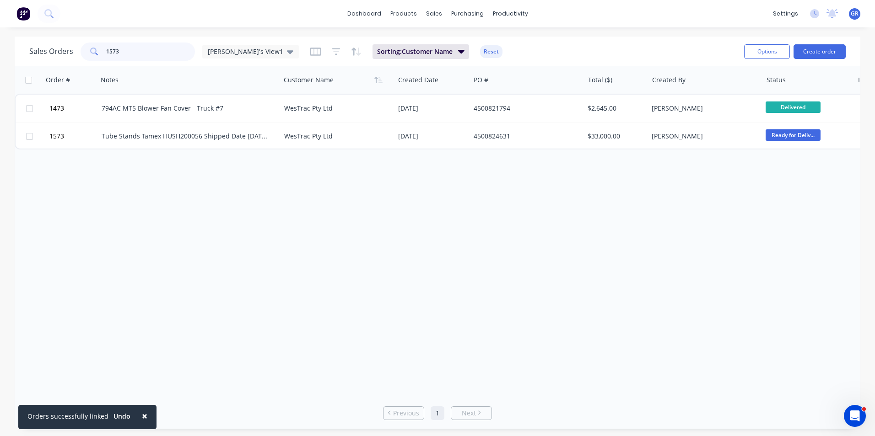
drag, startPoint x: 125, startPoint y: 49, endPoint x: 89, endPoint y: 49, distance: 36.1
click at [89, 49] on div "1573" at bounding box center [138, 52] width 114 height 18
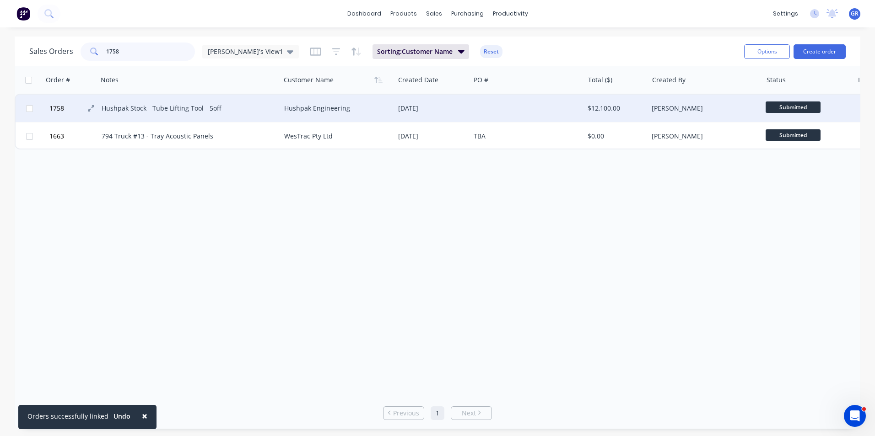
type input "1758"
click at [62, 107] on span "1758" at bounding box center [56, 108] width 15 height 9
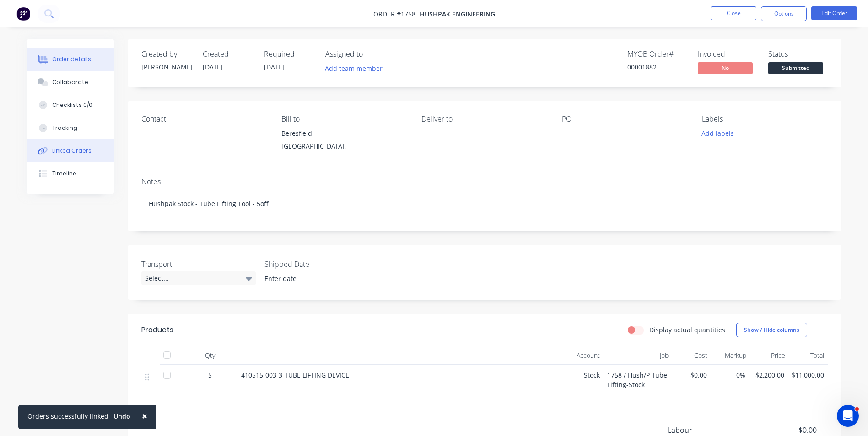
click at [70, 146] on button "Linked Orders" at bounding box center [70, 151] width 87 height 23
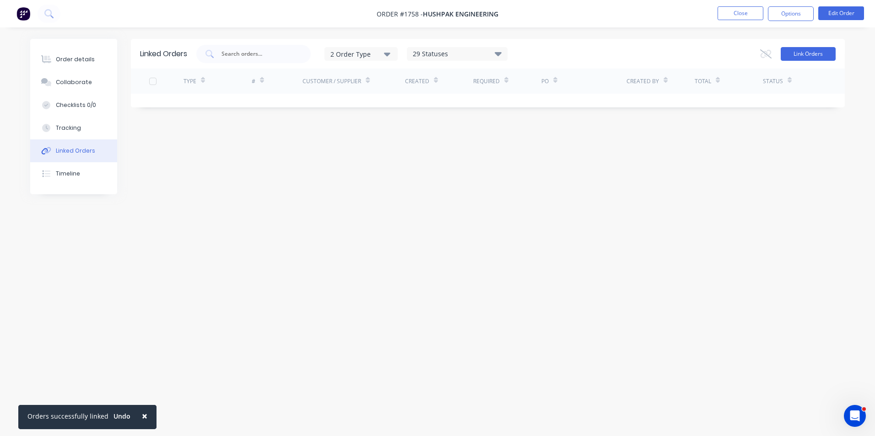
click at [801, 58] on button "Link Orders" at bounding box center [807, 54] width 55 height 14
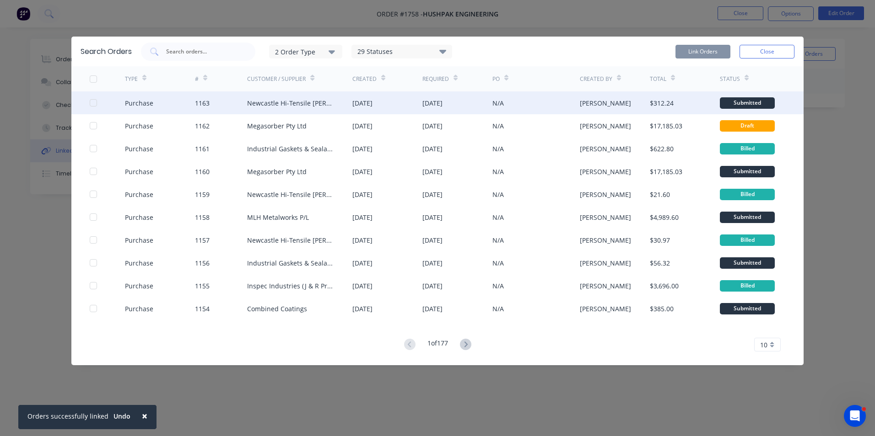
click at [93, 102] on div at bounding box center [93, 103] width 18 height 18
click at [696, 50] on button "Link Orders" at bounding box center [702, 52] width 55 height 14
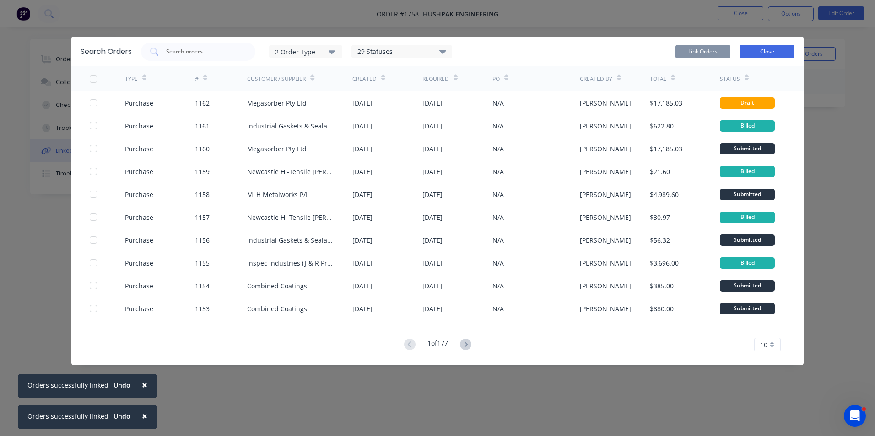
click at [766, 52] on button "Close" at bounding box center [766, 52] width 55 height 14
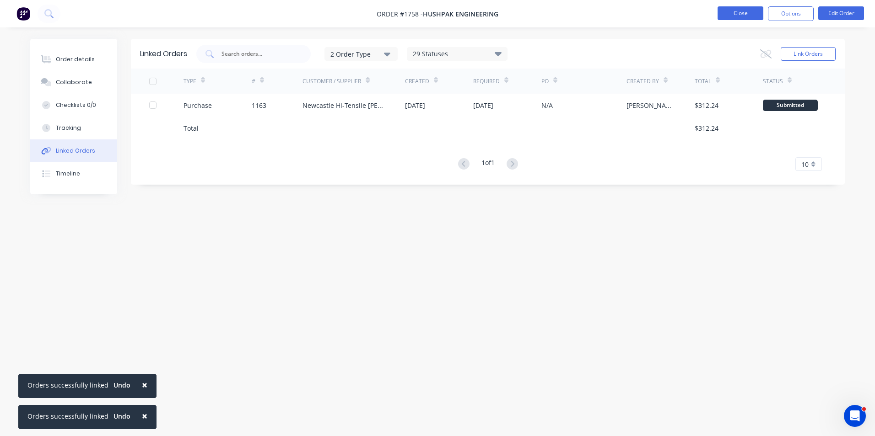
click at [735, 11] on button "Close" at bounding box center [740, 13] width 46 height 14
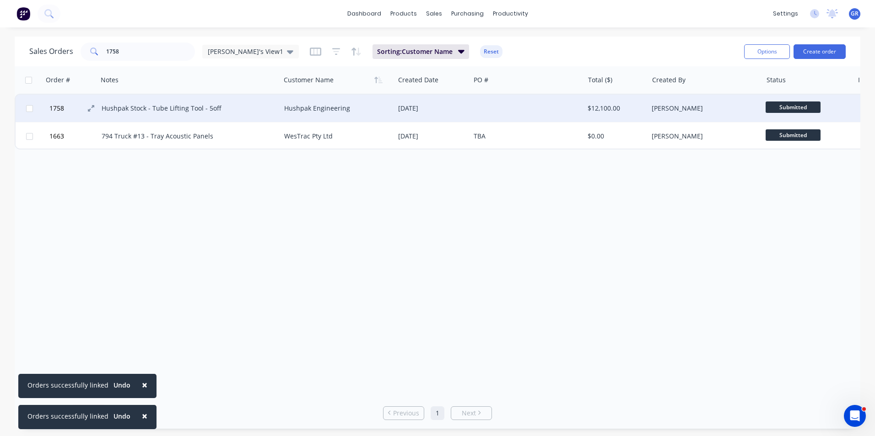
click at [62, 107] on span "1758" at bounding box center [56, 108] width 15 height 9
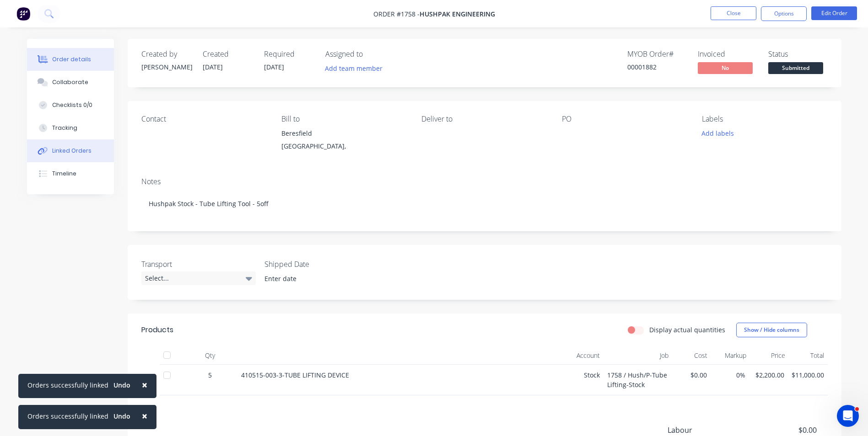
click at [75, 155] on button "Linked Orders" at bounding box center [70, 151] width 87 height 23
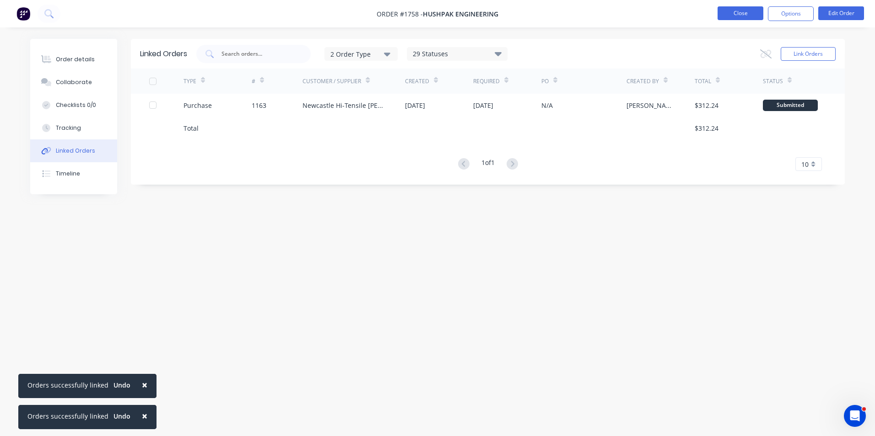
click at [742, 14] on button "Close" at bounding box center [740, 13] width 46 height 14
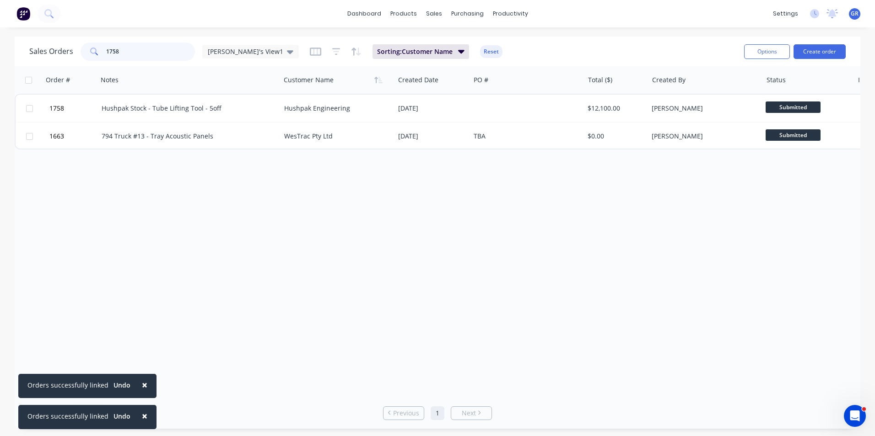
drag, startPoint x: 121, startPoint y: 50, endPoint x: 91, endPoint y: 52, distance: 29.8
click at [91, 52] on div "1758" at bounding box center [138, 52] width 114 height 18
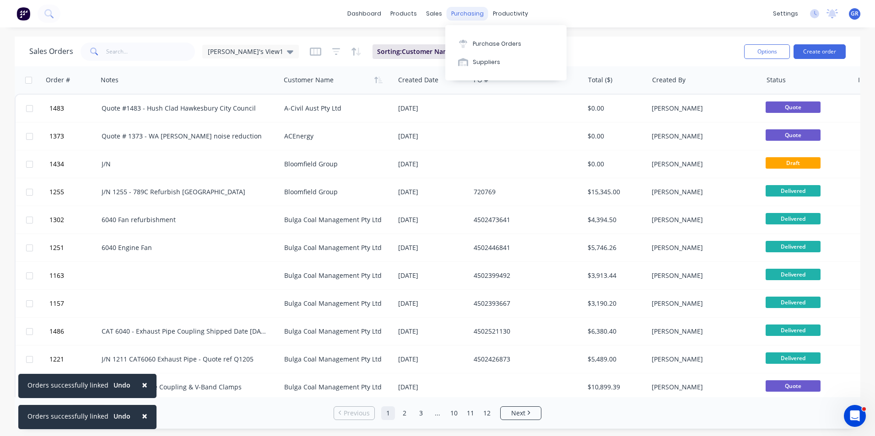
click at [467, 13] on div "purchasing" at bounding box center [467, 14] width 42 height 14
click at [489, 46] on div "Purchase Orders" at bounding box center [497, 44] width 48 height 8
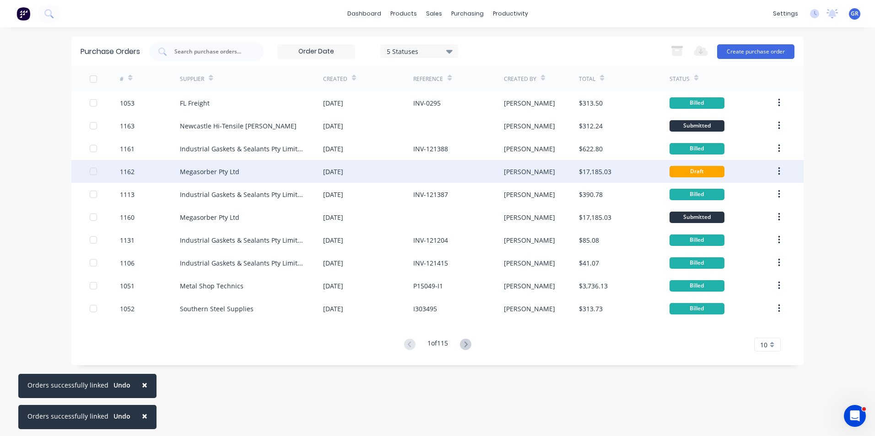
click at [219, 173] on div "Megasorber Pty Ltd" at bounding box center [209, 172] width 59 height 10
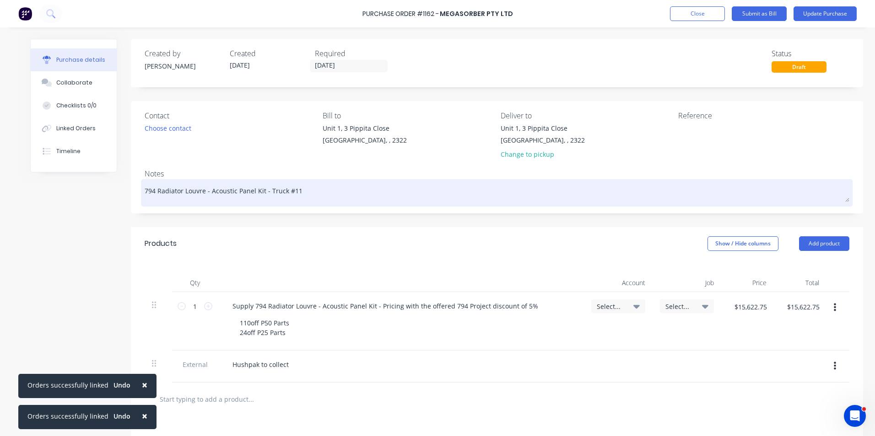
click at [296, 191] on textarea "794 Radiator Louvre - Acoustic Panel Kit - Truck #11" at bounding box center [497, 192] width 704 height 21
type textarea "x"
type textarea "794 Radiator Louvre - Acoustic Panel Kit - Truck #1"
type textarea "x"
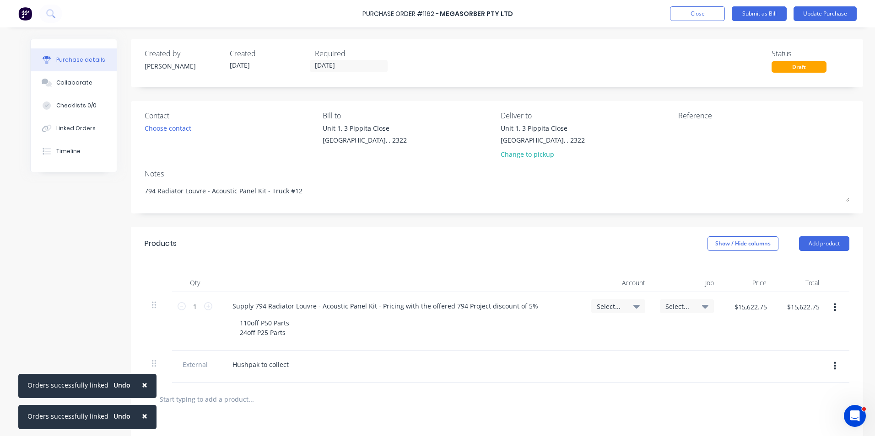
type textarea "794 Radiator Louvre - Acoustic Panel Kit - Truck #12"
type textarea "x"
type textarea "794 Radiator Louvre - Acoustic Panel Kit - Truck #12"
click at [612, 304] on span "Select..." at bounding box center [609, 307] width 27 height 10
type textarea "x"
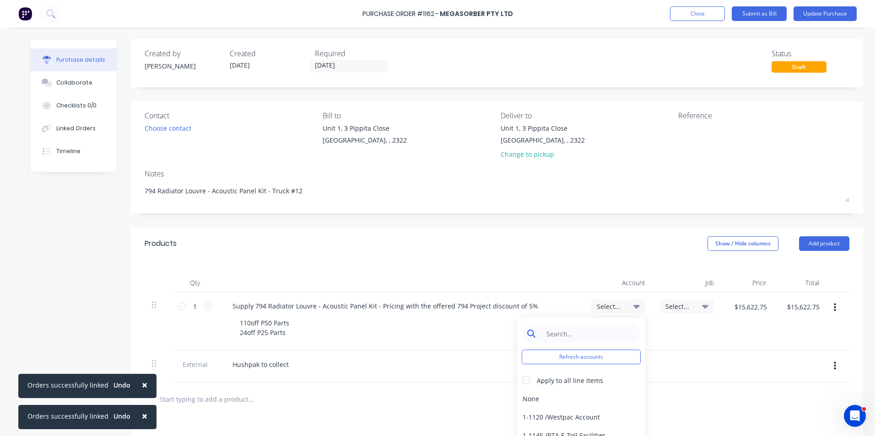
click at [564, 331] on input at bounding box center [588, 334] width 94 height 18
type input "1-14"
type textarea "x"
click at [579, 330] on input "1-14" at bounding box center [588, 334] width 94 height 18
type input "1-14"
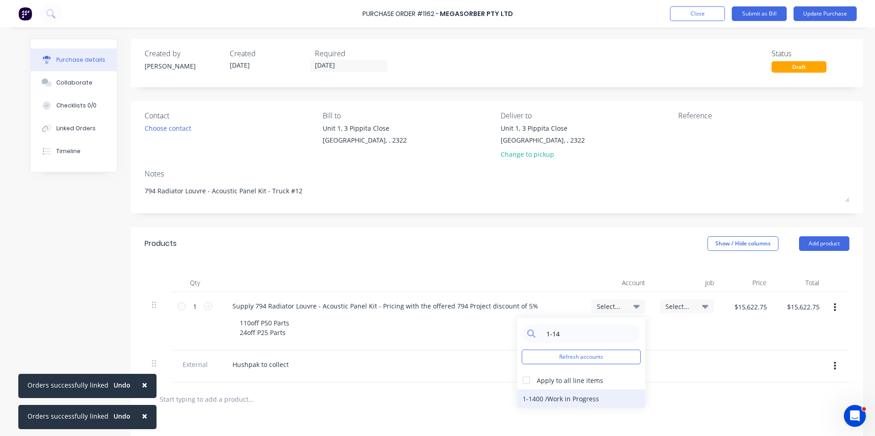
click at [541, 400] on div "1-1400 / Work in Progress" at bounding box center [581, 399] width 128 height 18
click at [681, 306] on span "Select..." at bounding box center [678, 307] width 27 height 10
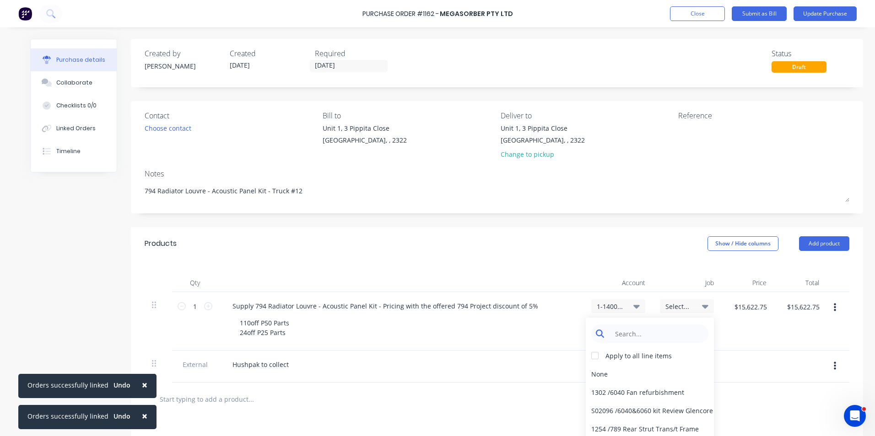
type textarea "x"
click at [619, 333] on input at bounding box center [657, 334] width 94 height 18
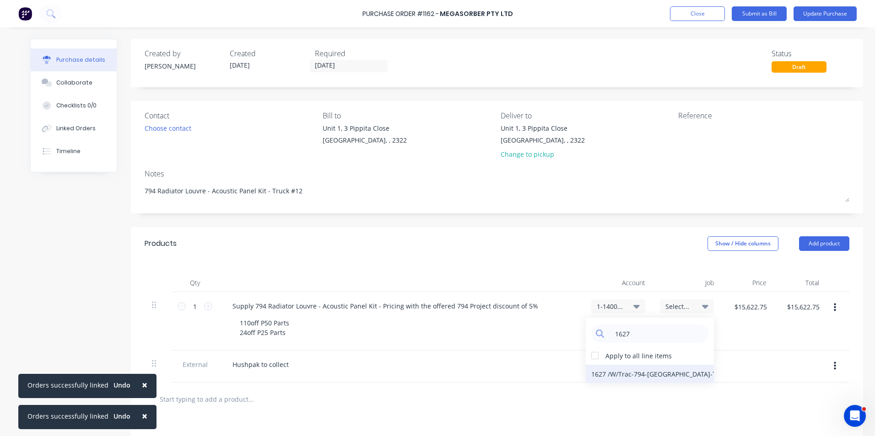
type input "1627"
click at [622, 373] on div "1627 / W/Trac-794-[GEOGRAPHIC_DATA]-T12" at bounding box center [650, 374] width 128 height 18
click at [351, 64] on input "[DATE]" at bounding box center [348, 65] width 77 height 11
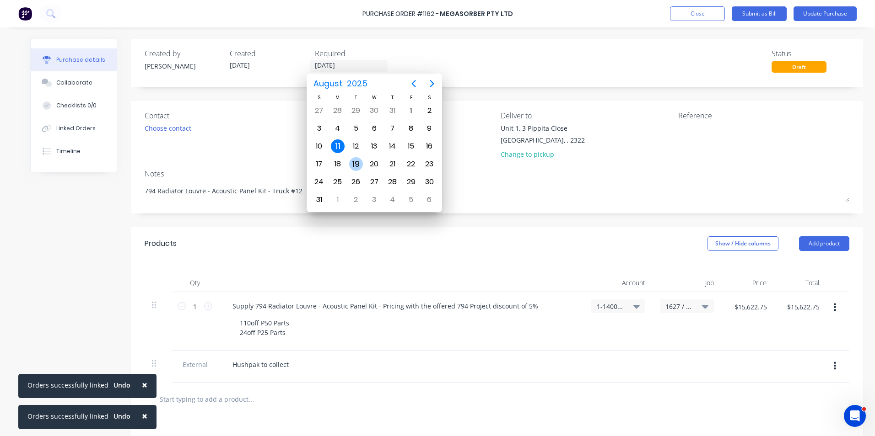
click at [355, 165] on div "19" at bounding box center [356, 164] width 14 height 14
type textarea "x"
type input "[DATE]"
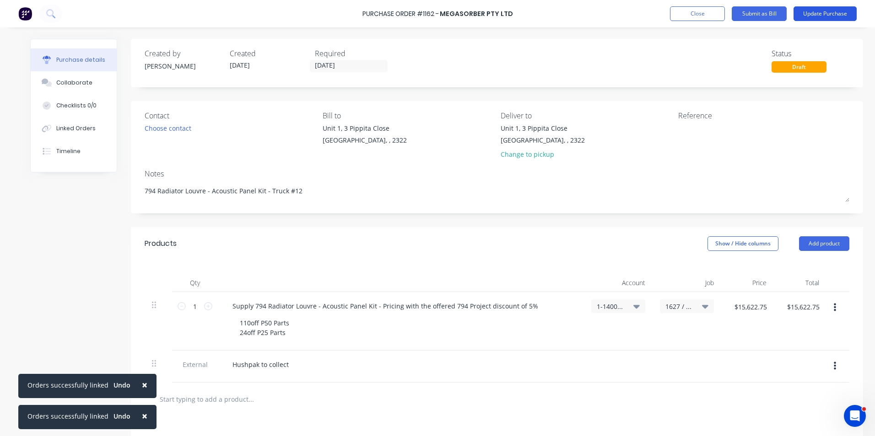
click at [823, 14] on button "Update Purchase" at bounding box center [824, 13] width 63 height 15
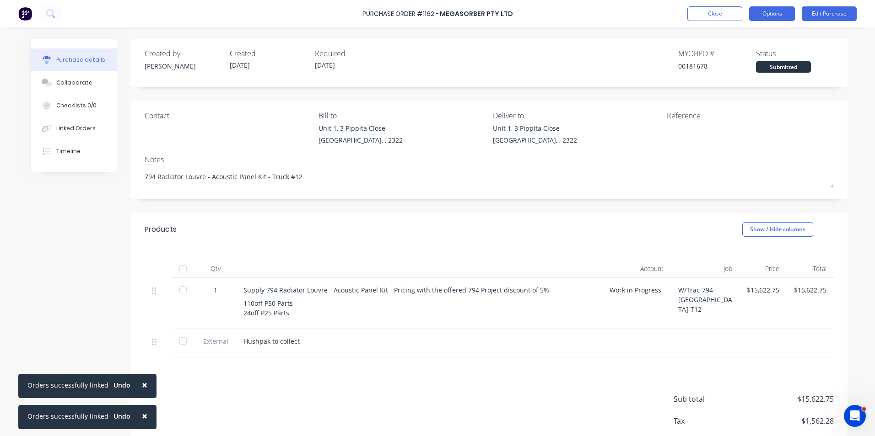
drag, startPoint x: 775, startPoint y: 13, endPoint x: 783, endPoint y: 18, distance: 9.4
click at [775, 14] on button "Options" at bounding box center [772, 13] width 46 height 15
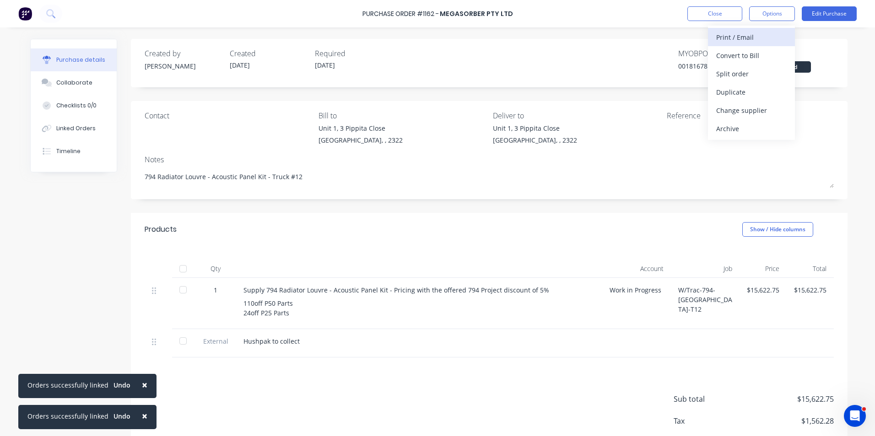
click at [741, 35] on div "Print / Email" at bounding box center [751, 37] width 70 height 13
click at [741, 57] on div "With pricing" at bounding box center [751, 55] width 70 height 13
type textarea "x"
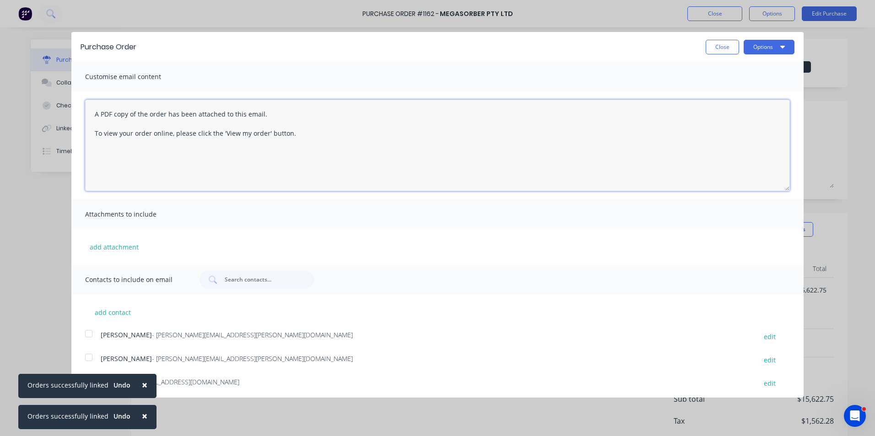
drag, startPoint x: 304, startPoint y: 134, endPoint x: 86, endPoint y: 110, distance: 218.6
click at [86, 110] on textarea "A PDF copy of the order has been attached to this email. To view your order onl…" at bounding box center [437, 145] width 704 height 91
click at [228, 141] on textarea "Hi [PERSON_NAME], PO attached for truck #12 radiator louvre kit same deal with …" at bounding box center [437, 145] width 704 height 91
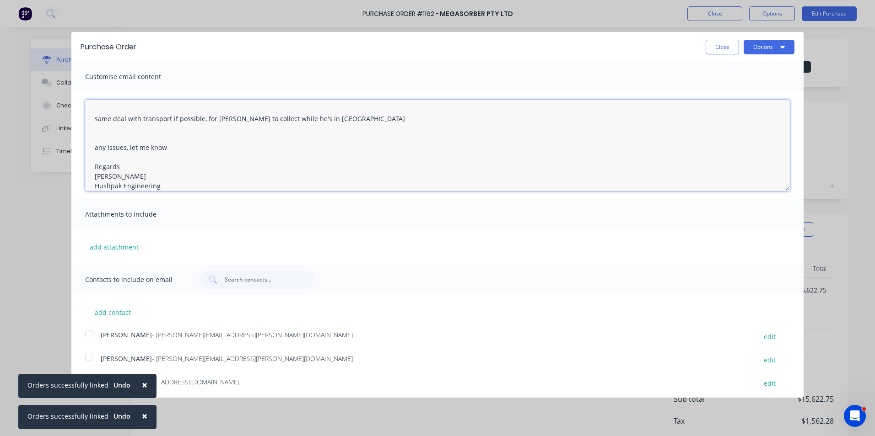
type textarea "Hi [PERSON_NAME], PO attached for truck #12 radiator louvre kit same deal with …"
click at [142, 387] on span "×" at bounding box center [144, 385] width 5 height 13
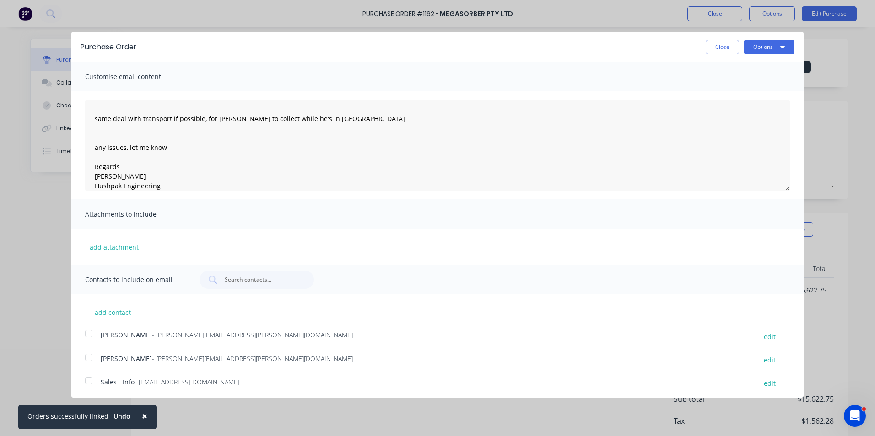
click at [142, 416] on span "×" at bounding box center [144, 416] width 5 height 13
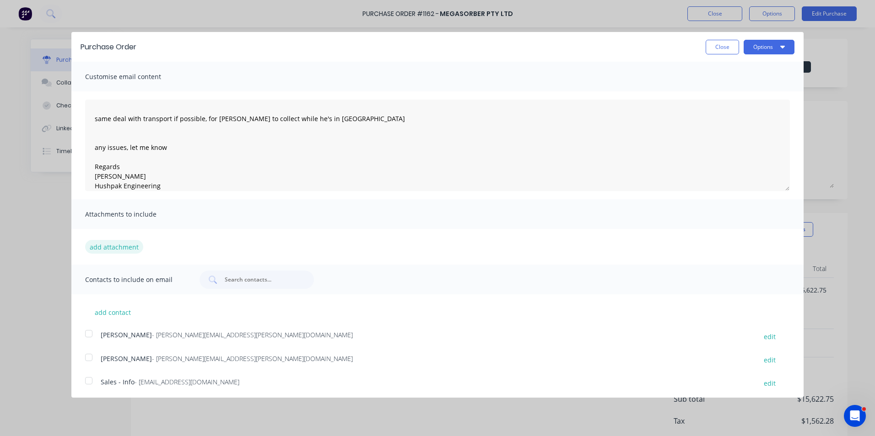
click at [100, 246] on button "add attachment" at bounding box center [114, 247] width 58 height 14
click at [89, 335] on div at bounding box center [89, 334] width 18 height 18
click at [88, 381] on div at bounding box center [89, 381] width 18 height 18
click at [766, 43] on button "Options" at bounding box center [768, 47] width 51 height 15
click at [715, 94] on div "Email" at bounding box center [750, 88] width 70 height 13
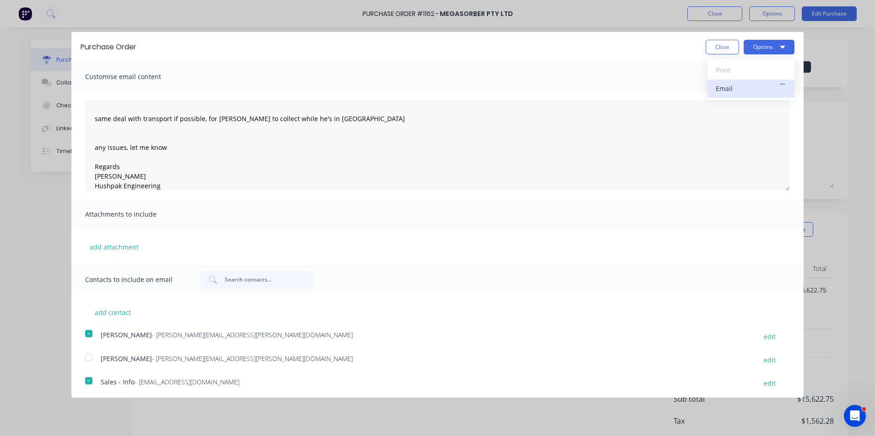
type textarea "x"
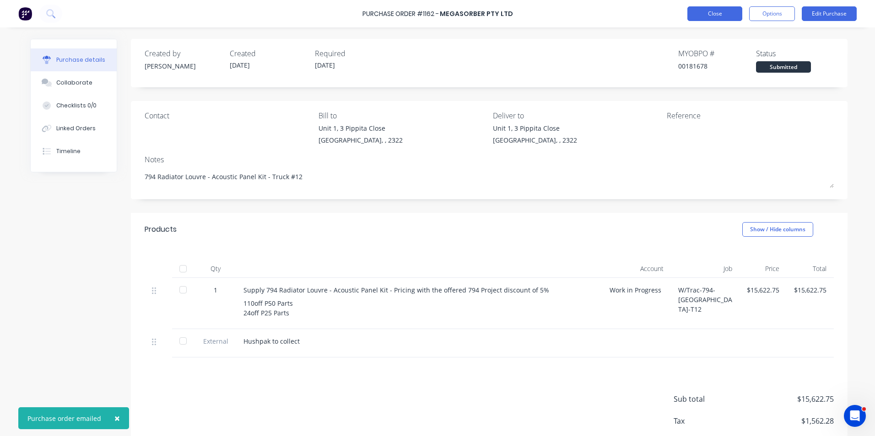
click at [725, 11] on button "Close" at bounding box center [714, 13] width 55 height 15
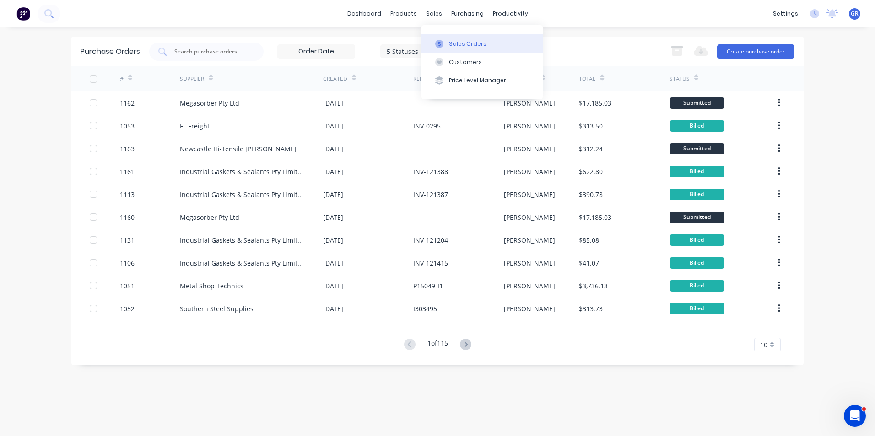
click at [464, 43] on div "Sales Orders" at bounding box center [468, 44] width 38 height 8
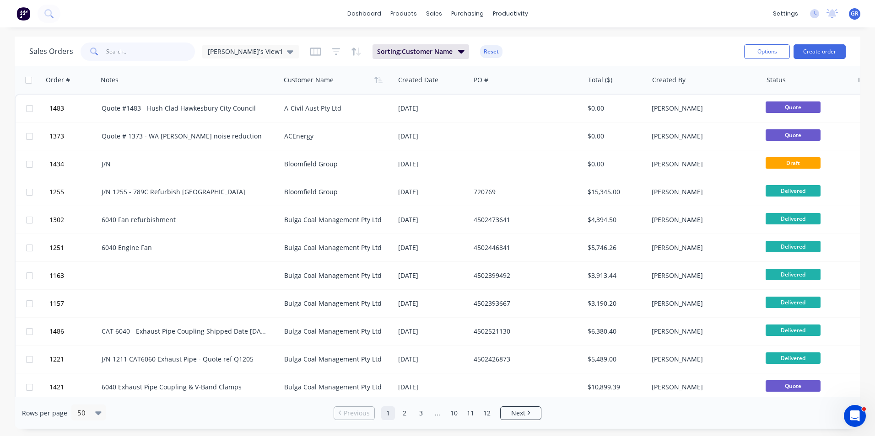
click at [116, 50] on input "text" at bounding box center [150, 52] width 89 height 18
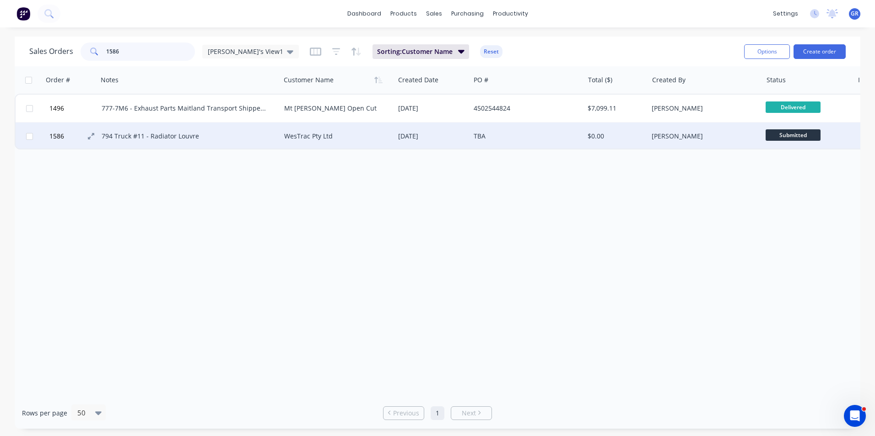
type input "1586"
click at [59, 135] on span "1586" at bounding box center [56, 136] width 15 height 9
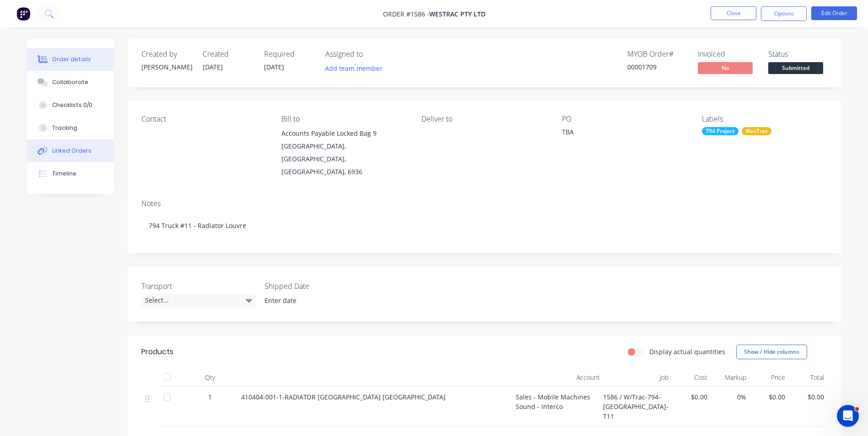
click at [69, 153] on div "Linked Orders" at bounding box center [71, 151] width 39 height 8
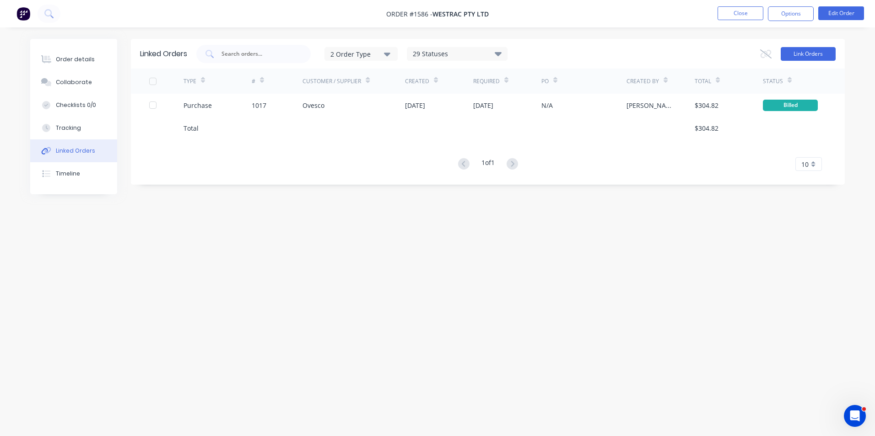
click at [798, 52] on button "Link Orders" at bounding box center [807, 54] width 55 height 14
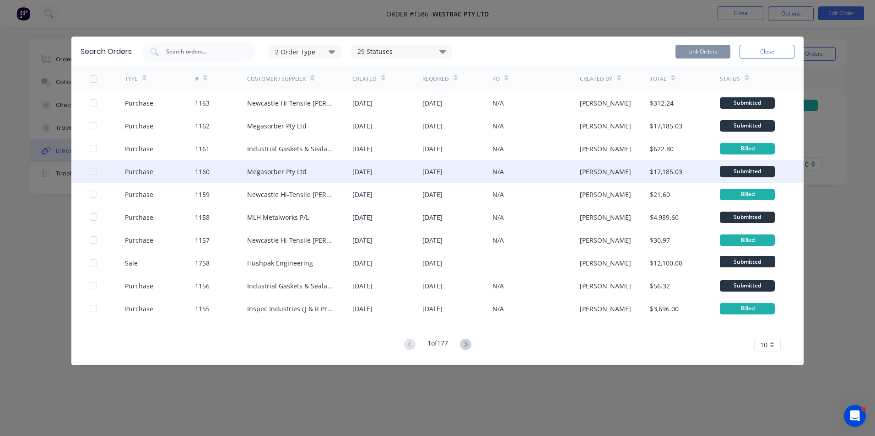
click at [91, 172] on div at bounding box center [93, 171] width 18 height 18
click at [697, 53] on button "Link Orders" at bounding box center [702, 52] width 55 height 14
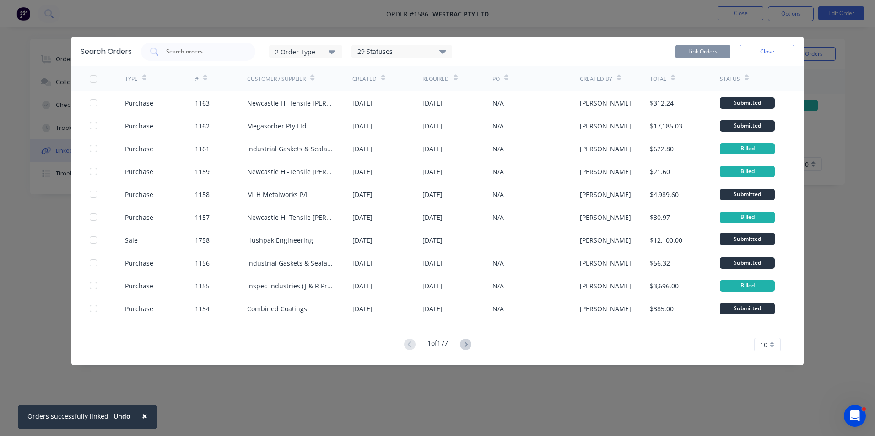
click at [773, 49] on button "Close" at bounding box center [766, 52] width 55 height 14
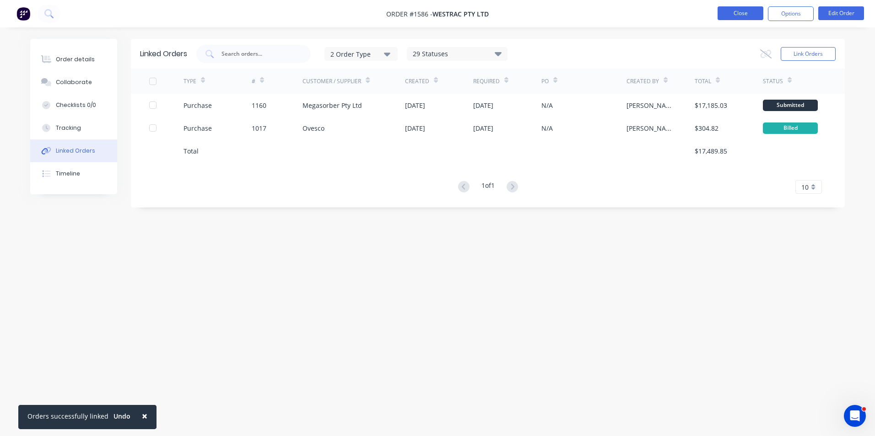
click at [746, 15] on button "Close" at bounding box center [740, 13] width 46 height 14
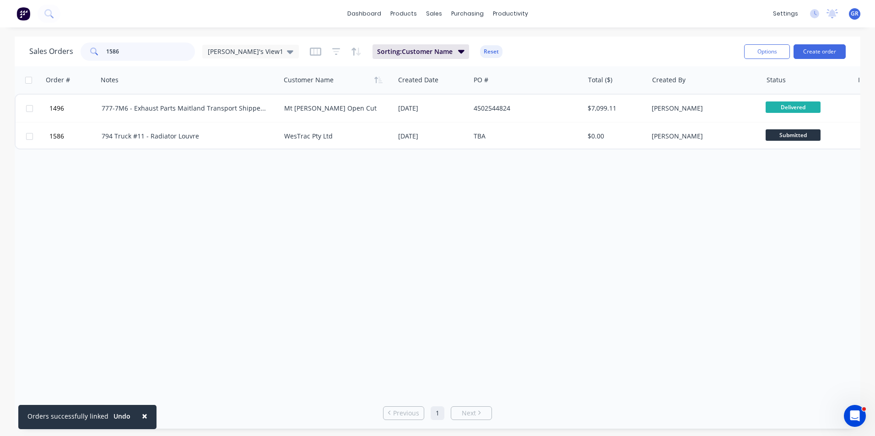
drag, startPoint x: 128, startPoint y: 51, endPoint x: 91, endPoint y: 50, distance: 36.6
click at [91, 50] on div "1586" at bounding box center [138, 52] width 114 height 18
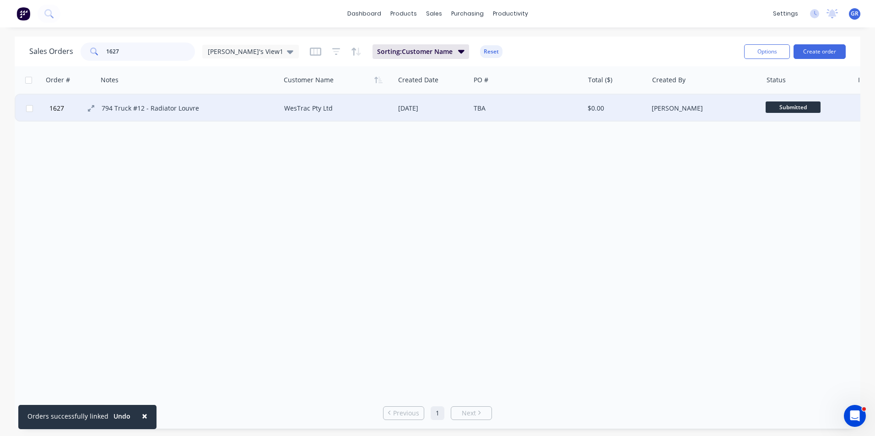
type input "1627"
click at [56, 107] on span "1627" at bounding box center [56, 108] width 15 height 9
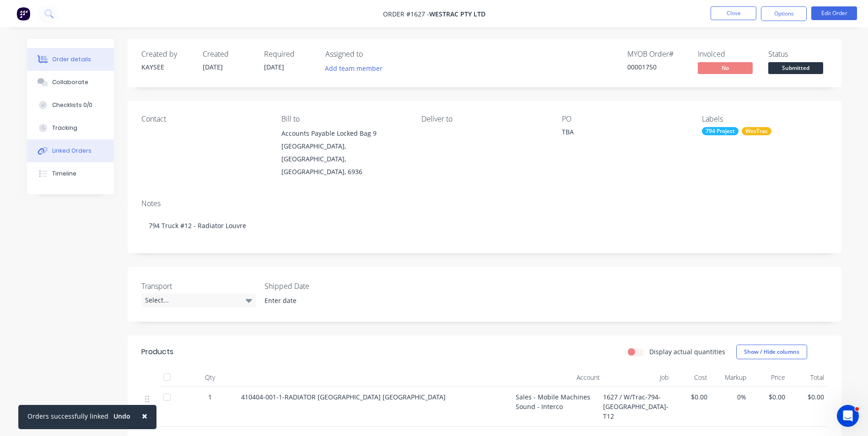
click at [86, 152] on div "Linked Orders" at bounding box center [71, 151] width 39 height 8
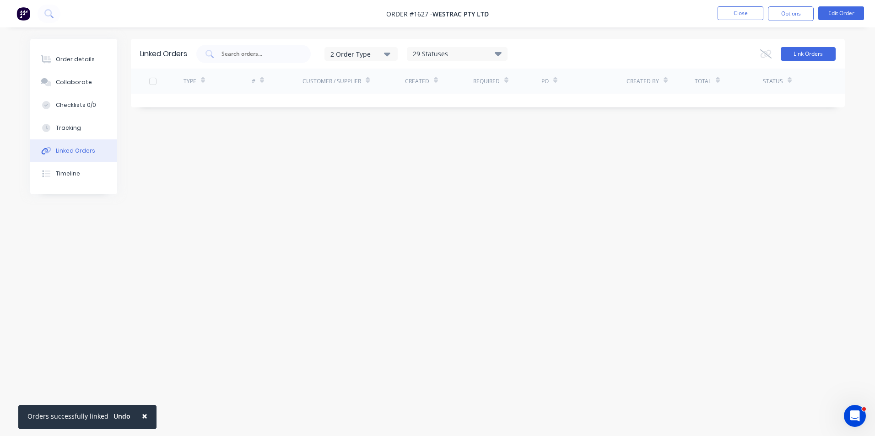
click at [795, 54] on button "Link Orders" at bounding box center [807, 54] width 55 height 14
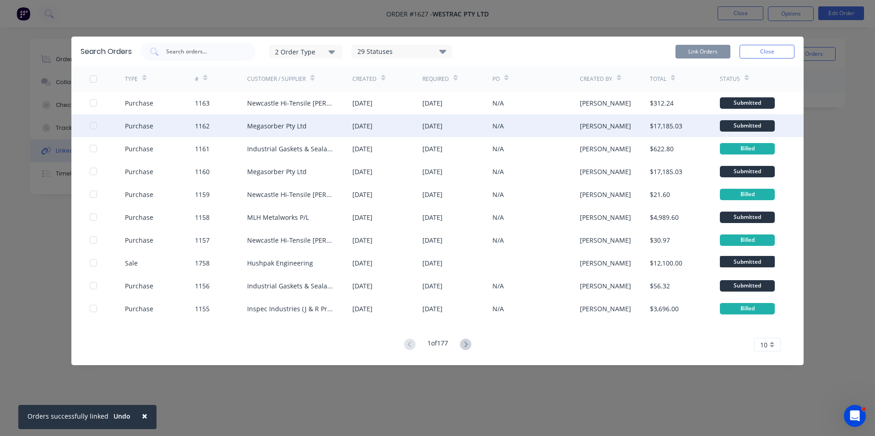
click at [91, 126] on div at bounding box center [93, 126] width 18 height 18
click at [689, 49] on button "Link Orders" at bounding box center [702, 52] width 55 height 14
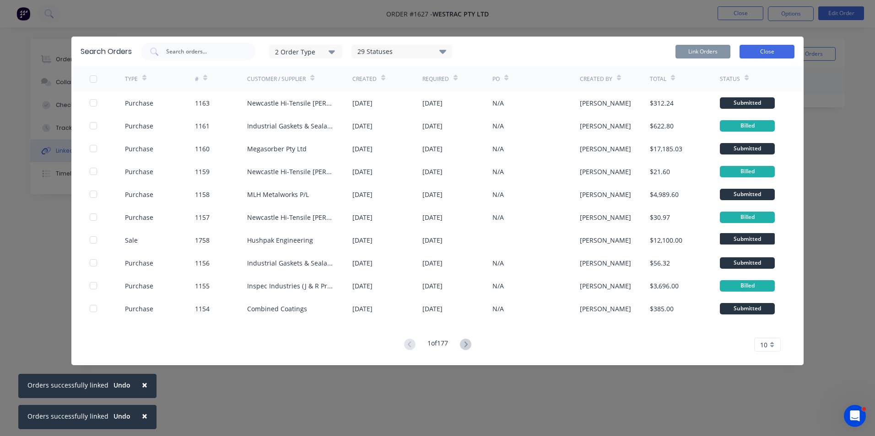
click at [774, 51] on button "Close" at bounding box center [766, 52] width 55 height 14
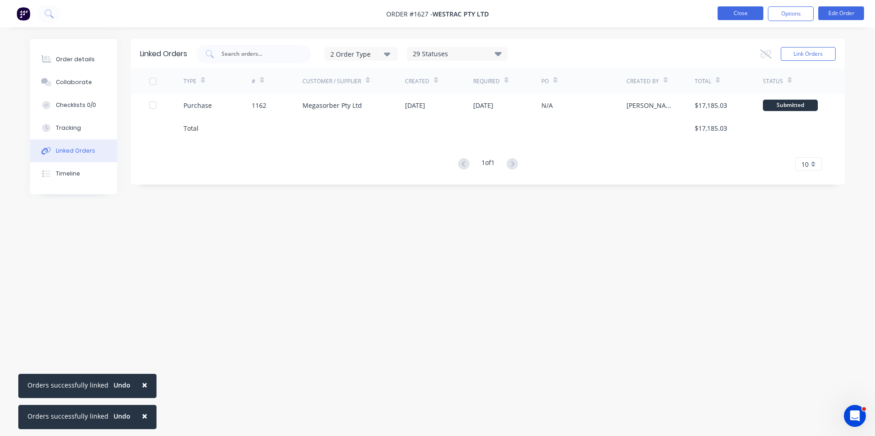
click at [742, 14] on button "Close" at bounding box center [740, 13] width 46 height 14
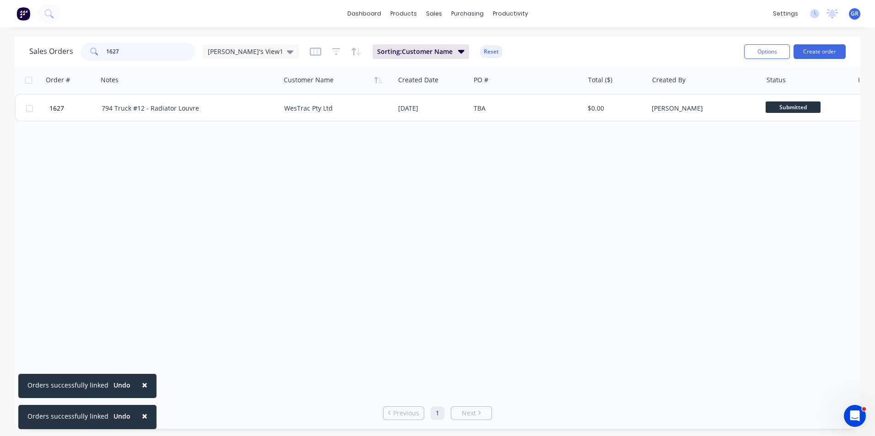
drag, startPoint x: 125, startPoint y: 48, endPoint x: 92, endPoint y: 49, distance: 33.0
click at [92, 49] on div "1627" at bounding box center [138, 52] width 114 height 18
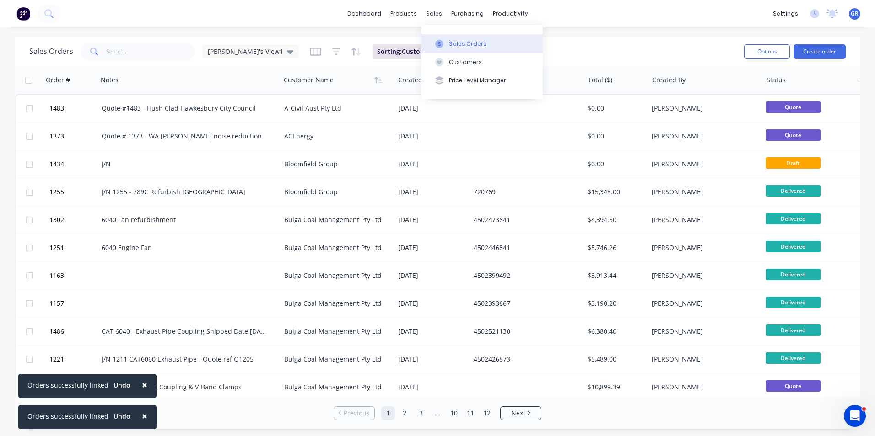
click at [470, 42] on div "Sales Orders" at bounding box center [468, 44] width 38 height 8
click at [120, 53] on input "text" at bounding box center [150, 52] width 89 height 18
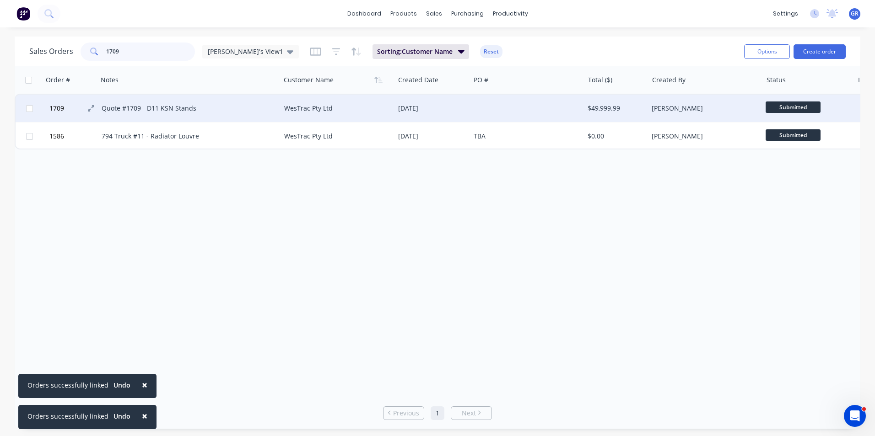
type input "1709"
click at [63, 108] on span "1709" at bounding box center [56, 108] width 15 height 9
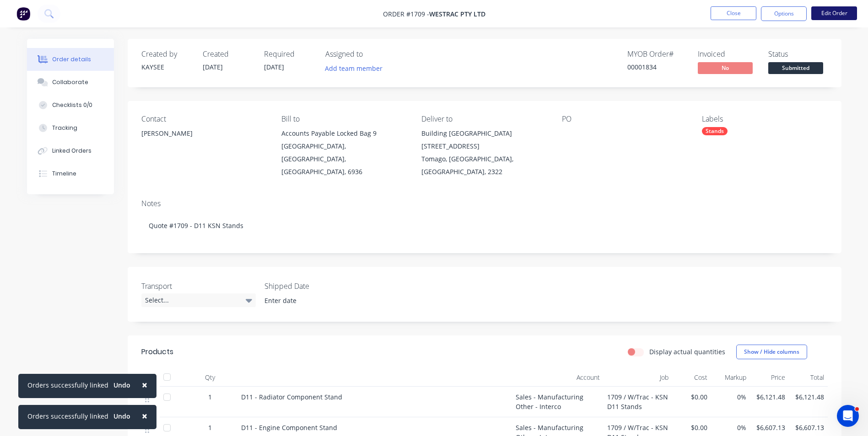
click at [829, 14] on button "Edit Order" at bounding box center [834, 13] width 46 height 14
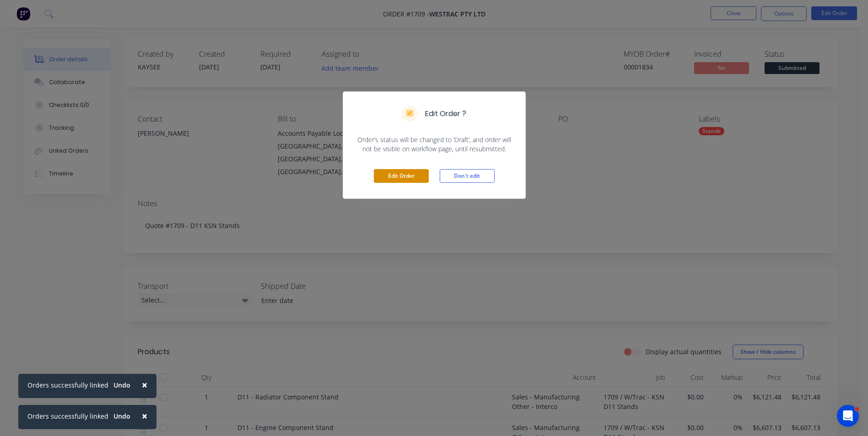
click at [389, 177] on button "Edit Order" at bounding box center [401, 176] width 55 height 14
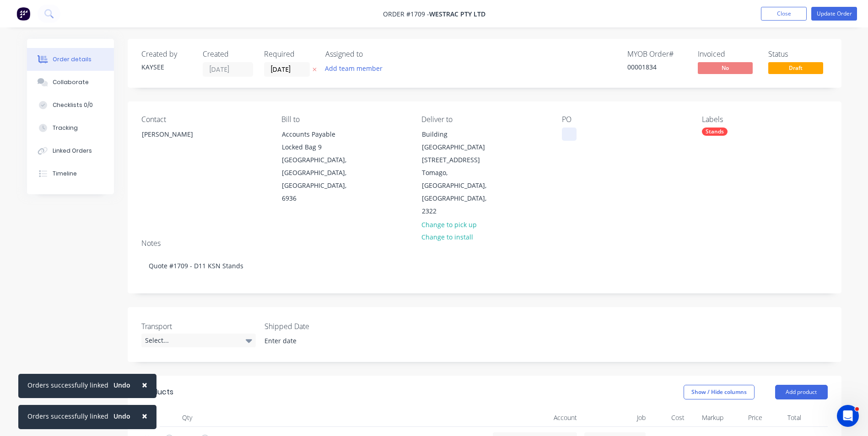
click at [562, 133] on div at bounding box center [569, 134] width 15 height 13
paste div
click at [283, 68] on input "06/08/25" at bounding box center [286, 70] width 45 height 14
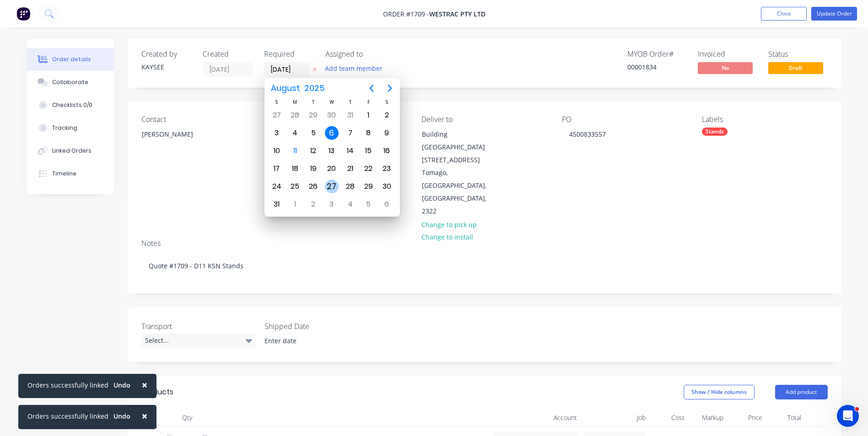
click at [333, 183] on div "27" at bounding box center [332, 187] width 14 height 14
type input "27/08/25"
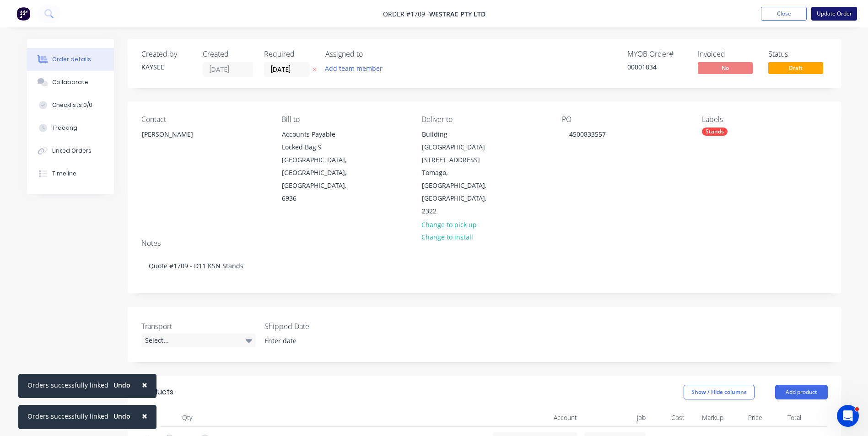
click at [835, 13] on button "Update Order" at bounding box center [834, 14] width 46 height 14
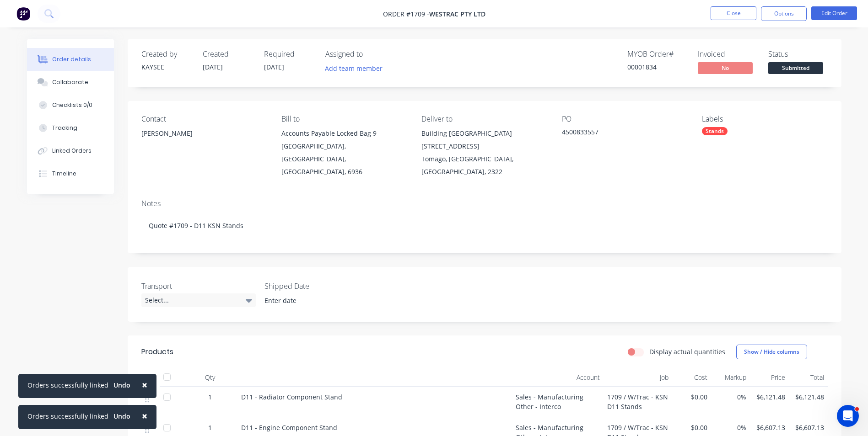
click at [142, 387] on span "×" at bounding box center [144, 385] width 5 height 13
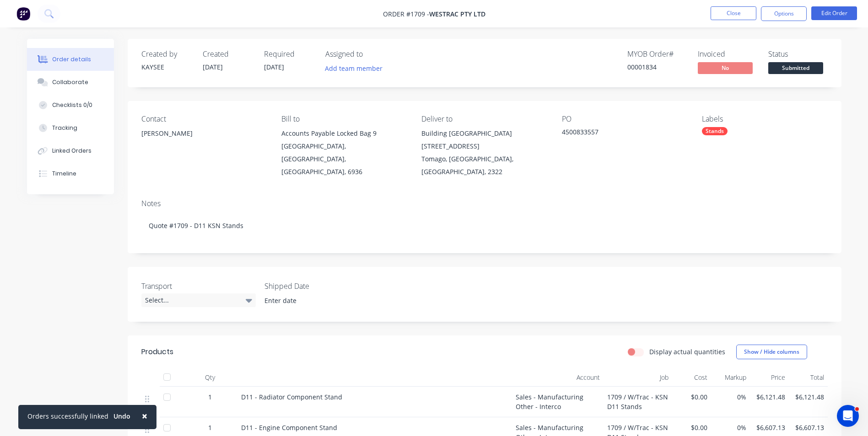
click at [142, 415] on span "×" at bounding box center [144, 416] width 5 height 13
click at [725, 5] on nav "Order #1709 - WesTrac Pty Ltd Close Options Edit Order" at bounding box center [434, 13] width 868 height 27
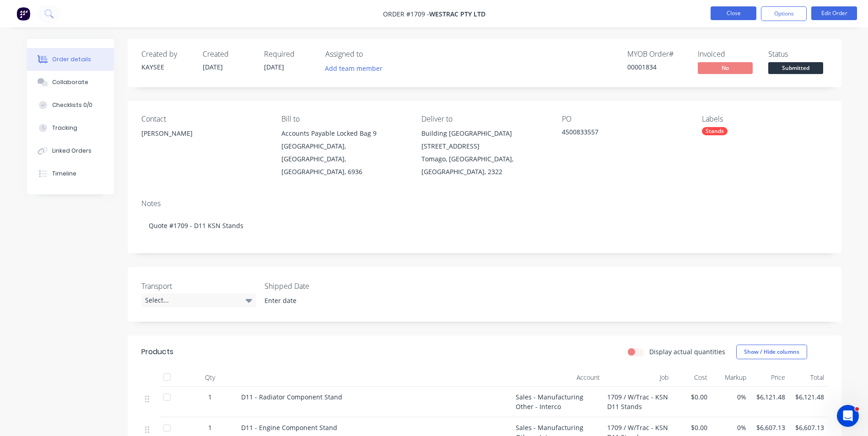
click at [735, 12] on button "Close" at bounding box center [733, 13] width 46 height 14
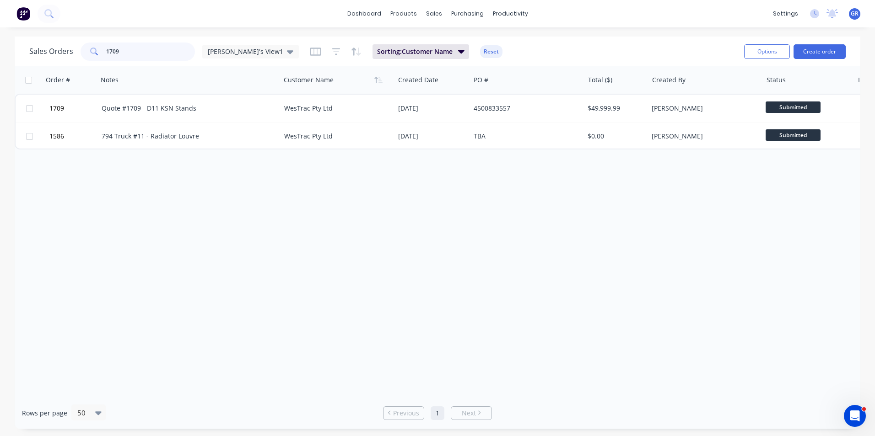
drag, startPoint x: 135, startPoint y: 47, endPoint x: 86, endPoint y: 48, distance: 48.5
click at [86, 48] on div "1709" at bounding box center [138, 52] width 114 height 18
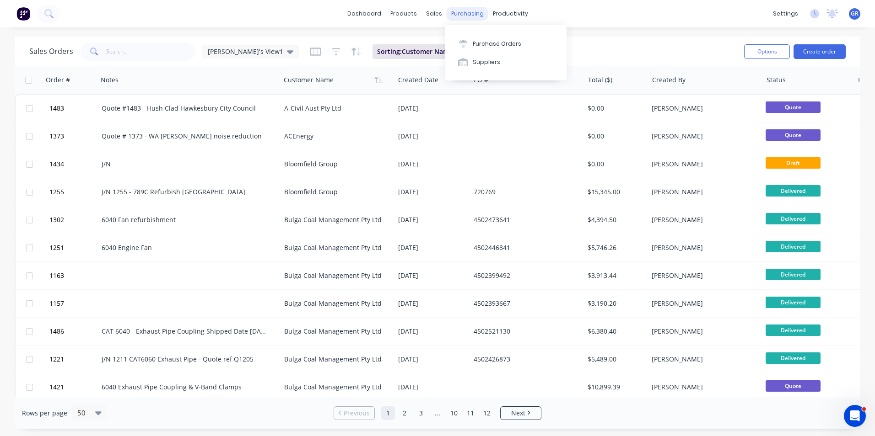
click at [467, 16] on div "purchasing" at bounding box center [467, 14] width 42 height 14
click at [498, 40] on div "Purchase Orders" at bounding box center [497, 44] width 48 height 8
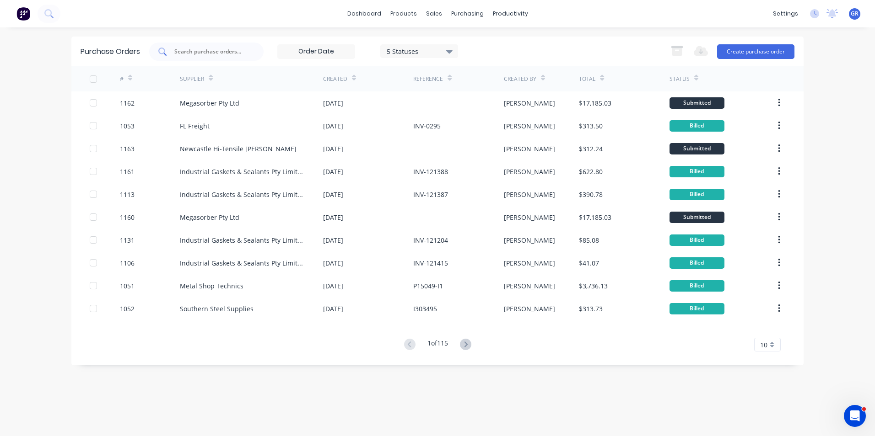
click at [200, 49] on input "text" at bounding box center [211, 51] width 76 height 9
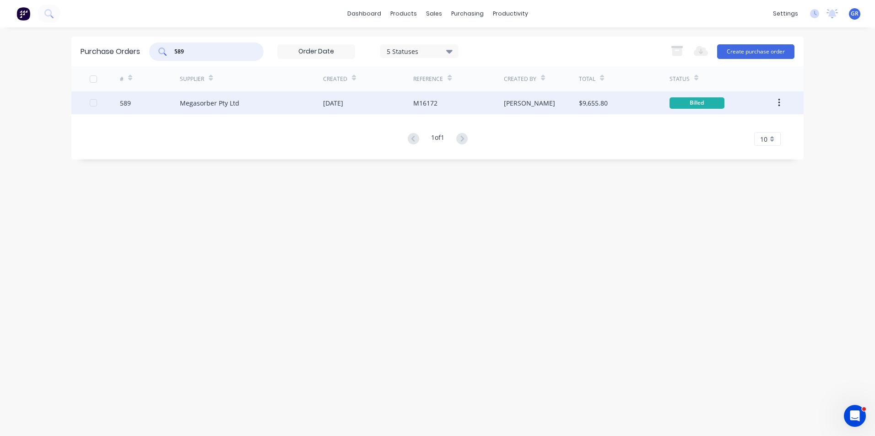
type input "589"
click at [120, 102] on div "589" at bounding box center [125, 103] width 11 height 10
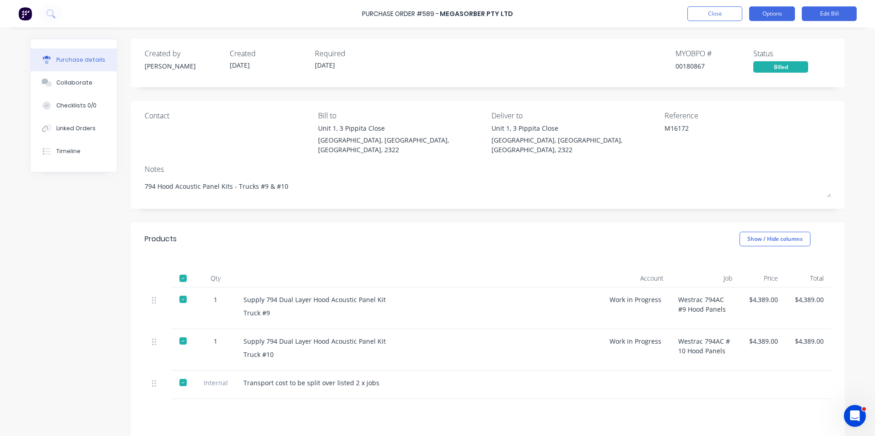
click at [773, 12] on button "Options" at bounding box center [772, 13] width 46 height 15
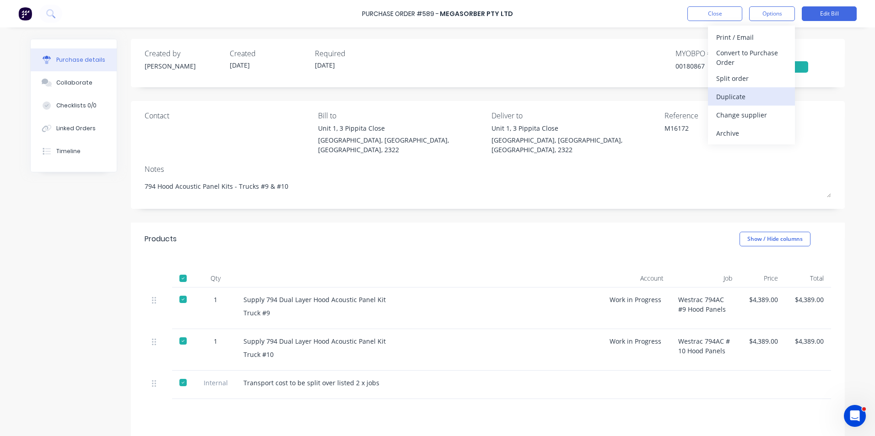
click at [733, 97] on div "Duplicate" at bounding box center [751, 96] width 70 height 13
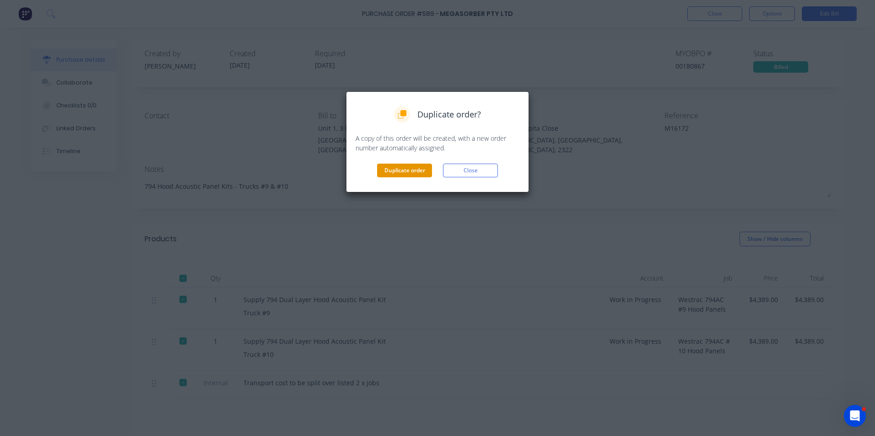
click at [403, 170] on button "Duplicate order" at bounding box center [404, 171] width 55 height 14
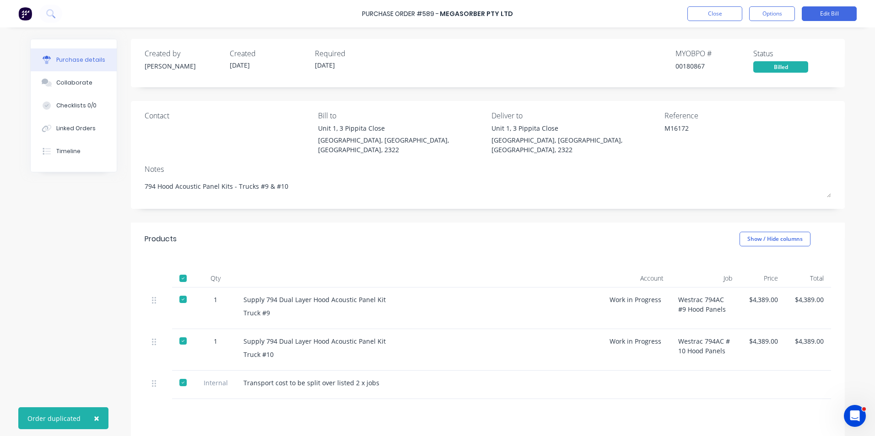
type textarea "x"
click at [719, 13] on button "Close" at bounding box center [714, 13] width 55 height 15
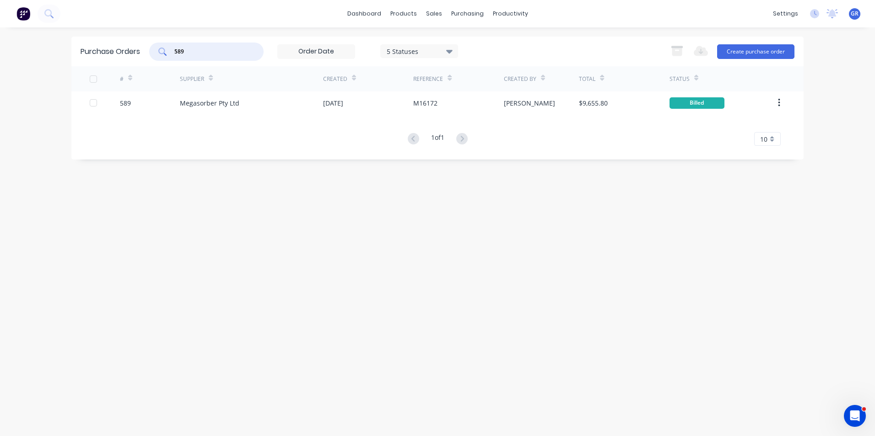
drag, startPoint x: 193, startPoint y: 49, endPoint x: 167, endPoint y: 48, distance: 25.6
click at [167, 48] on div "589" at bounding box center [206, 52] width 114 height 18
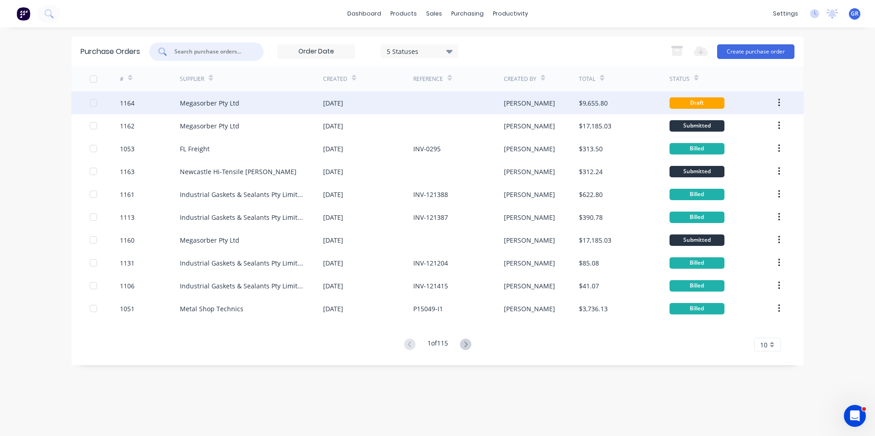
click at [133, 102] on div "1164" at bounding box center [127, 103] width 15 height 10
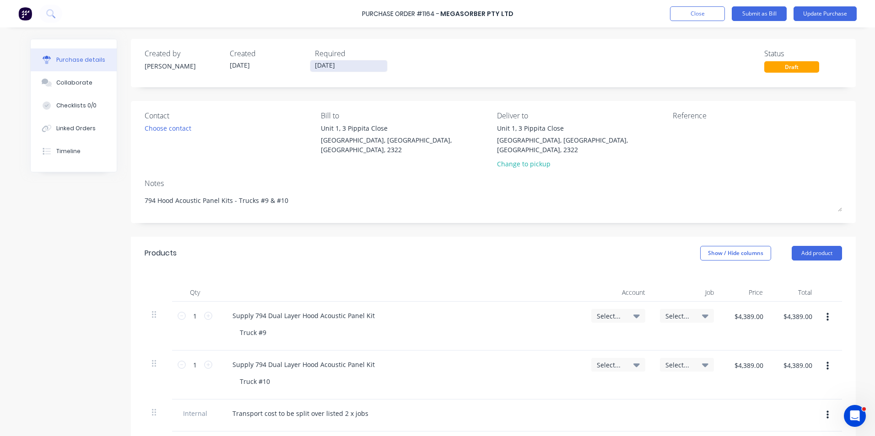
click at [345, 66] on input "[DATE]" at bounding box center [348, 65] width 77 height 11
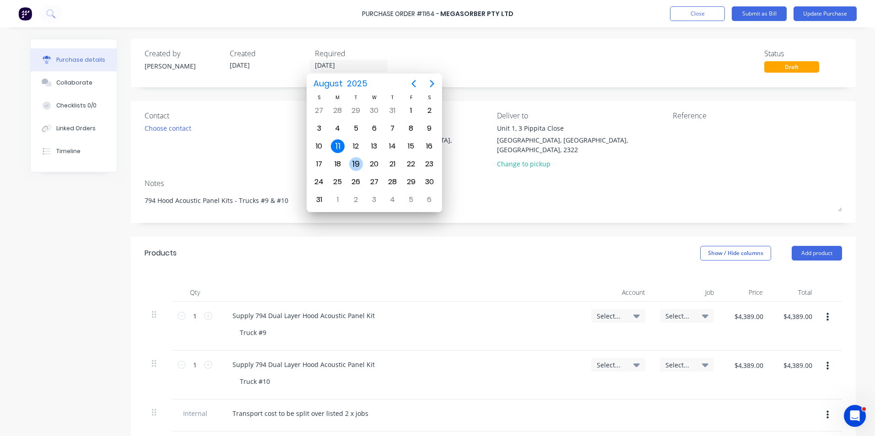
click at [354, 165] on div "19" at bounding box center [356, 164] width 14 height 14
type textarea "x"
type input "[DATE]"
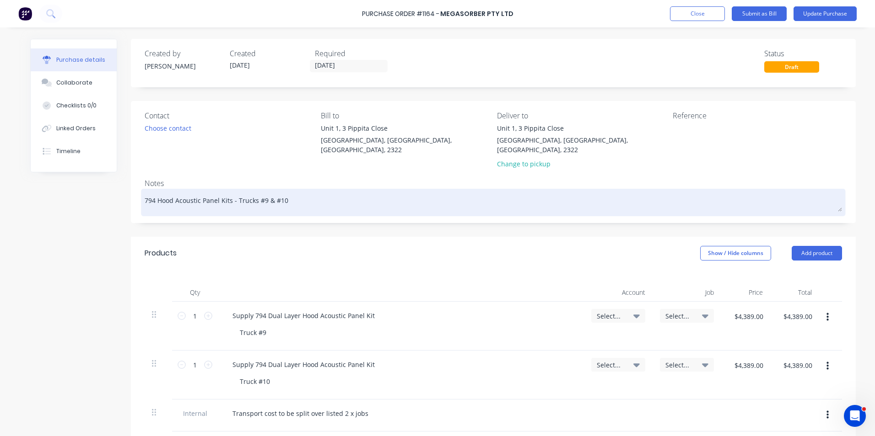
drag, startPoint x: 286, startPoint y: 191, endPoint x: 258, endPoint y: 190, distance: 27.4
click at [258, 191] on textarea "794 Hood Acoustic Panel Kits - Trucks #9 & #10" at bounding box center [493, 201] width 697 height 21
type textarea "x"
type textarea "794 Hood Acoustic Panel Kits - Trucks #1"
type textarea "x"
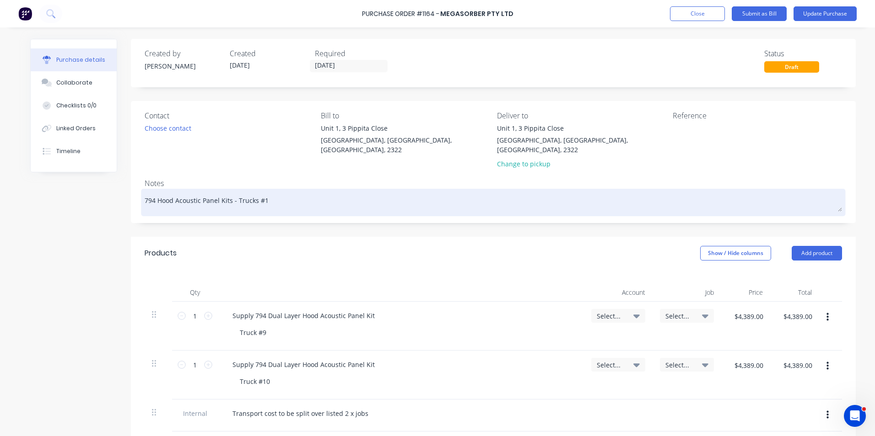
type textarea "794 Hood Acoustic Panel Kits - Trucks #11"
click at [251, 192] on textarea "794 Hood Acoustic Panel Kits - Trucks #11" at bounding box center [493, 201] width 697 height 21
type textarea "x"
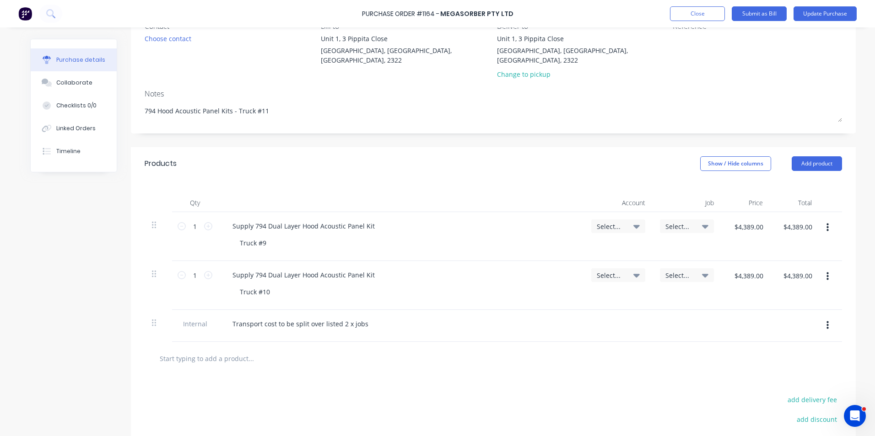
scroll to position [91, 0]
type textarea "794 Hood Acoustic Panel Kits - Truck #11"
type textarea "x"
type textarea "794 Hood Acoustic Panel Kits - Truck #11"
click at [263, 235] on div "Truck #9" at bounding box center [252, 241] width 41 height 13
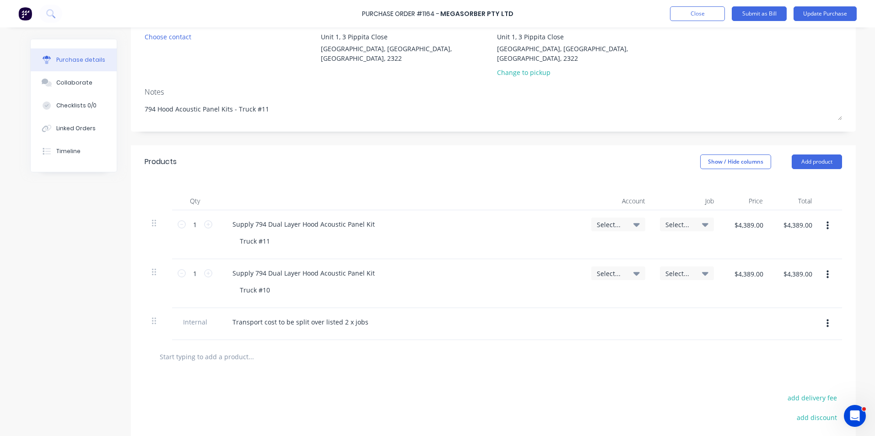
click at [608, 220] on span "Select..." at bounding box center [609, 225] width 27 height 10
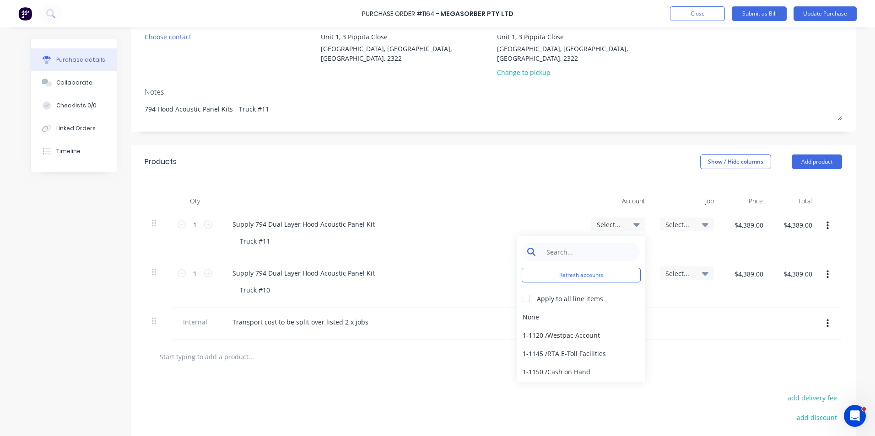
type textarea "x"
click at [544, 243] on input at bounding box center [588, 252] width 94 height 18
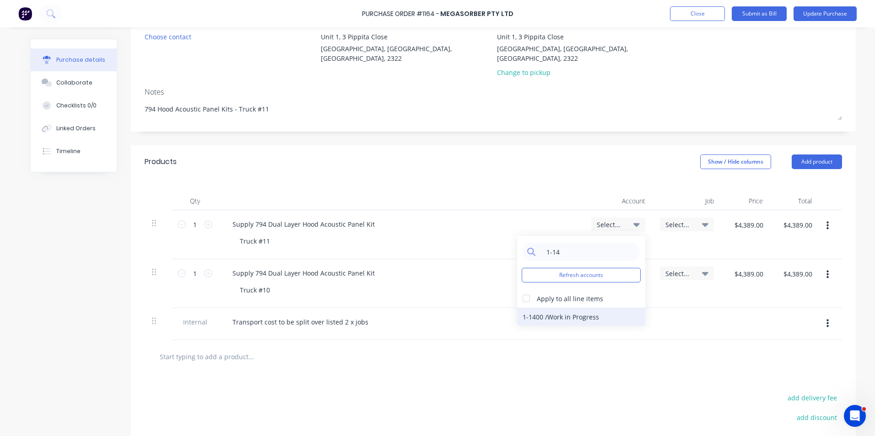
type input "1-14"
click at [575, 308] on div "1-1400 / Work in Progress" at bounding box center [581, 317] width 128 height 18
click at [674, 219] on div "Select..." at bounding box center [687, 225] width 54 height 14
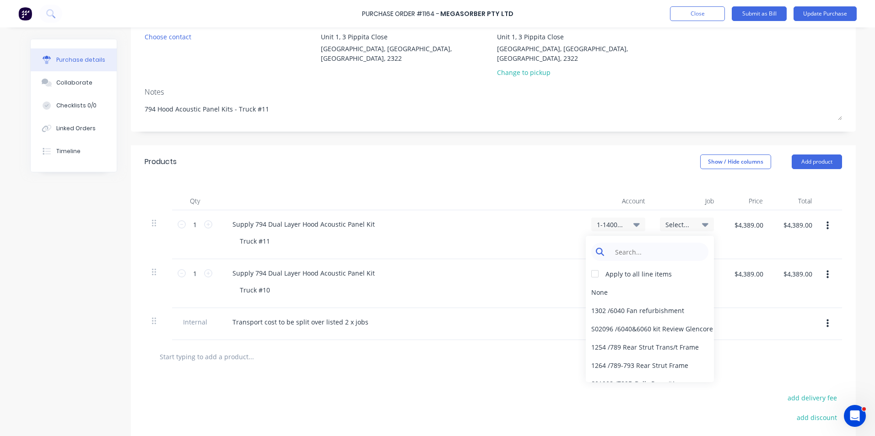
type textarea "x"
click at [618, 243] on input at bounding box center [657, 252] width 94 height 18
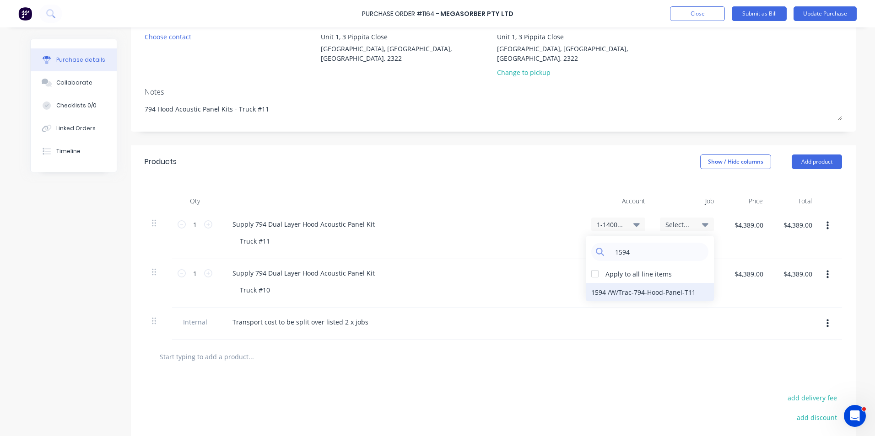
type input "1594"
click at [669, 284] on div "1594 / W/Trac-794-Hood-Panel-T11" at bounding box center [650, 292] width 128 height 18
click at [826, 320] on icon "button" at bounding box center [827, 324] width 2 height 8
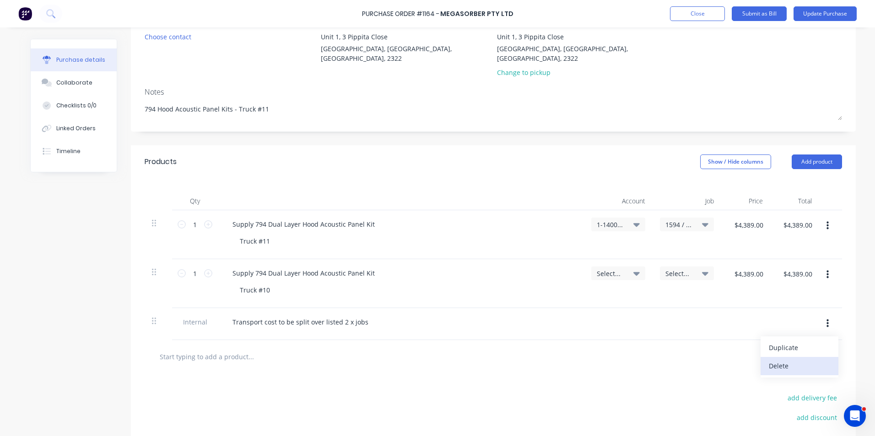
click at [779, 359] on button "Delete" at bounding box center [799, 366] width 78 height 18
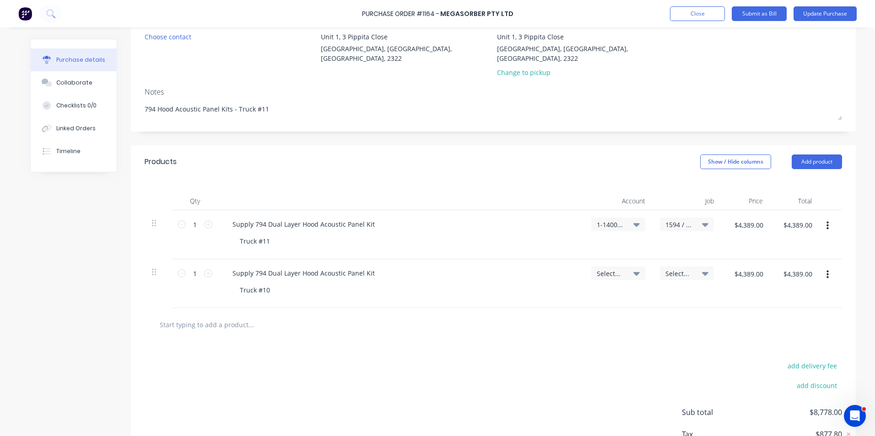
click at [825, 267] on button "button" at bounding box center [827, 275] width 21 height 16
click at [775, 345] on button "Delete" at bounding box center [799, 354] width 78 height 18
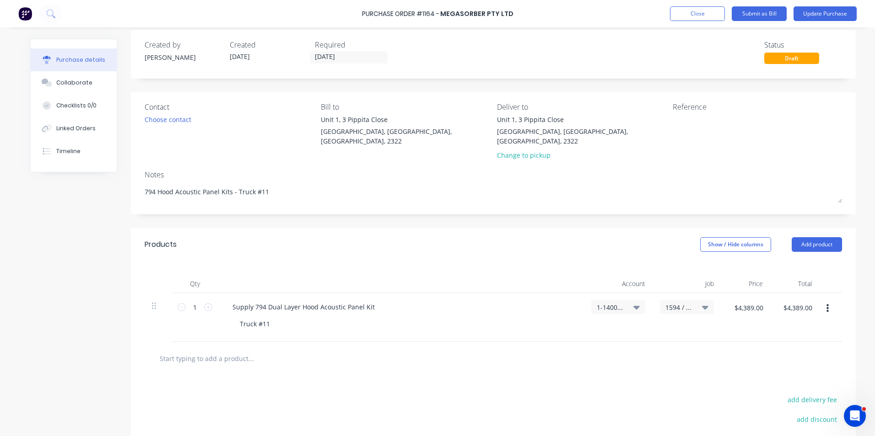
scroll to position [0, 0]
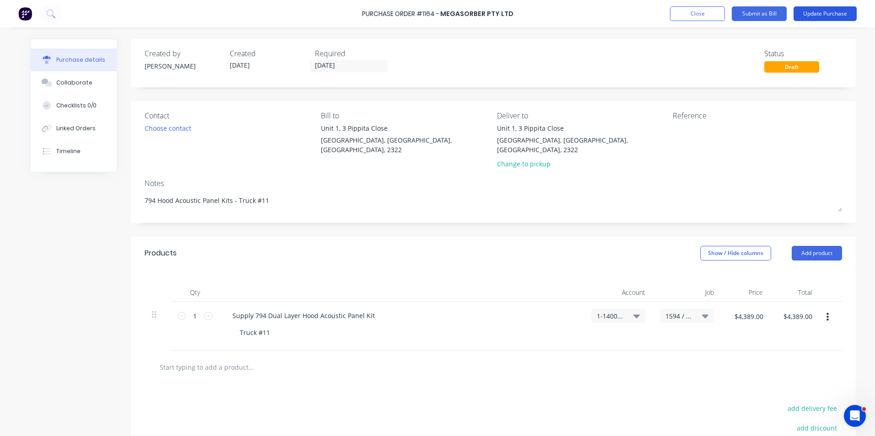
click at [824, 15] on button "Update Purchase" at bounding box center [824, 13] width 63 height 15
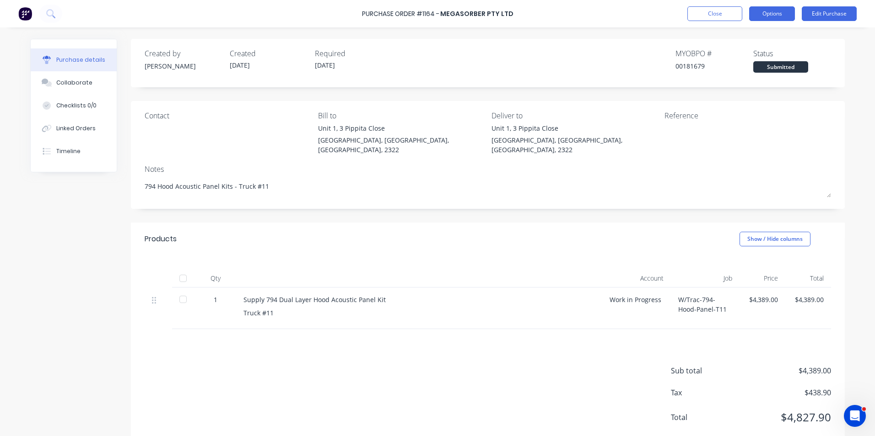
click at [772, 13] on button "Options" at bounding box center [772, 13] width 46 height 15
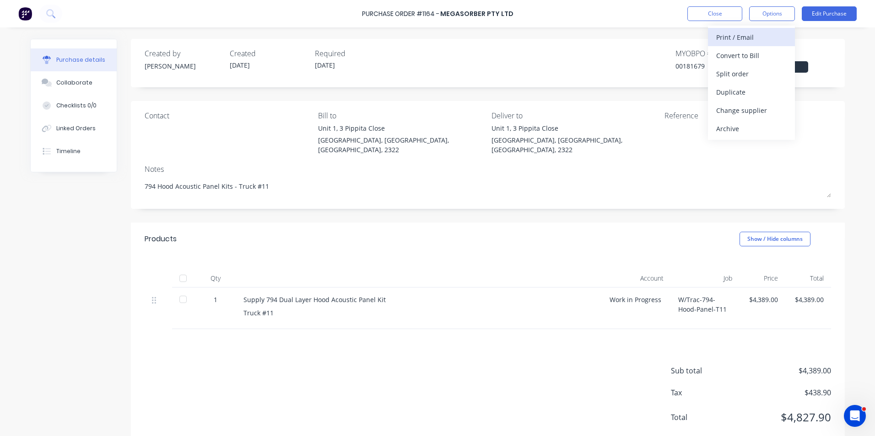
click at [739, 37] on div "Print / Email" at bounding box center [751, 37] width 70 height 13
click at [744, 53] on div "With pricing" at bounding box center [751, 55] width 70 height 13
type textarea "x"
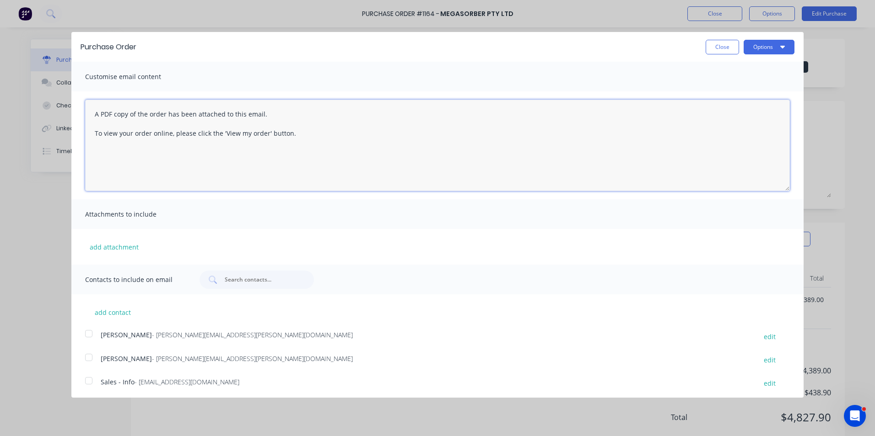
drag, startPoint x: 310, startPoint y: 138, endPoint x: 88, endPoint y: 107, distance: 224.0
click at [88, 107] on textarea "A PDF copy of the order has been attached to this email. To view your order onl…" at bounding box center [437, 145] width 704 height 91
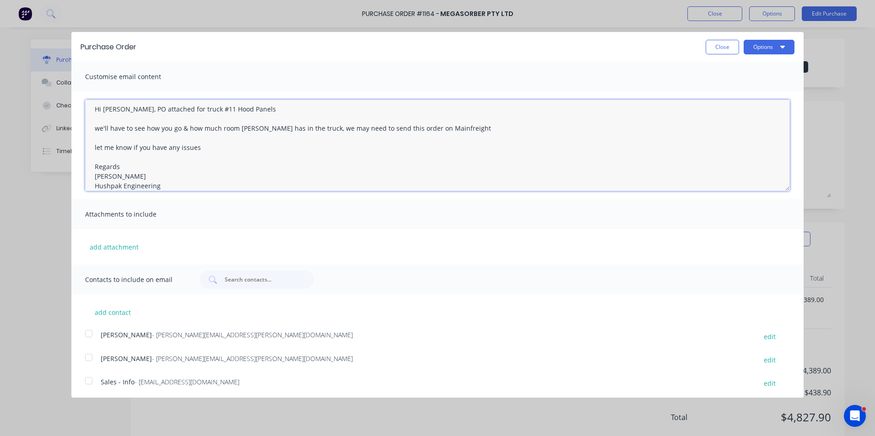
click at [90, 334] on div at bounding box center [89, 334] width 18 height 18
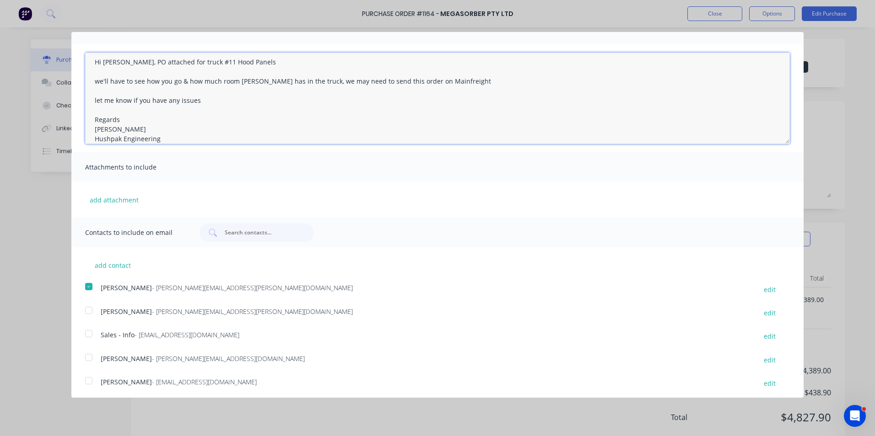
scroll to position [50, 0]
click at [88, 329] on div at bounding box center [89, 331] width 18 height 18
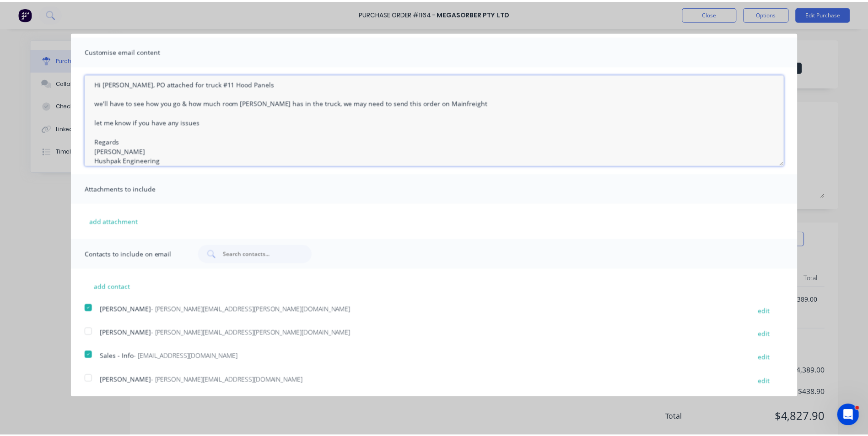
scroll to position [0, 0]
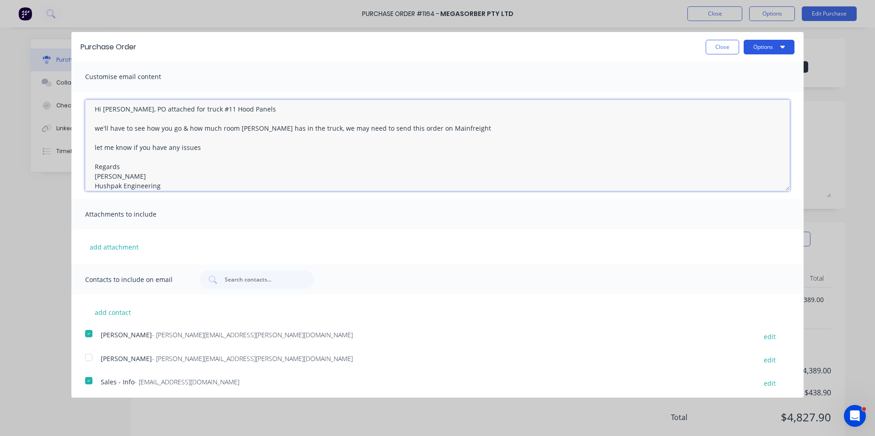
type textarea "Hi Jen, PO attached for truck #11 Hood Panels we'll have to see how you go & ho…"
click at [759, 45] on button "Options" at bounding box center [768, 47] width 51 height 15
click at [725, 87] on div "Email" at bounding box center [750, 88] width 70 height 13
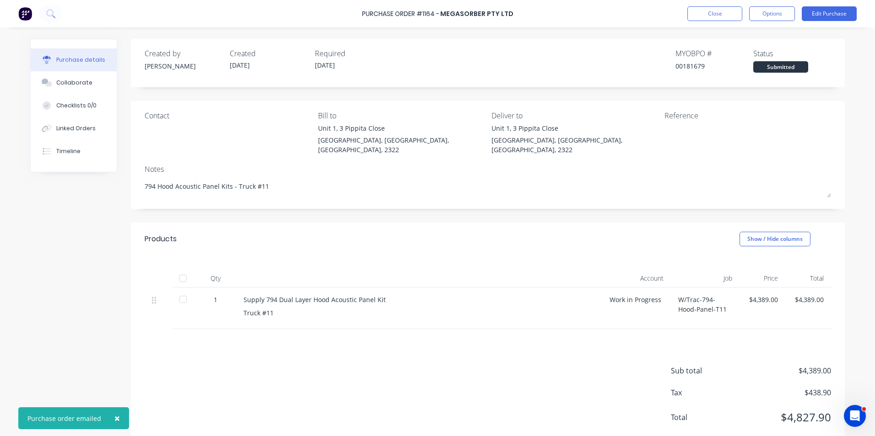
type textarea "x"
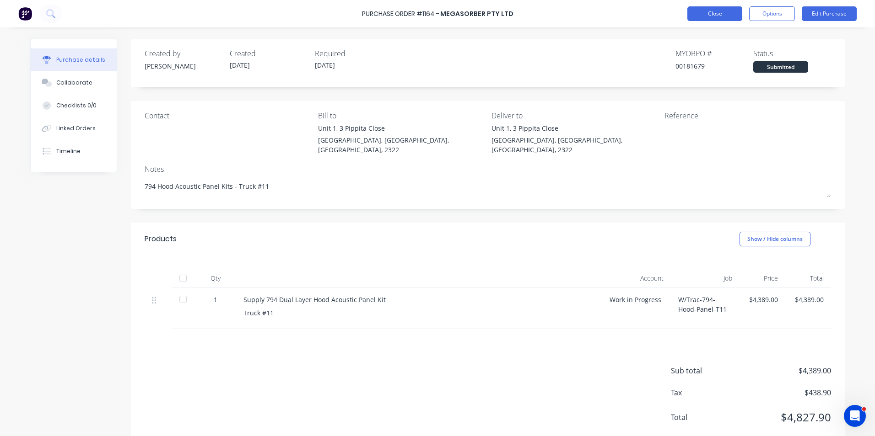
click at [711, 14] on button "Close" at bounding box center [714, 13] width 55 height 15
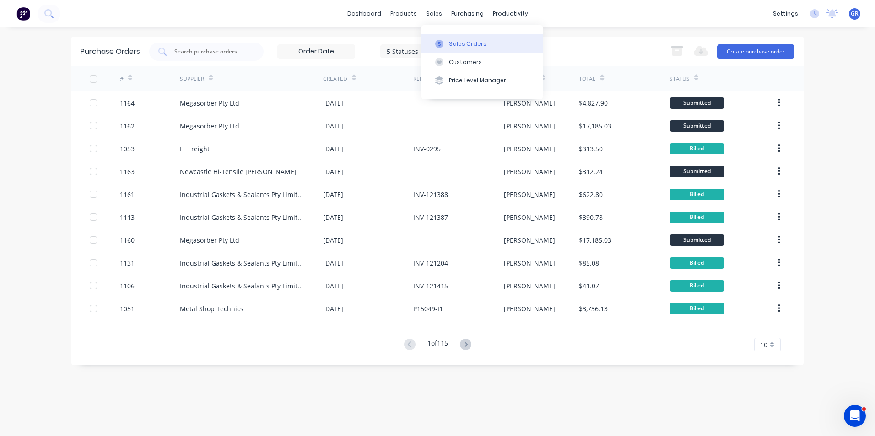
click at [462, 44] on div "Sales Orders" at bounding box center [468, 44] width 38 height 8
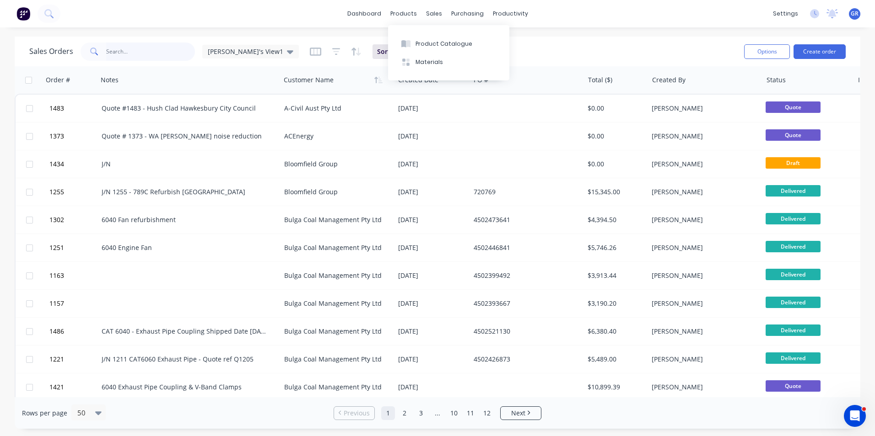
click at [127, 52] on input "text" at bounding box center [150, 52] width 89 height 18
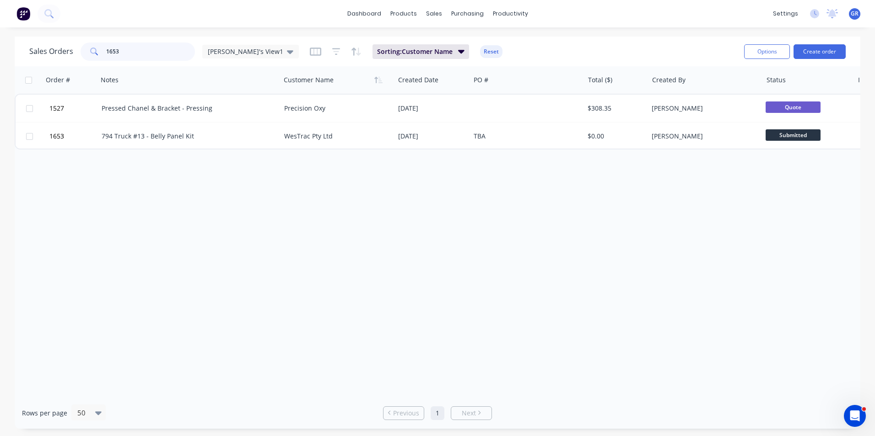
type input "1653"
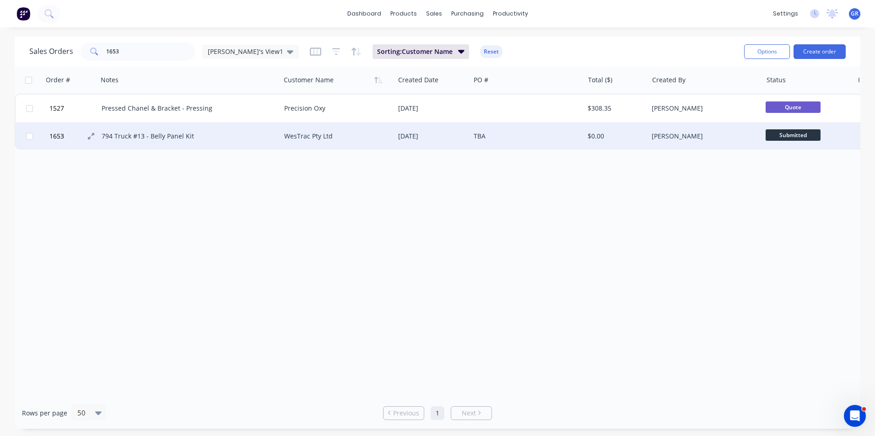
click at [56, 138] on span "1653" at bounding box center [56, 136] width 15 height 9
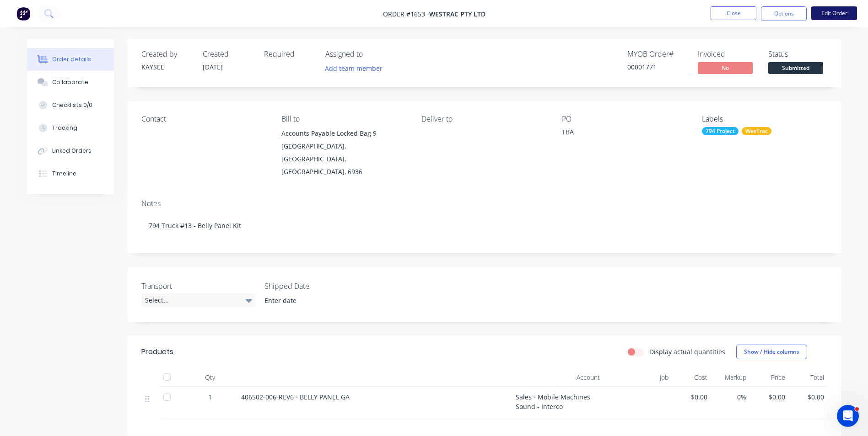
click at [833, 14] on button "Edit Order" at bounding box center [834, 13] width 46 height 14
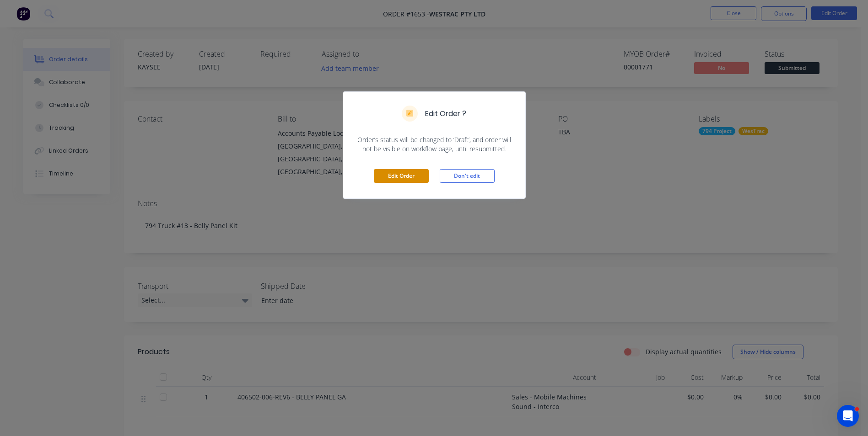
click at [395, 175] on button "Edit Order" at bounding box center [401, 176] width 55 height 14
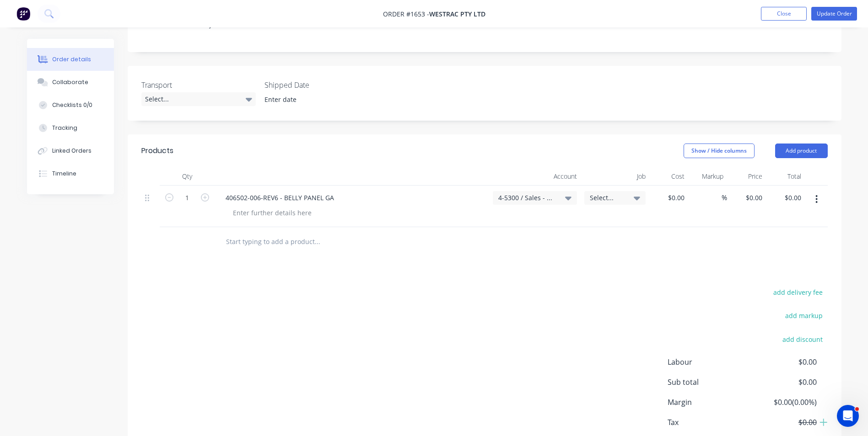
scroll to position [183, 0]
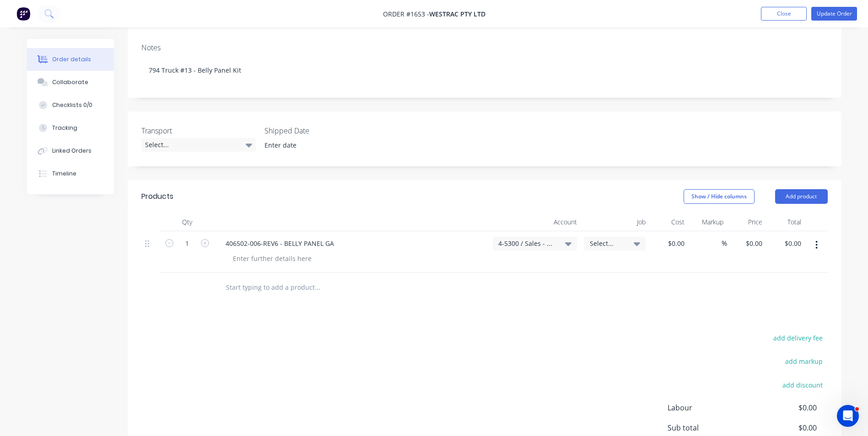
click at [595, 239] on span "Select..." at bounding box center [607, 244] width 35 height 10
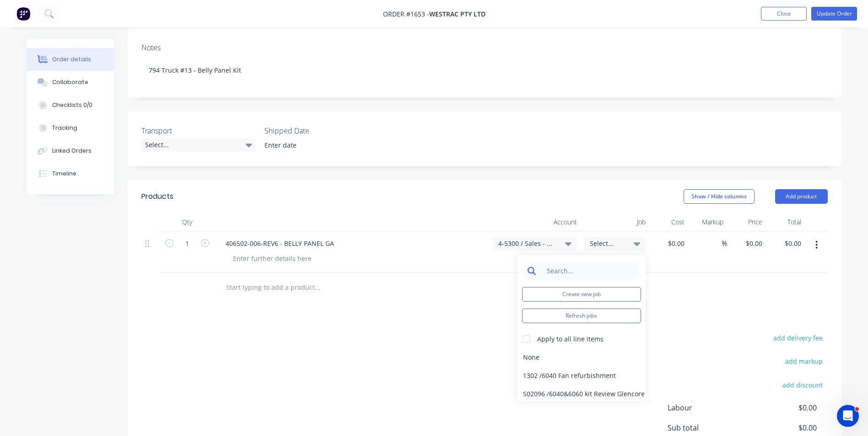
click at [565, 262] on input at bounding box center [589, 271] width 94 height 18
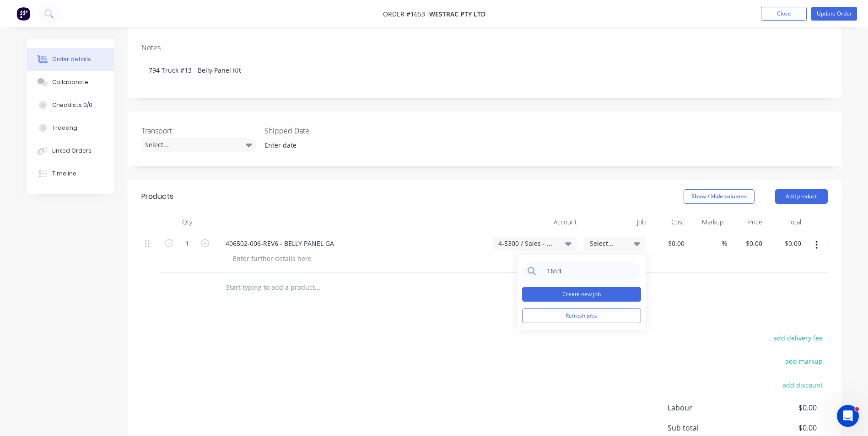
type input "1653"
click at [589, 287] on button "Create new job" at bounding box center [581, 294] width 119 height 15
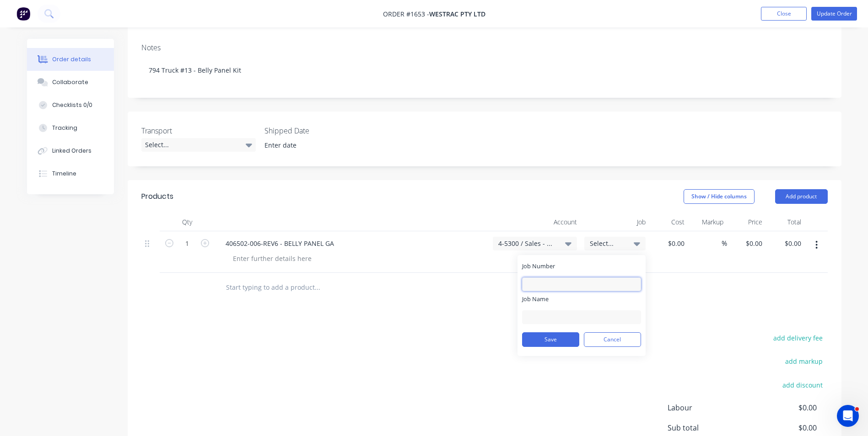
click at [542, 278] on input "Job Number" at bounding box center [581, 285] width 119 height 14
type input "1653"
click at [545, 311] on input "Job Name" at bounding box center [581, 318] width 119 height 14
type input "W/Trac-794-Belly-Panel-T13"
click at [555, 333] on button "Save" at bounding box center [550, 340] width 57 height 15
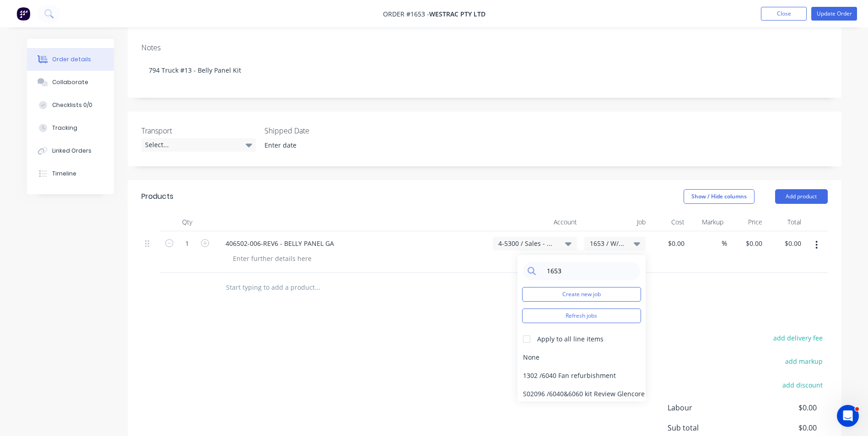
click at [458, 252] on div at bounding box center [356, 258] width 260 height 13
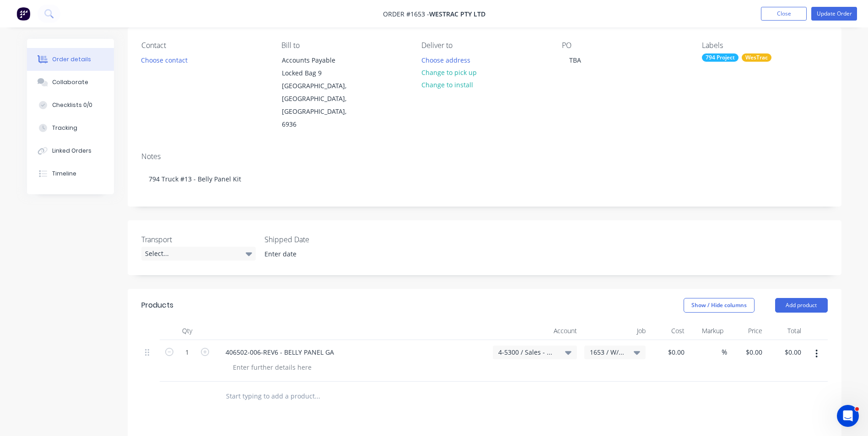
scroll to position [46, 0]
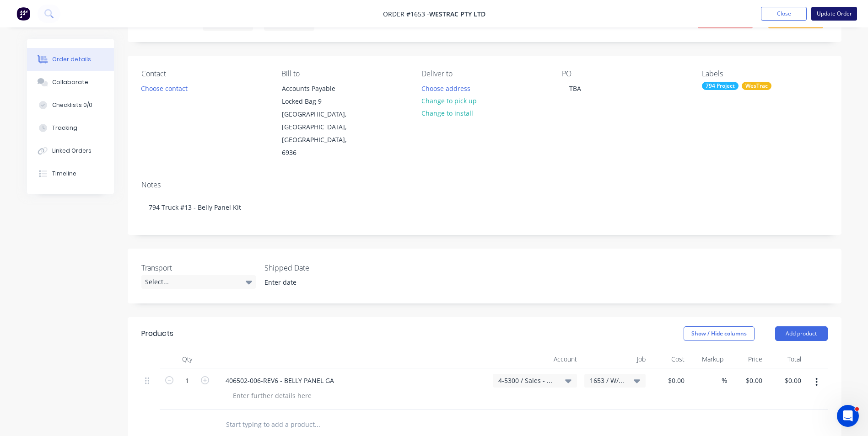
click at [841, 15] on button "Update Order" at bounding box center [834, 14] width 46 height 14
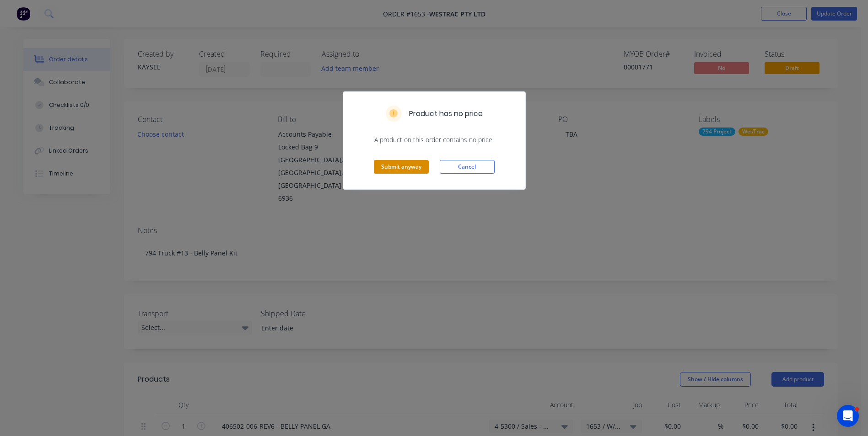
click at [398, 168] on button "Submit anyway" at bounding box center [401, 167] width 55 height 14
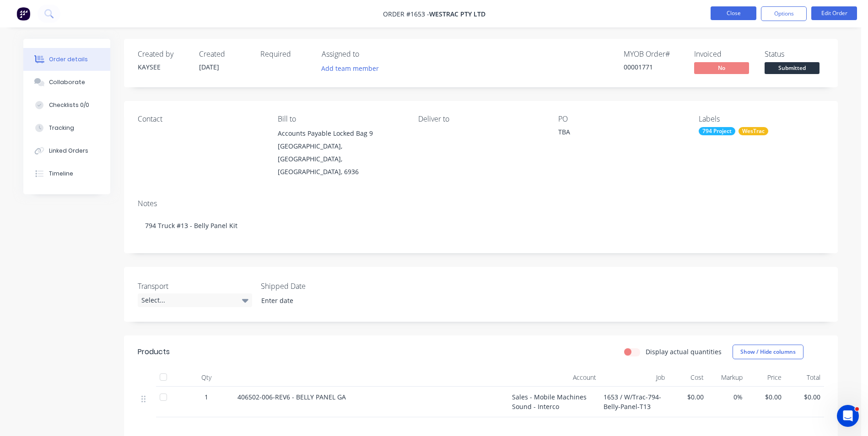
click at [726, 10] on button "Close" at bounding box center [733, 13] width 46 height 14
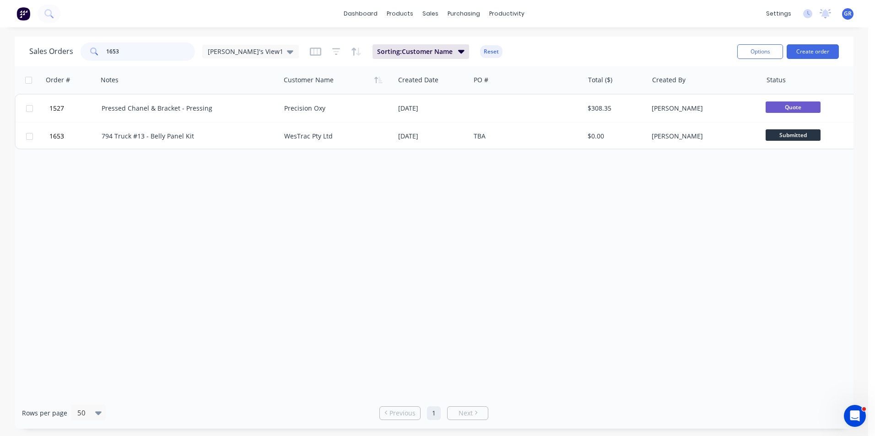
drag, startPoint x: 122, startPoint y: 49, endPoint x: 93, endPoint y: 50, distance: 28.8
click at [93, 50] on div "1653" at bounding box center [138, 52] width 114 height 18
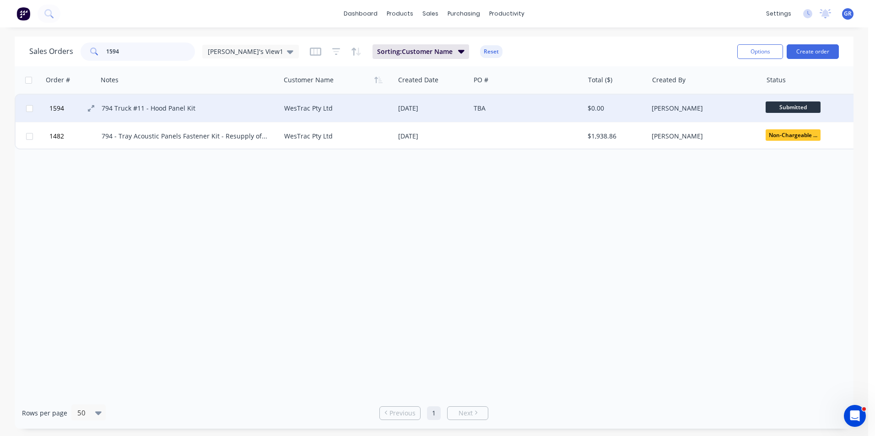
type input "1594"
click at [59, 107] on span "1594" at bounding box center [56, 108] width 15 height 9
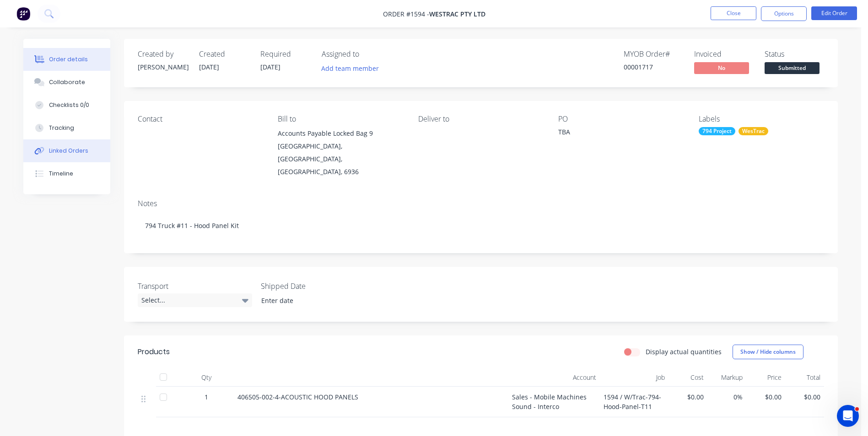
click at [55, 150] on div "Linked Orders" at bounding box center [68, 151] width 39 height 8
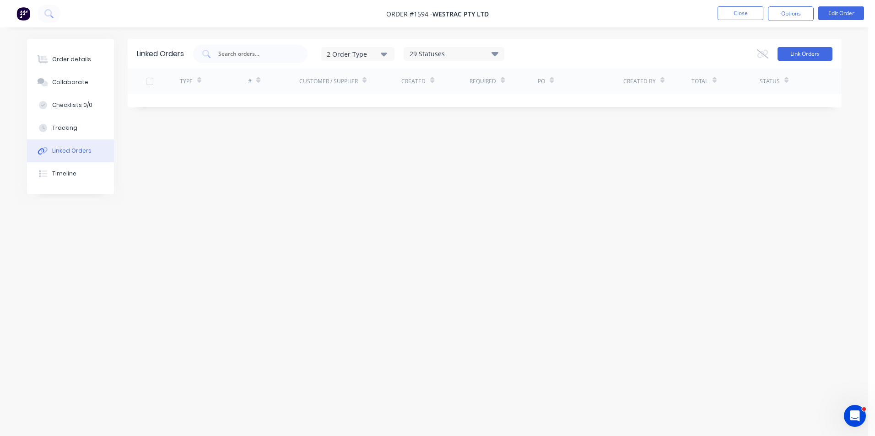
click at [798, 53] on button "Link Orders" at bounding box center [804, 54] width 55 height 14
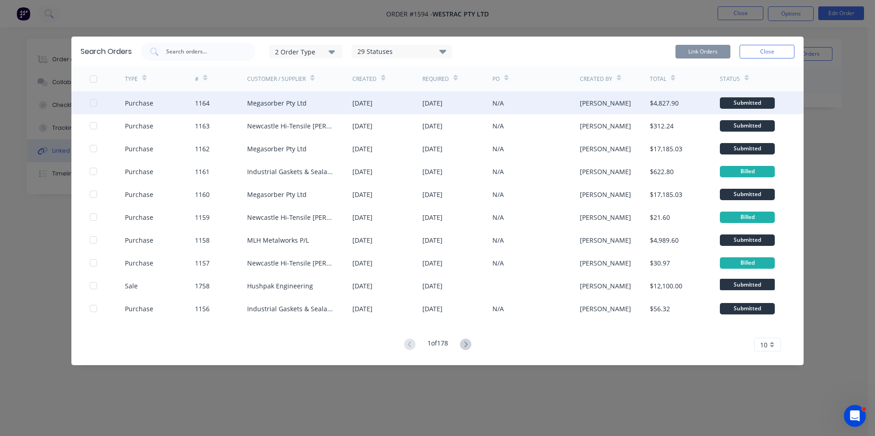
click at [93, 103] on div at bounding box center [93, 103] width 18 height 18
click at [702, 51] on button "Link Orders" at bounding box center [702, 52] width 55 height 14
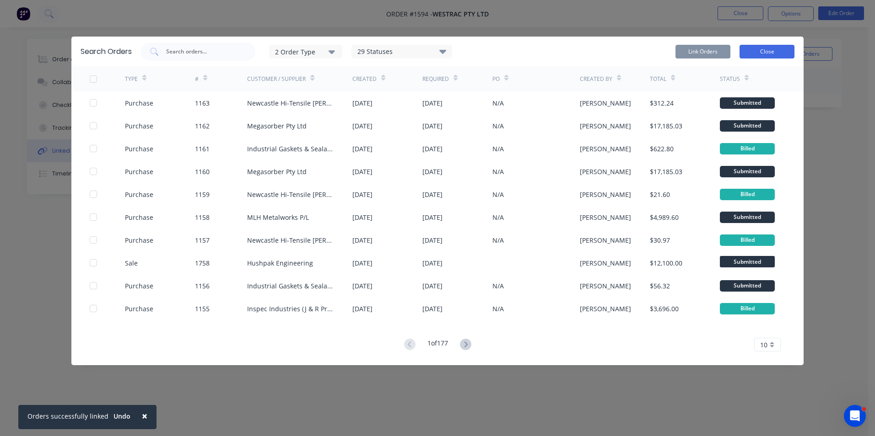
click at [774, 53] on button "Close" at bounding box center [766, 52] width 55 height 14
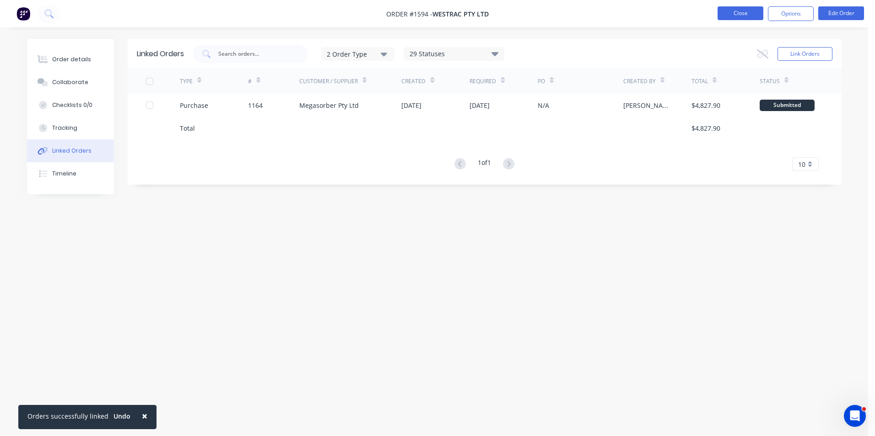
click at [741, 13] on button "Close" at bounding box center [740, 13] width 46 height 14
